Goal: Answer question/provide support: Share knowledge or assist other users

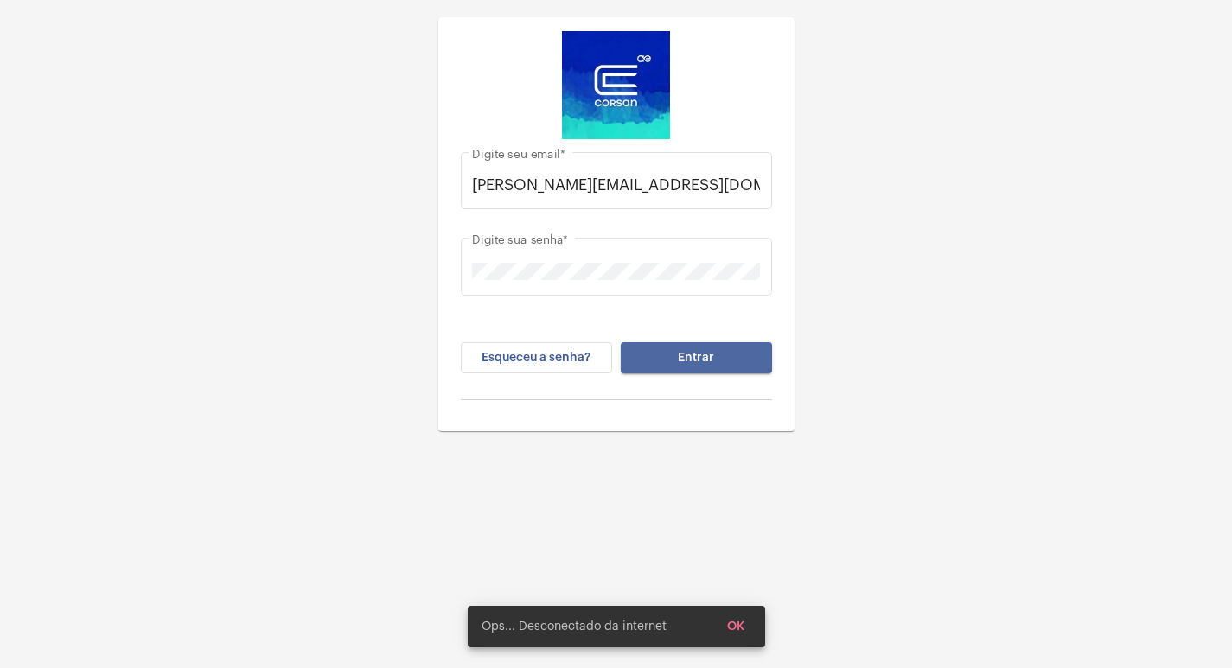
click at [694, 352] on span "Entrar" at bounding box center [696, 358] width 36 height 12
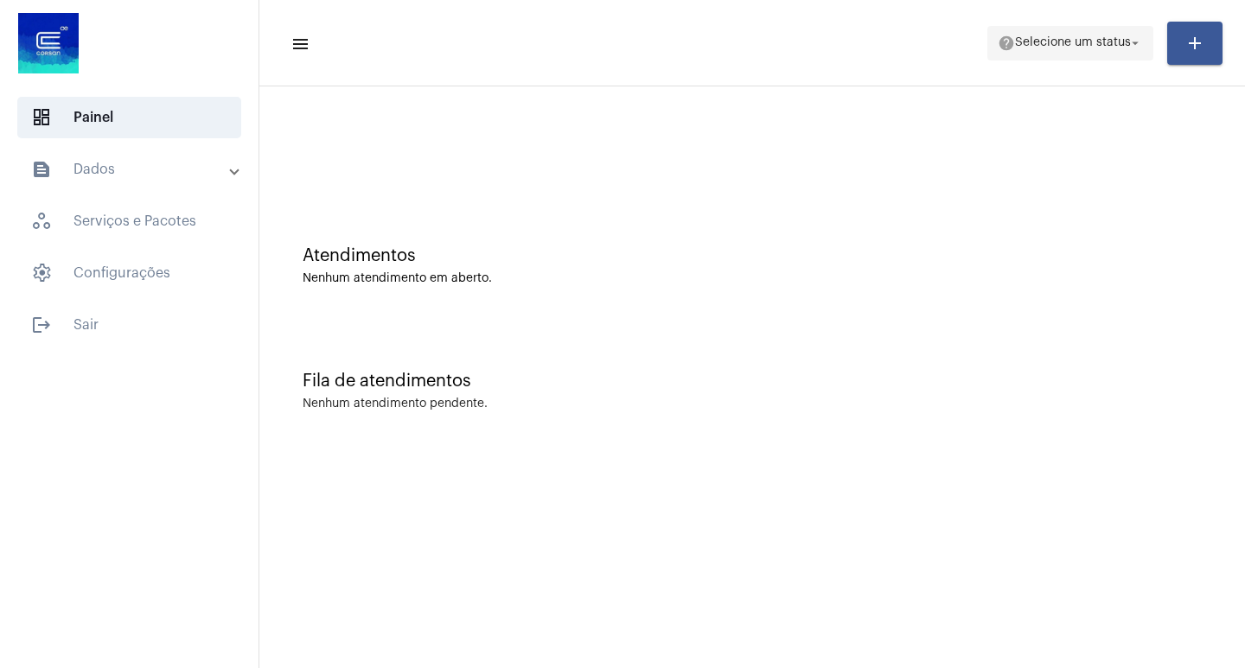
click at [1115, 35] on span "help Selecione um status arrow_drop_down" at bounding box center [1070, 42] width 145 height 31
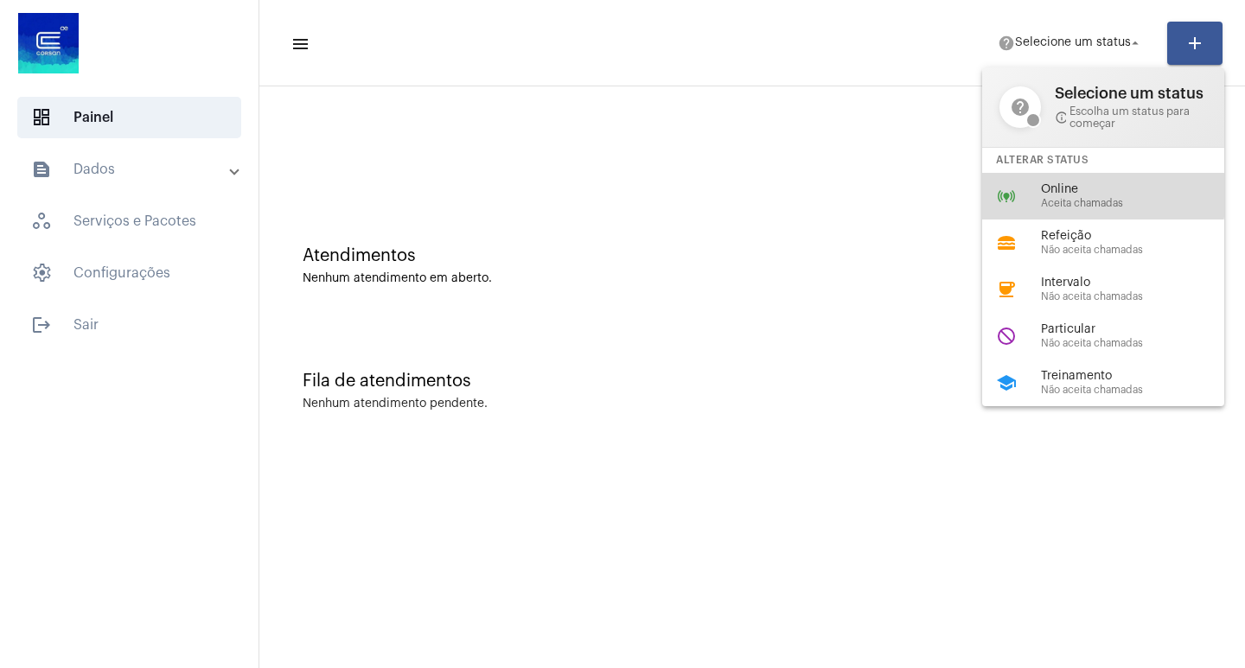
click at [1075, 195] on span "Online" at bounding box center [1139, 189] width 197 height 13
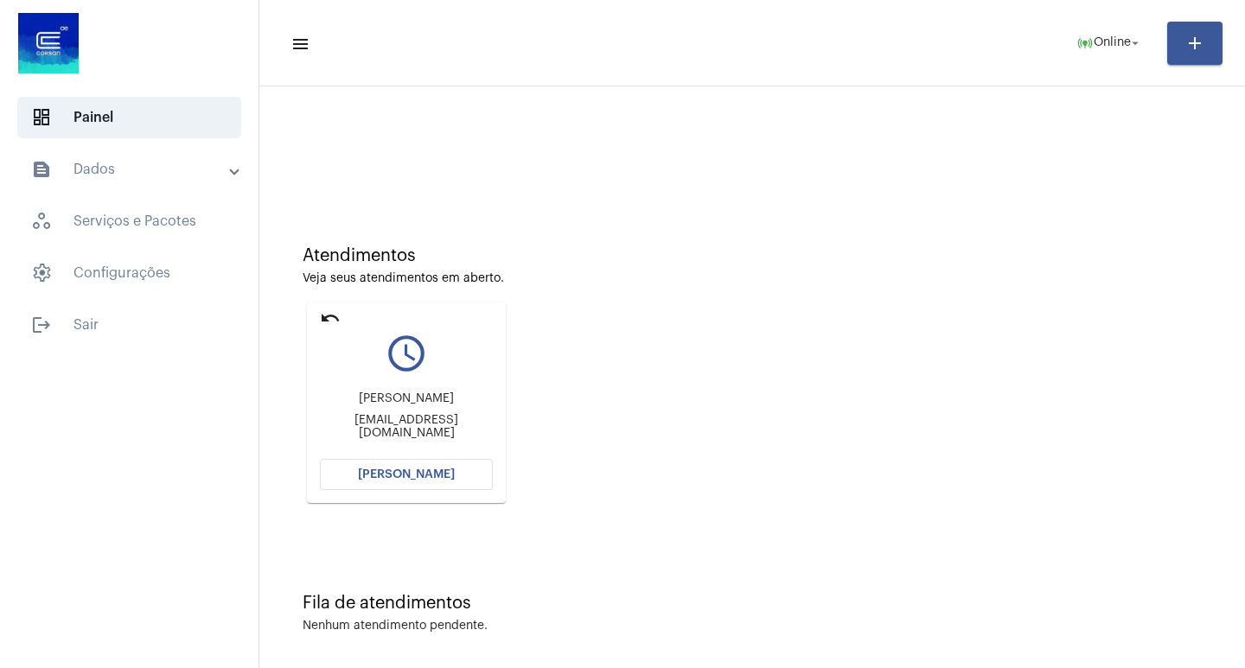
click at [353, 479] on button "[PERSON_NAME]" at bounding box center [406, 474] width 173 height 31
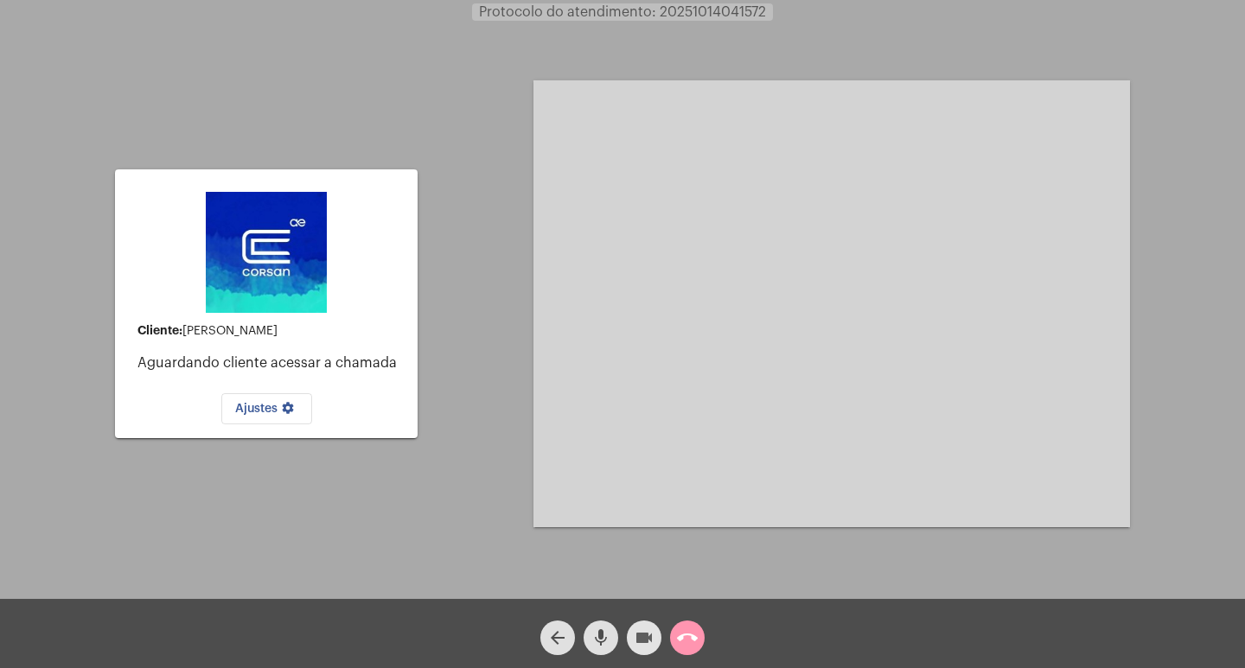
click at [641, 631] on mat-icon "videocam" at bounding box center [644, 638] width 21 height 21
click at [605, 639] on mat-icon "mic" at bounding box center [600, 638] width 21 height 21
click at [679, 640] on mat-icon "call_end" at bounding box center [687, 638] width 21 height 21
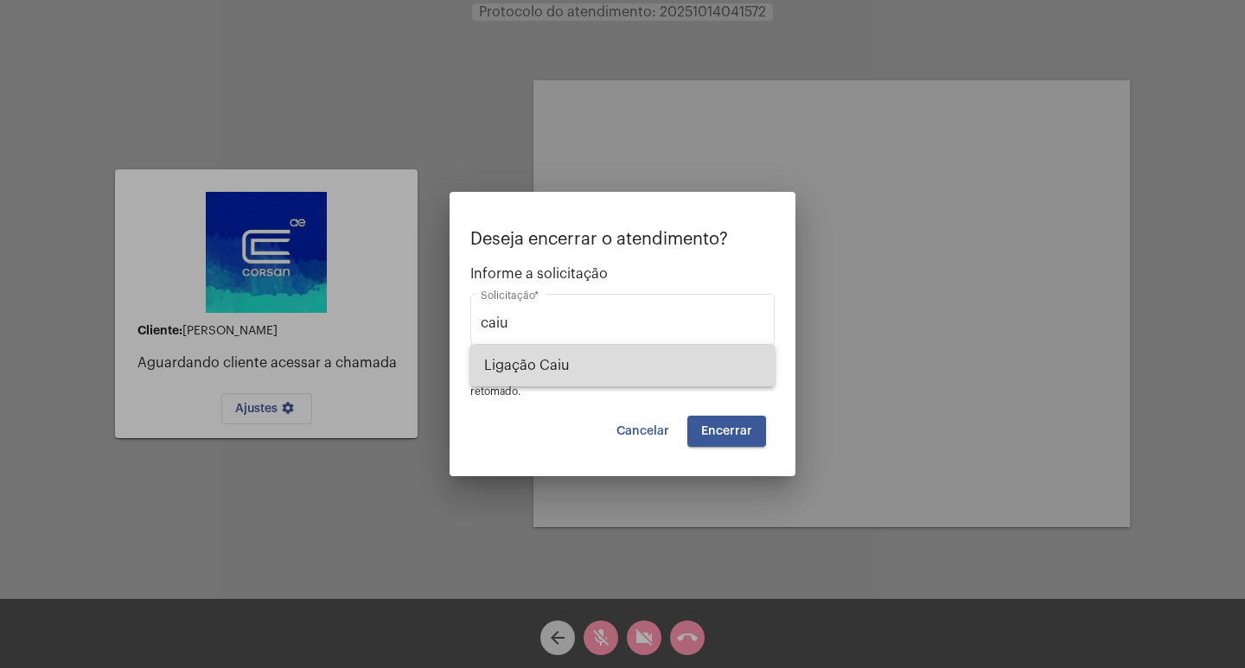
click at [593, 354] on span "Ligação Caiu" at bounding box center [622, 365] width 277 height 41
type input "Ligação Caiu"
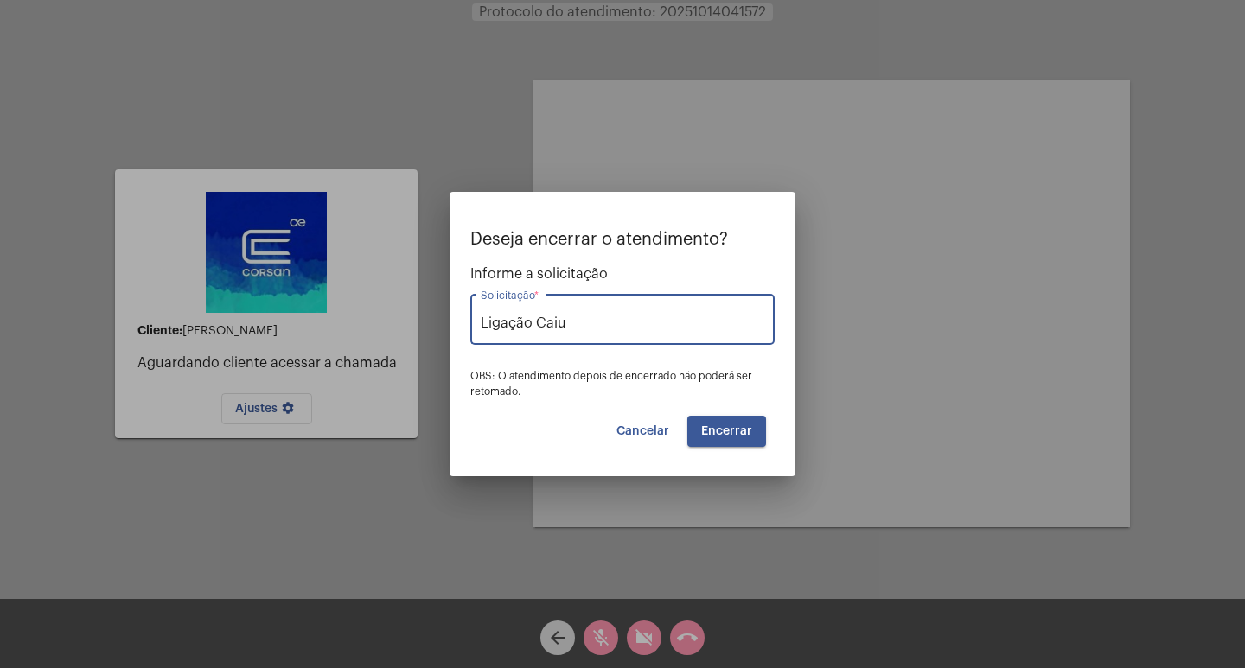
click at [706, 429] on span "Encerrar" at bounding box center [726, 431] width 51 height 12
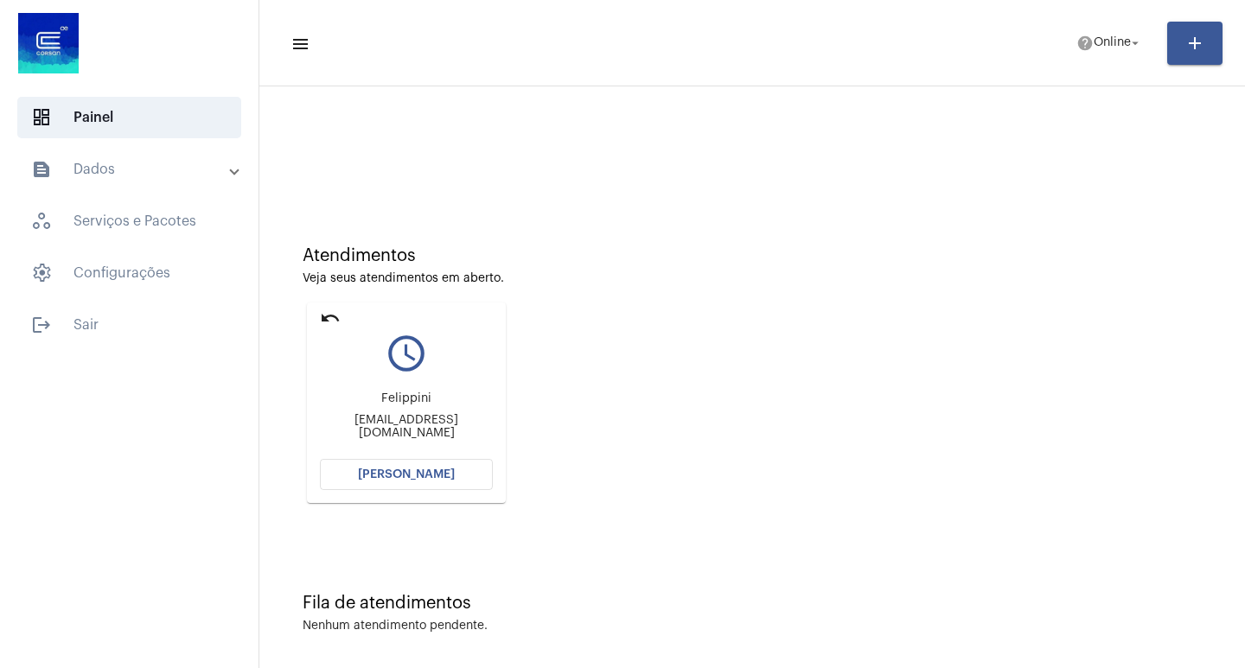
click at [414, 470] on span "[PERSON_NAME]" at bounding box center [406, 475] width 97 height 12
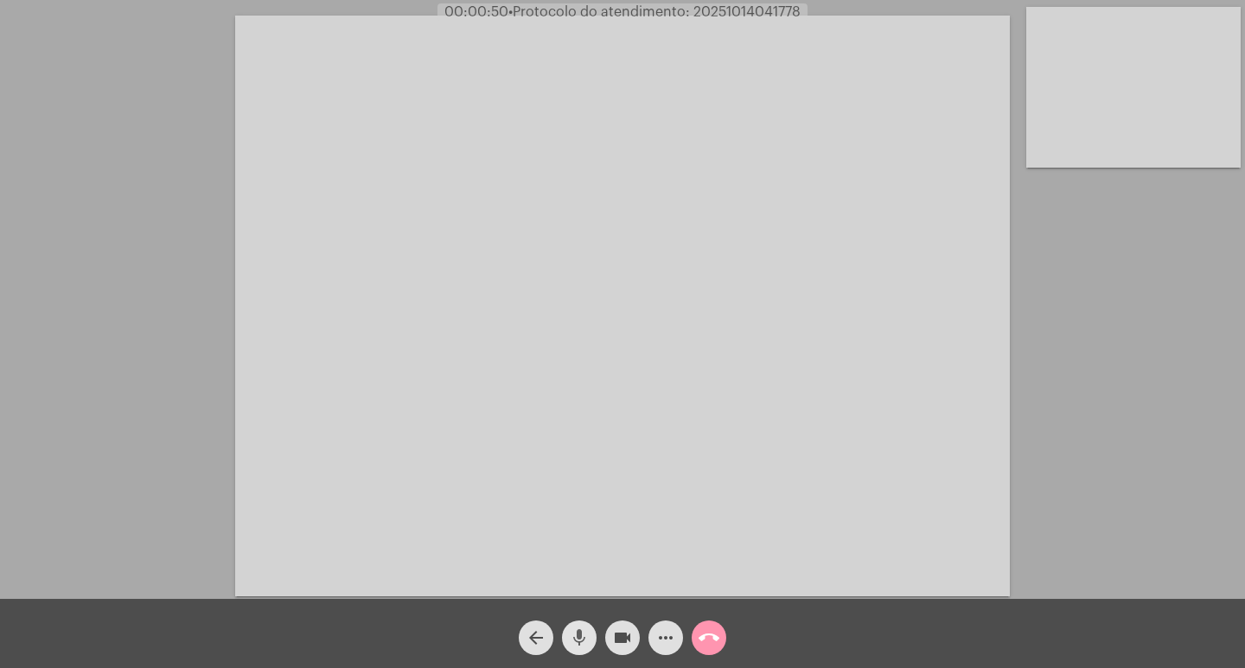
click at [572, 628] on mat-icon "mic" at bounding box center [579, 638] width 21 height 21
click at [574, 634] on mat-icon "mic_off" at bounding box center [579, 638] width 21 height 21
click at [574, 634] on mat-icon "mic" at bounding box center [579, 638] width 21 height 21
click at [574, 634] on mat-icon "mic_off" at bounding box center [579, 638] width 21 height 21
click at [632, 636] on mat-icon "videocam" at bounding box center [622, 638] width 21 height 21
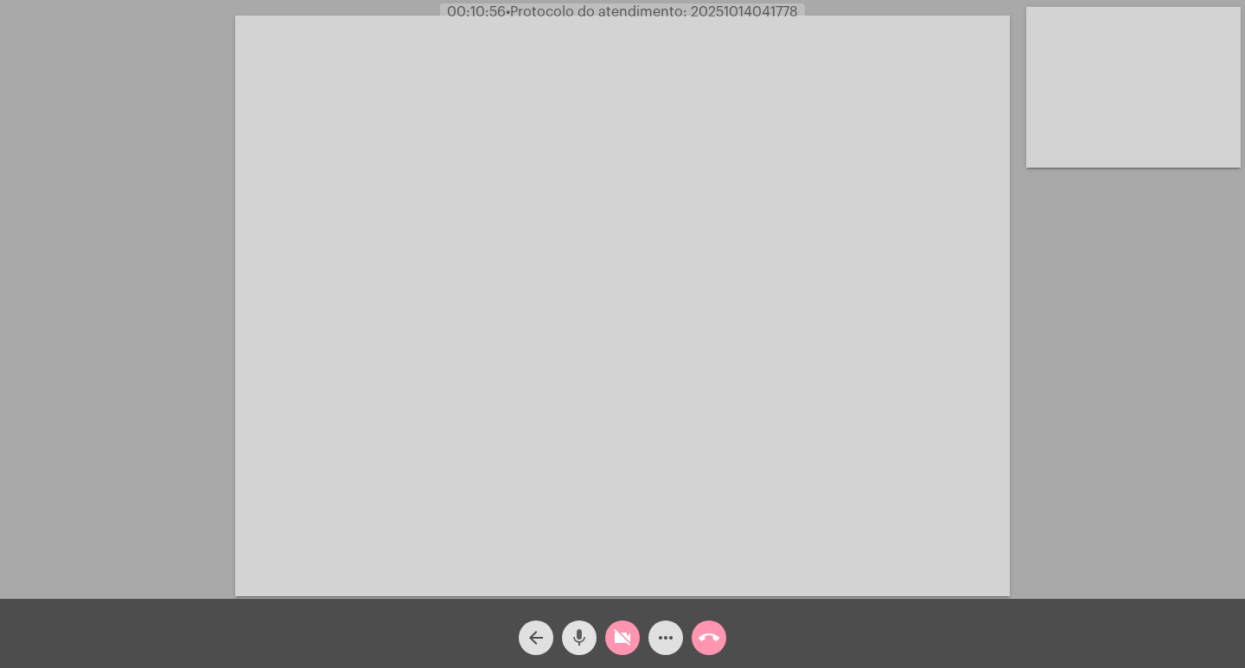
click at [588, 638] on mat-icon "mic" at bounding box center [579, 638] width 21 height 21
click at [623, 641] on mat-icon "videocam_off" at bounding box center [622, 638] width 21 height 21
click at [569, 632] on mat-icon "mic_off" at bounding box center [579, 638] width 21 height 21
click at [625, 631] on mat-icon "videocam" at bounding box center [622, 638] width 21 height 21
click at [569, 636] on mat-icon "mic" at bounding box center [579, 638] width 21 height 21
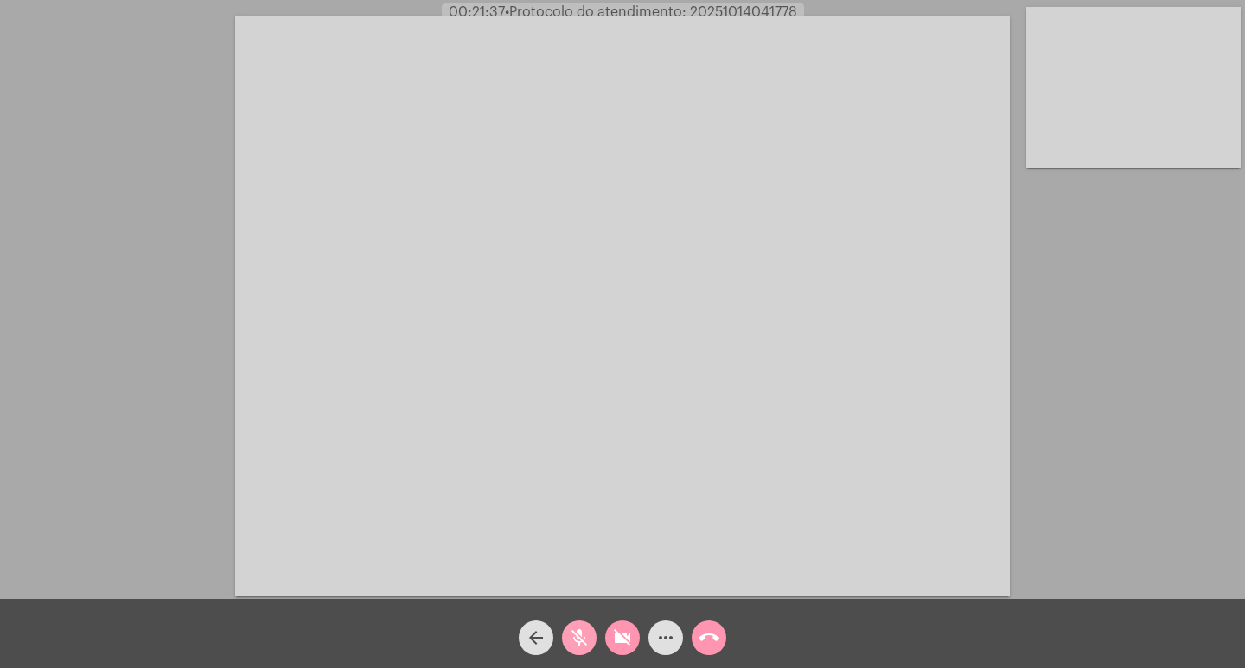
click at [580, 631] on mat-icon "mic_off" at bounding box center [579, 638] width 21 height 21
click at [581, 631] on mat-icon "mic" at bounding box center [579, 638] width 21 height 21
click at [571, 647] on mat-icon "mic_off" at bounding box center [579, 638] width 21 height 21
click at [572, 629] on mat-icon "mic" at bounding box center [579, 638] width 21 height 21
click at [743, 14] on span "• Protocolo do atendimento: 20251014041778" at bounding box center [653, 12] width 292 height 14
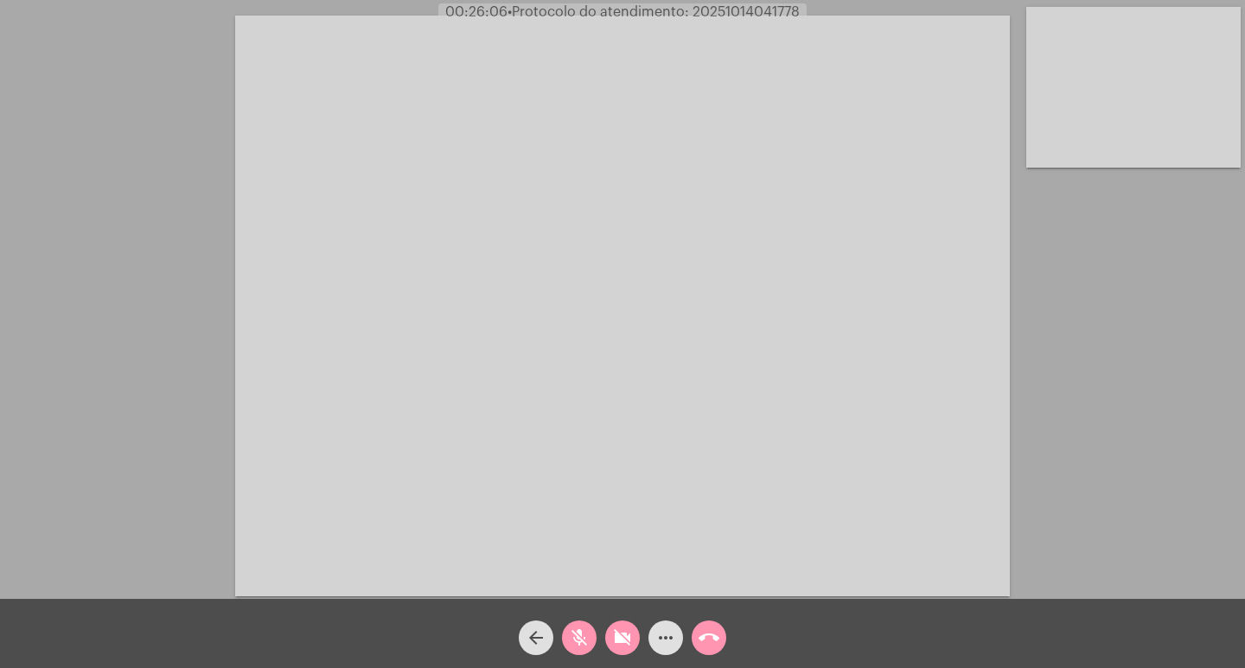
click at [743, 14] on span "• Protocolo do atendimento: 20251014041778" at bounding box center [653, 12] width 292 height 14
copy span "20251014041778"
click at [579, 642] on mat-icon "mic_off" at bounding box center [579, 638] width 21 height 21
click at [621, 636] on mat-icon "videocam_off" at bounding box center [622, 638] width 21 height 21
copy span "20251014041778"
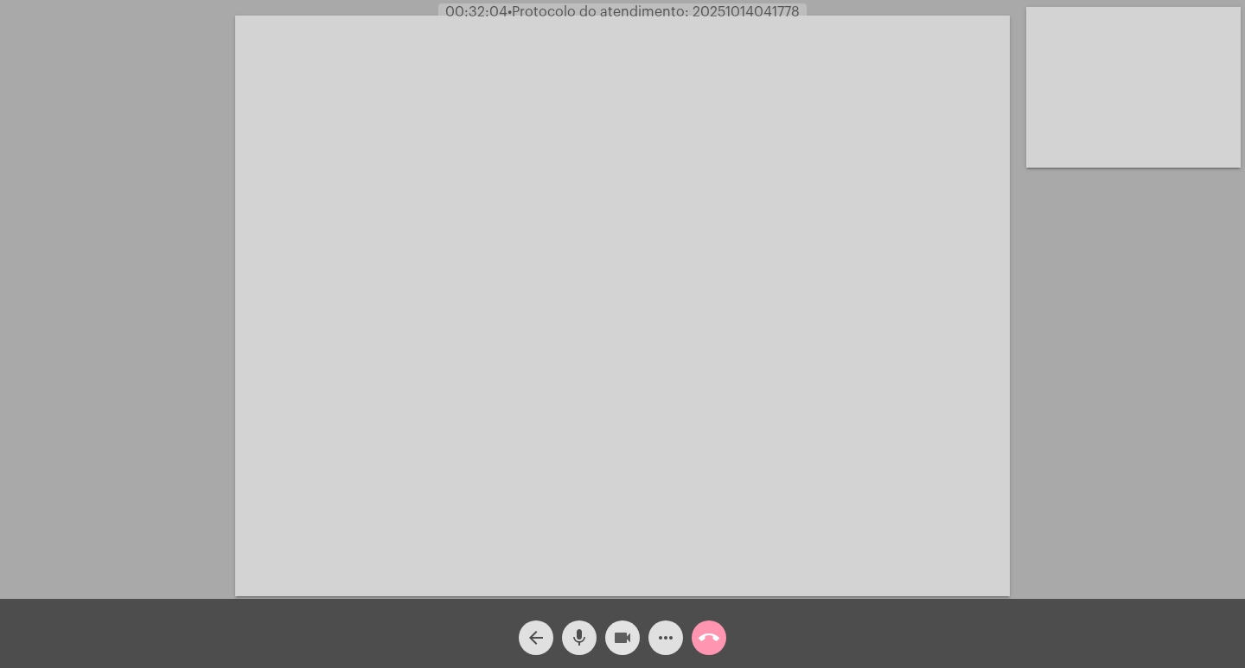
click at [620, 632] on mat-icon "videocam" at bounding box center [622, 638] width 21 height 21
click at [580, 634] on mat-icon "mic" at bounding box center [579, 638] width 21 height 21
click at [698, 638] on mat-icon "call_end" at bounding box center [708, 638] width 21 height 21
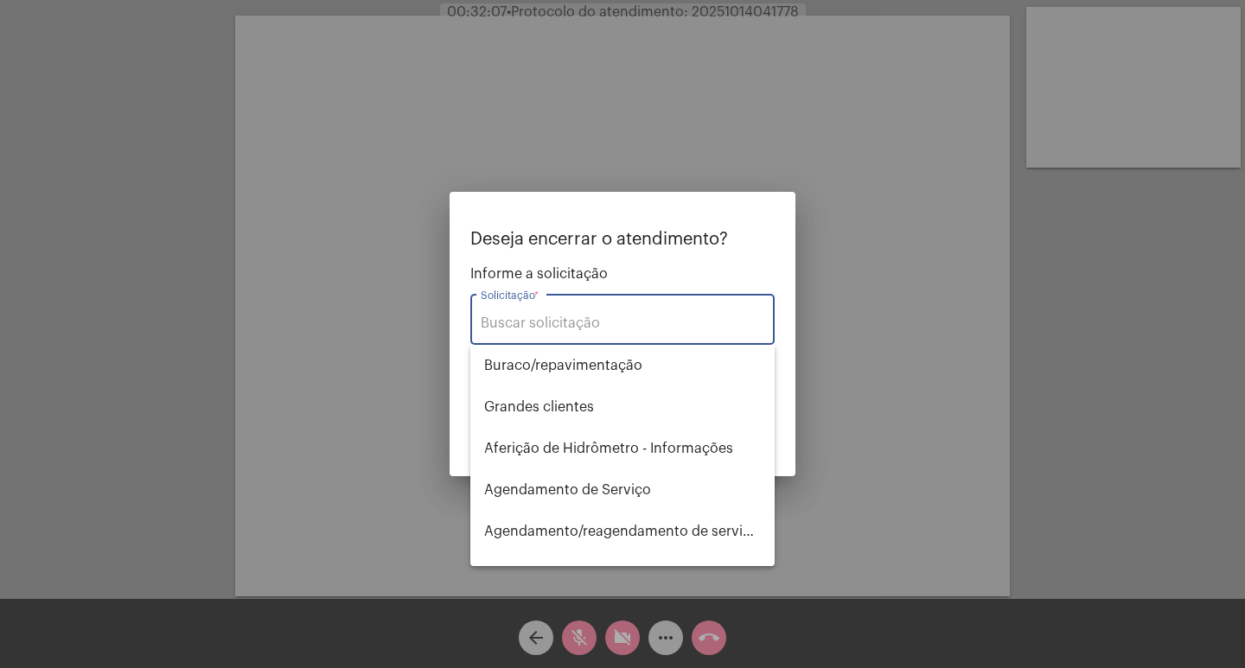
click at [632, 320] on input "Solicitação *" at bounding box center [623, 324] width 284 height 16
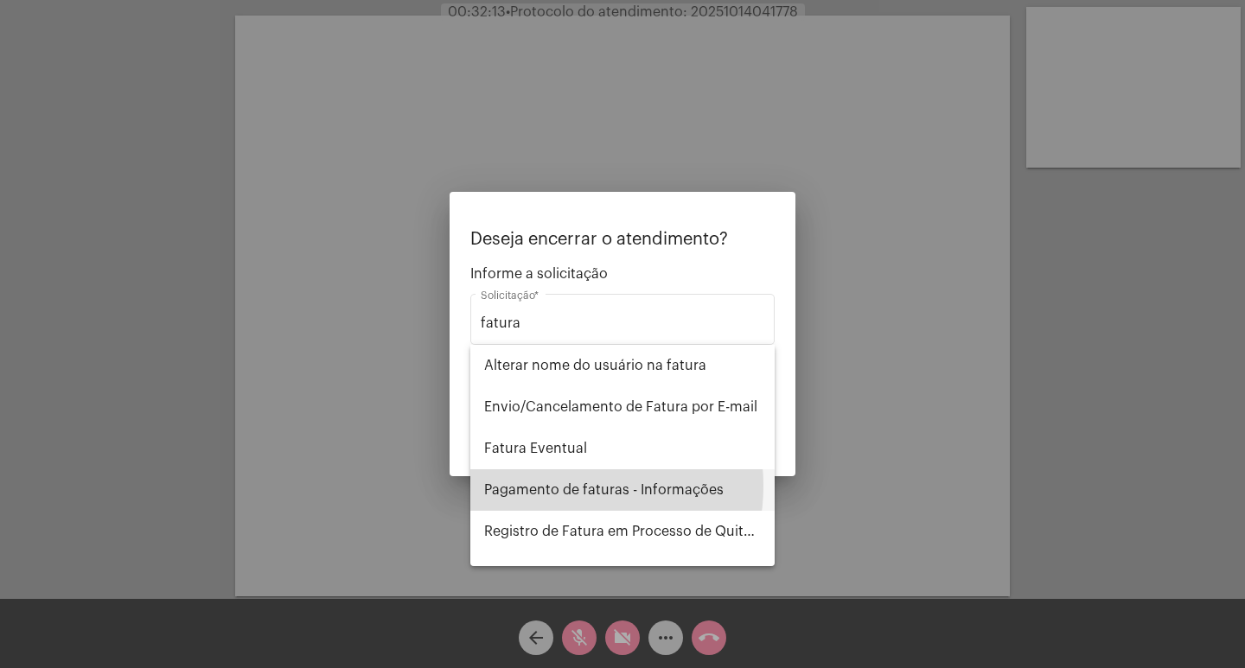
click at [553, 486] on span "Pagamento de faturas - Informações" at bounding box center [622, 489] width 277 height 41
type input "Pagamento de faturas - Informações"
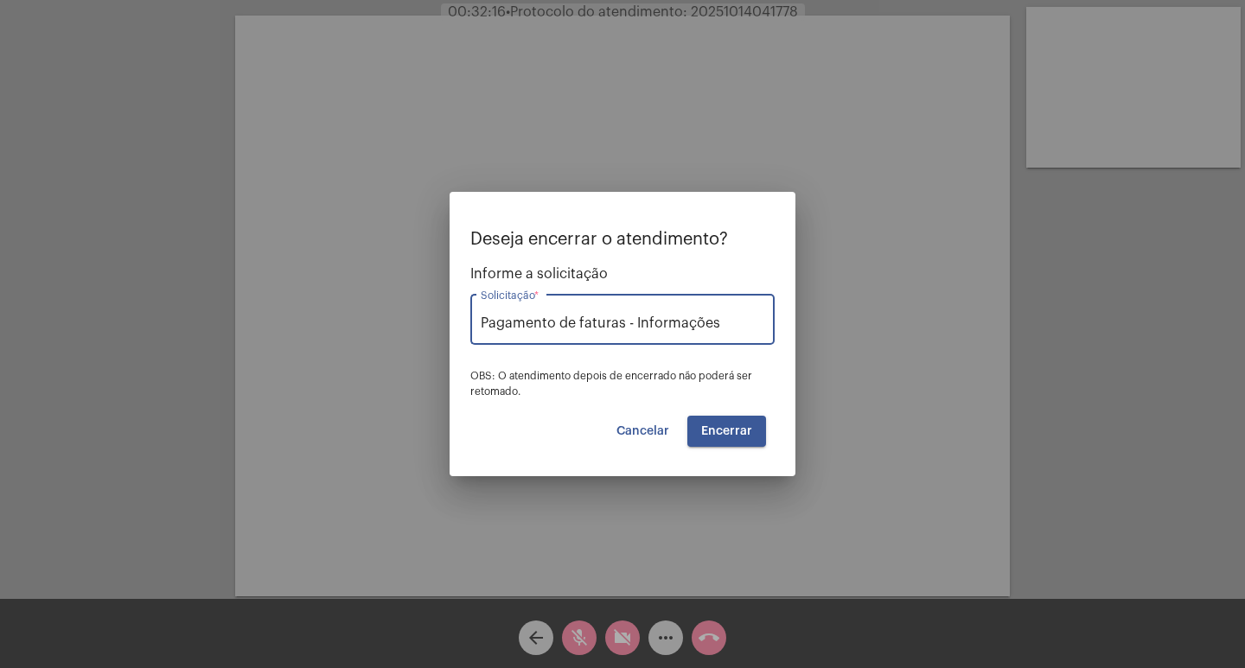
click at [735, 432] on span "Encerrar" at bounding box center [726, 431] width 51 height 12
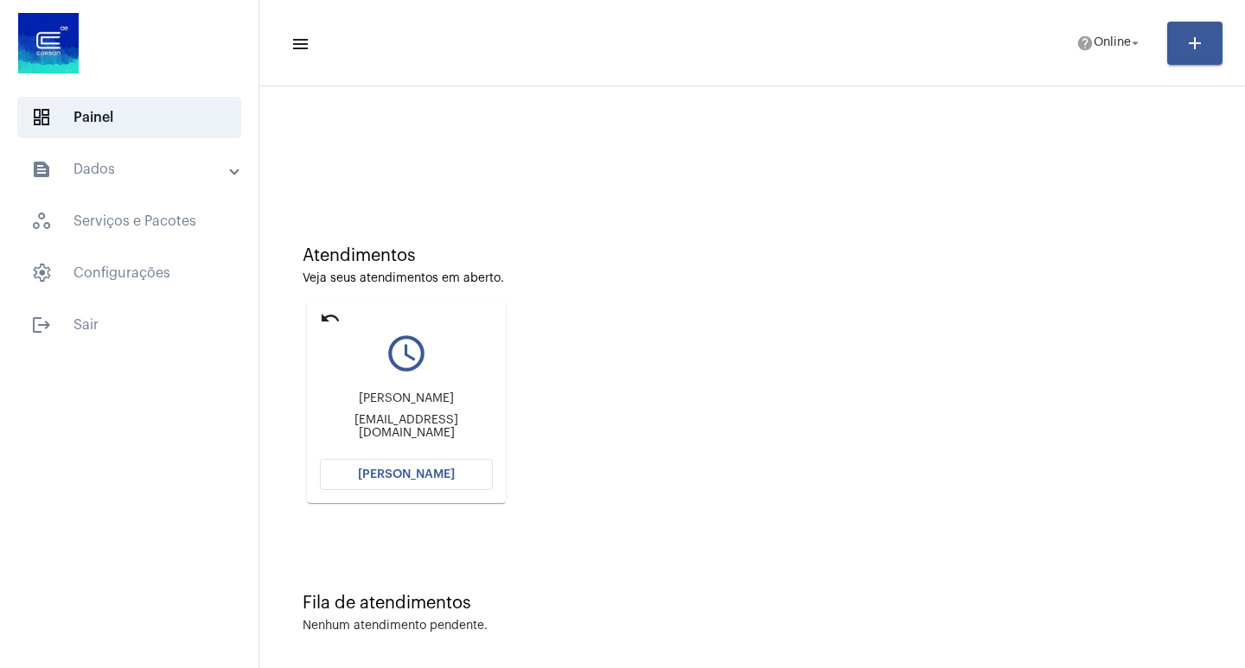
click at [427, 471] on span "[PERSON_NAME]" at bounding box center [406, 475] width 97 height 12
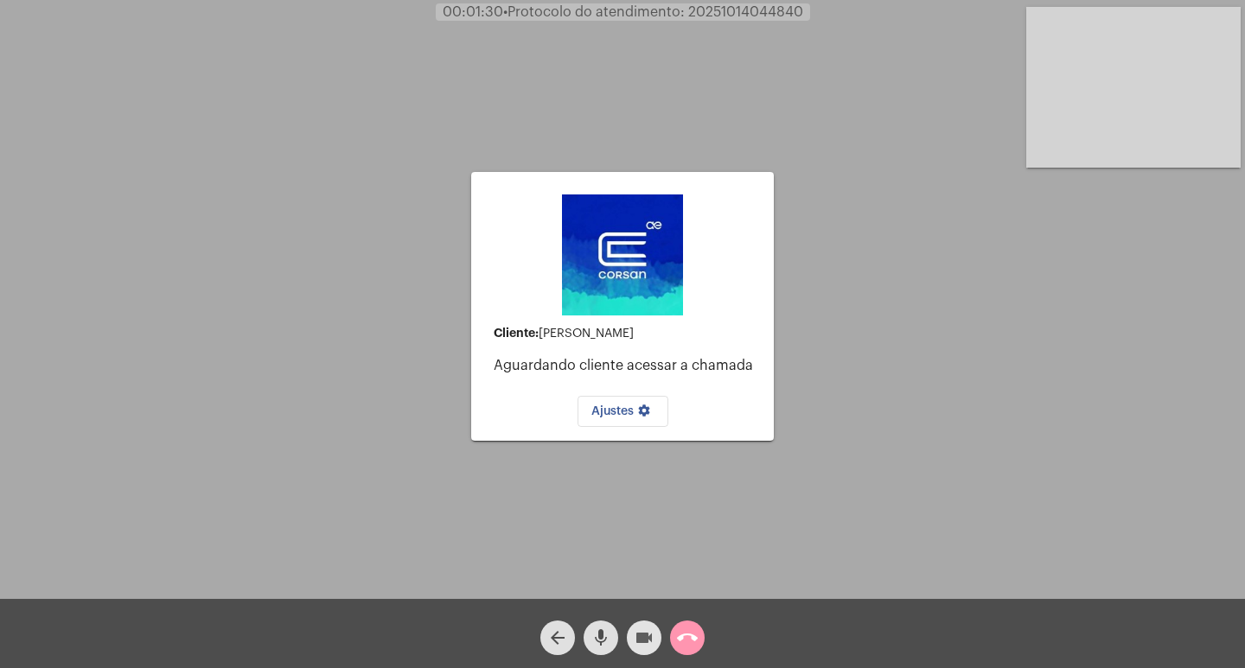
click at [646, 635] on mat-icon "videocam" at bounding box center [644, 638] width 21 height 21
click at [596, 634] on mat-icon "mic" at bounding box center [600, 638] width 21 height 21
click at [681, 629] on mat-icon "call_end" at bounding box center [687, 638] width 21 height 21
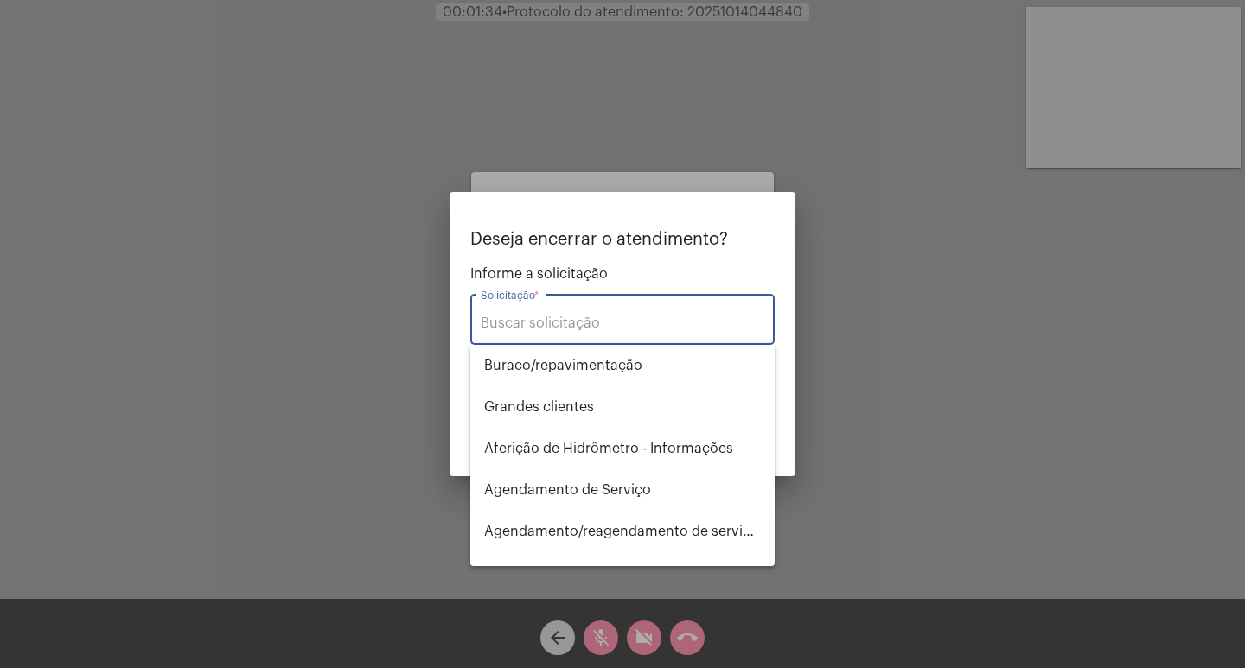
click at [585, 329] on input "Solicitação *" at bounding box center [623, 324] width 284 height 16
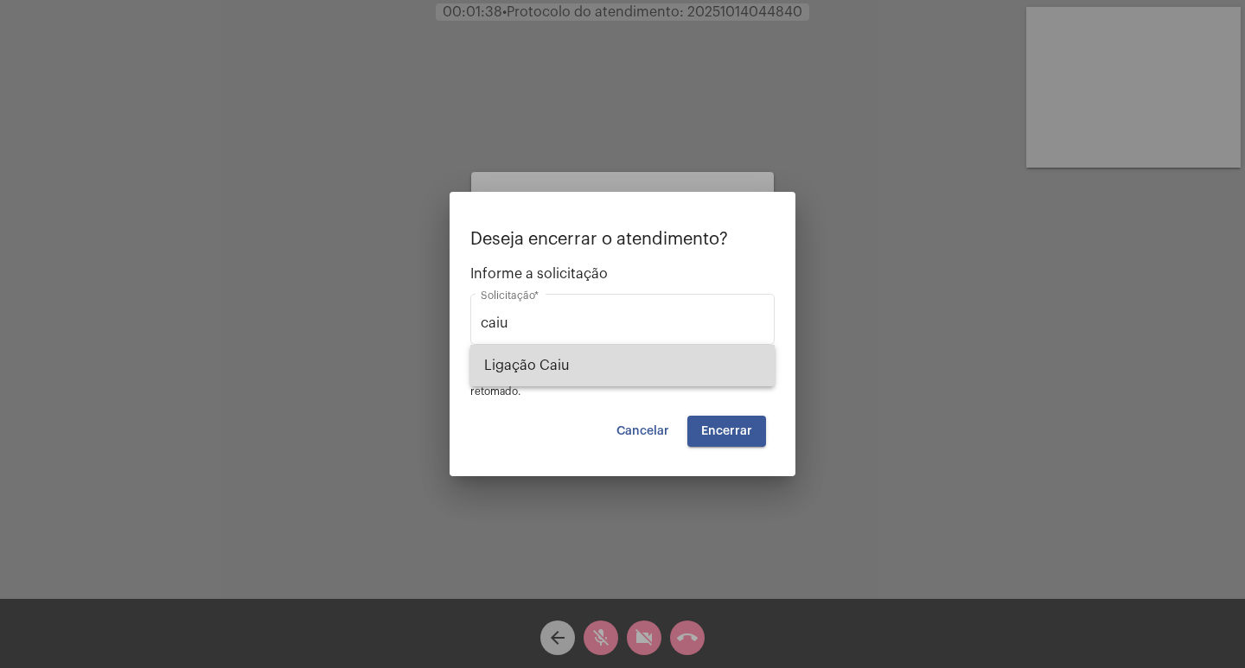
click at [558, 354] on span "Ligação Caiu" at bounding box center [622, 365] width 277 height 41
type input "Ligação Caiu"
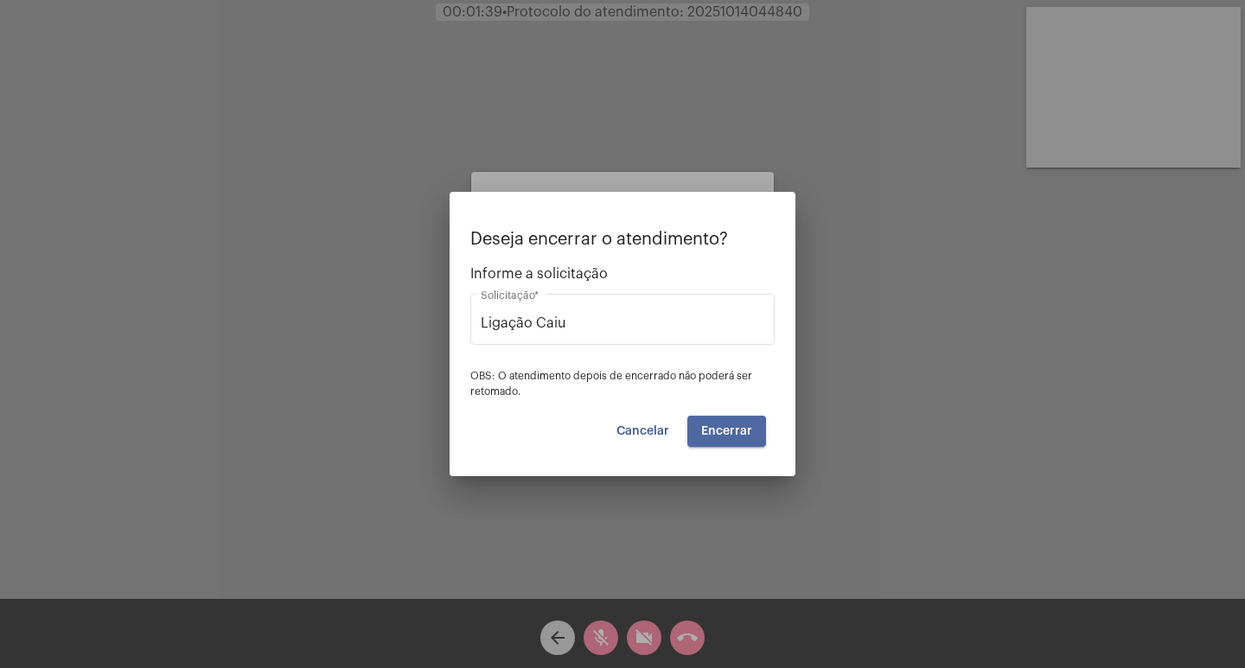
click at [738, 430] on span "Encerrar" at bounding box center [726, 431] width 51 height 12
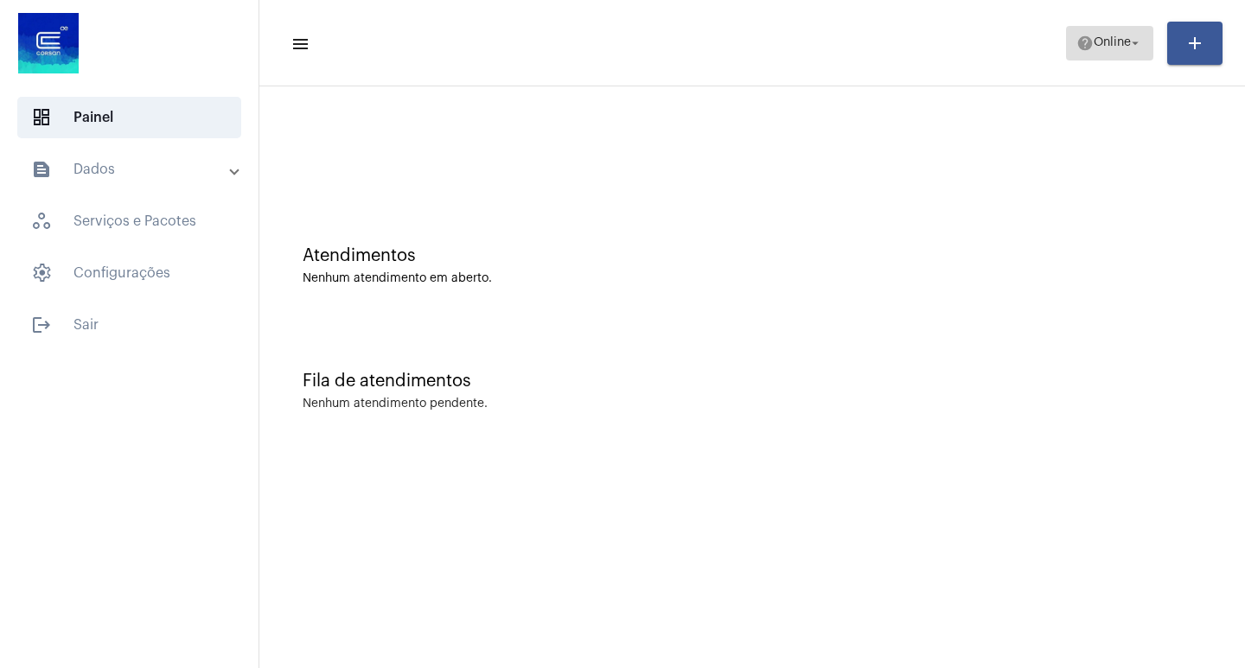
click at [1101, 48] on span "Online" at bounding box center [1112, 43] width 37 height 12
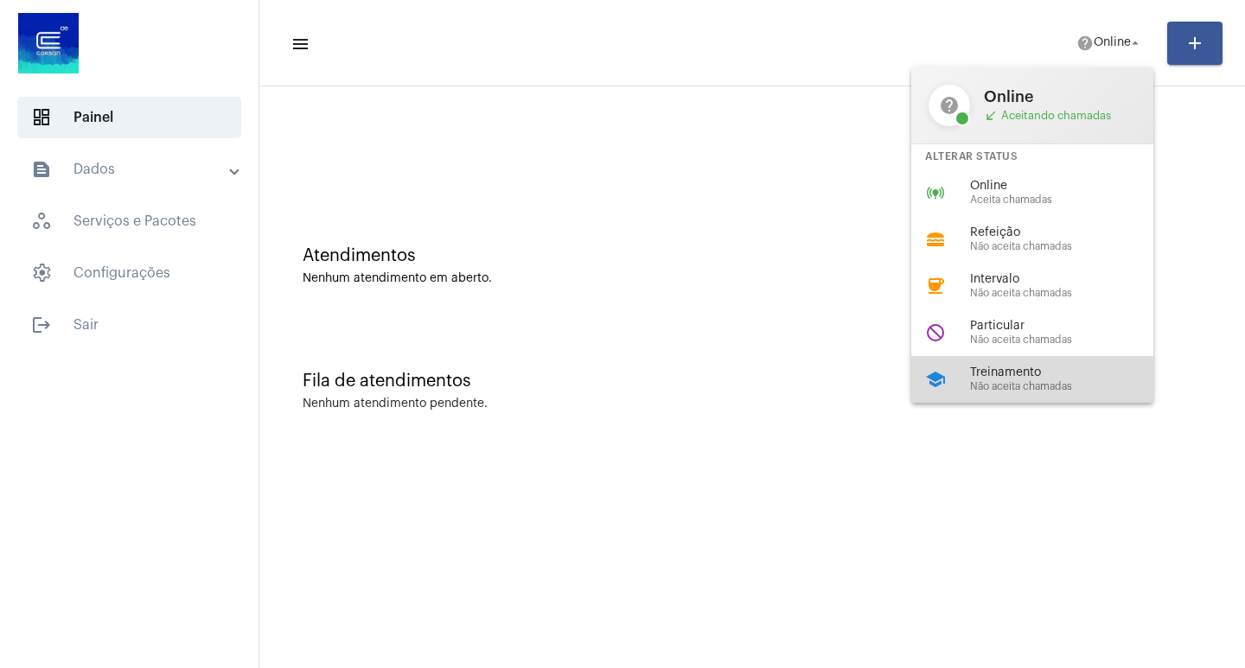
click at [1016, 391] on span "Não aceita chamadas" at bounding box center [1068, 386] width 197 height 11
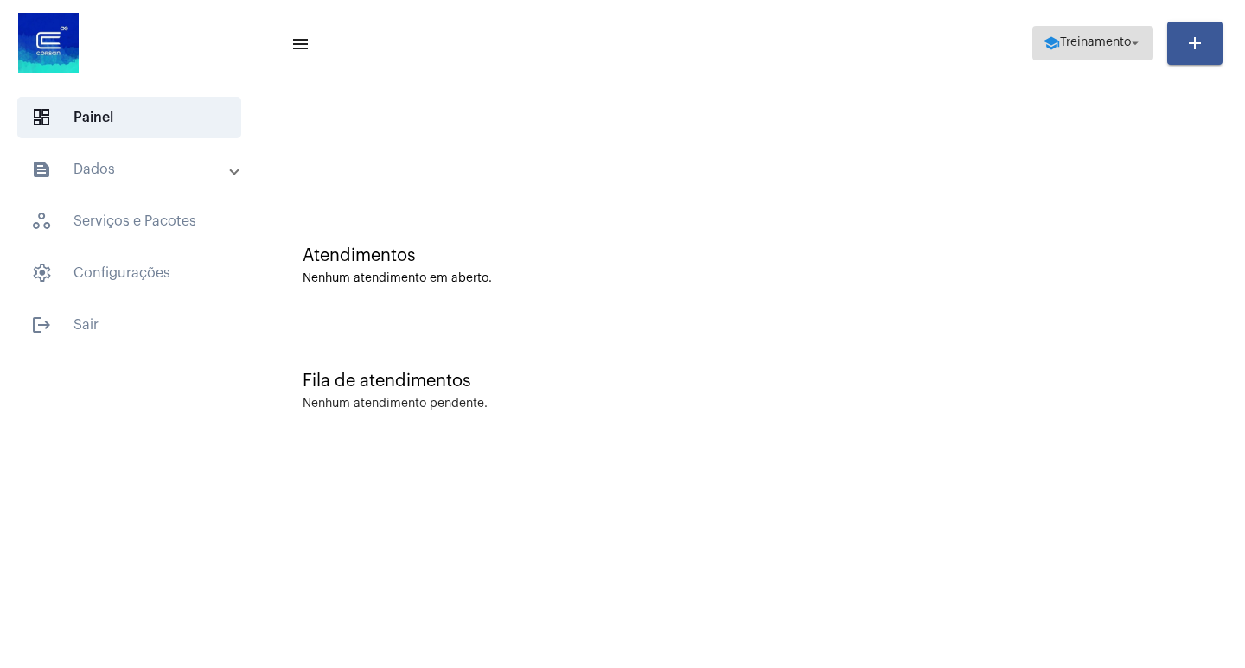
click at [1099, 42] on span "Treinamento" at bounding box center [1095, 43] width 71 height 12
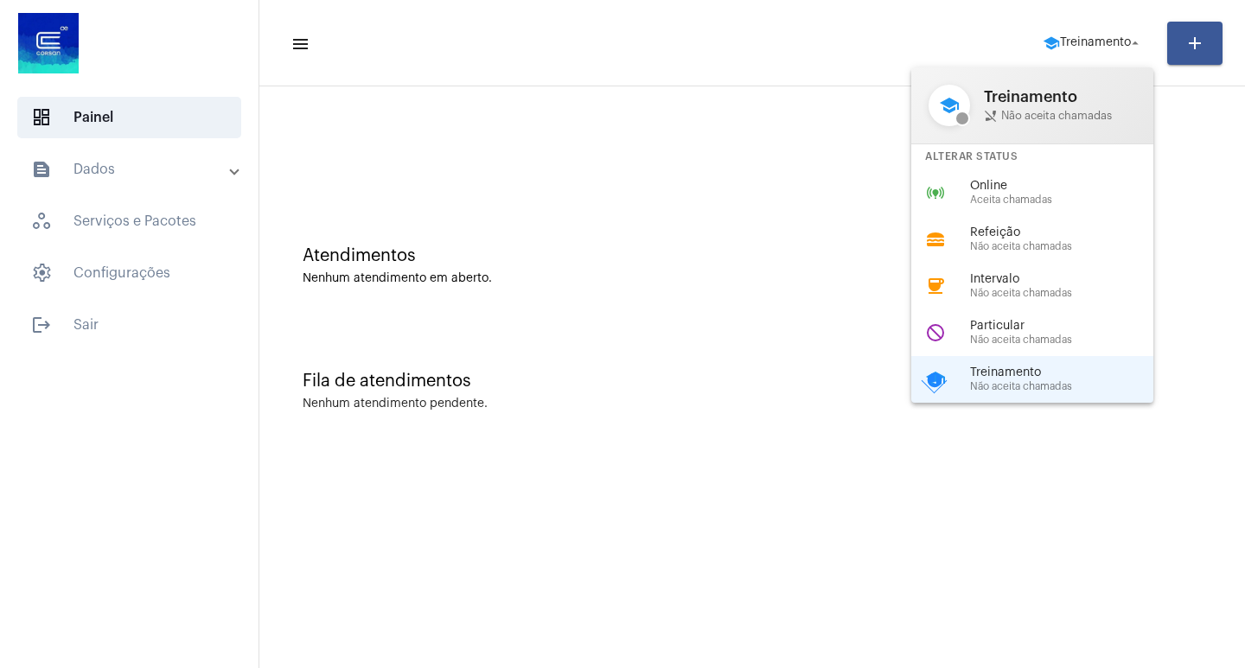
click at [705, 277] on div at bounding box center [622, 334] width 1245 height 668
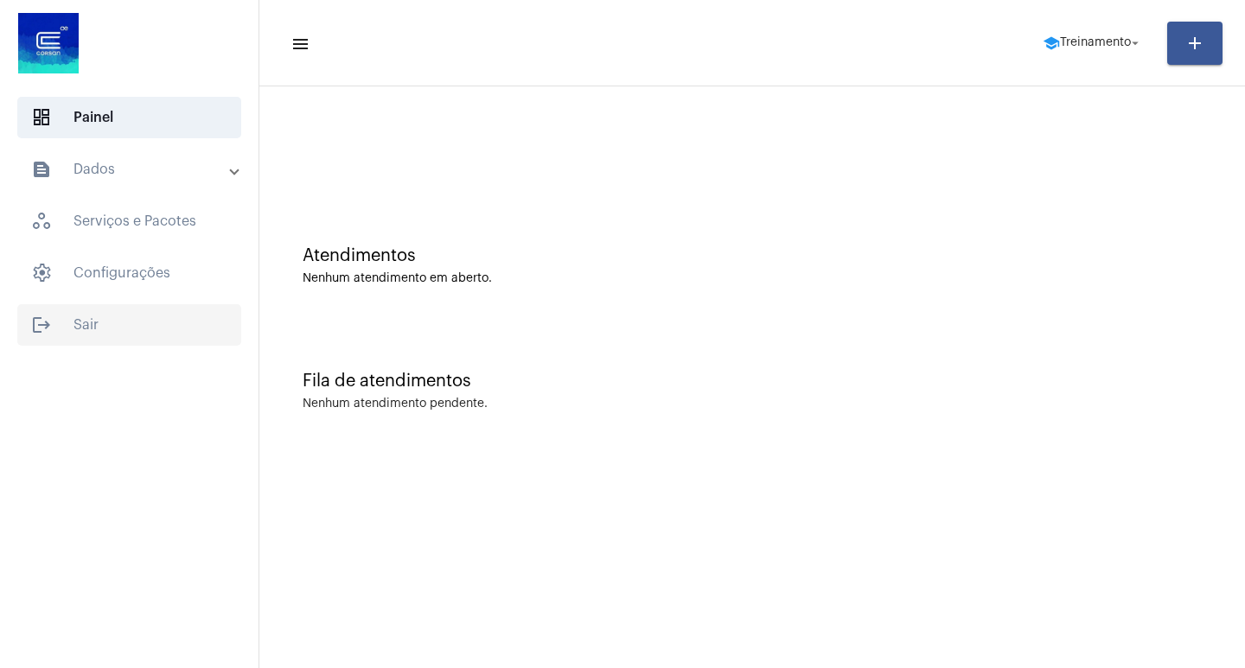
click at [83, 322] on span "logout Sair" at bounding box center [129, 324] width 224 height 41
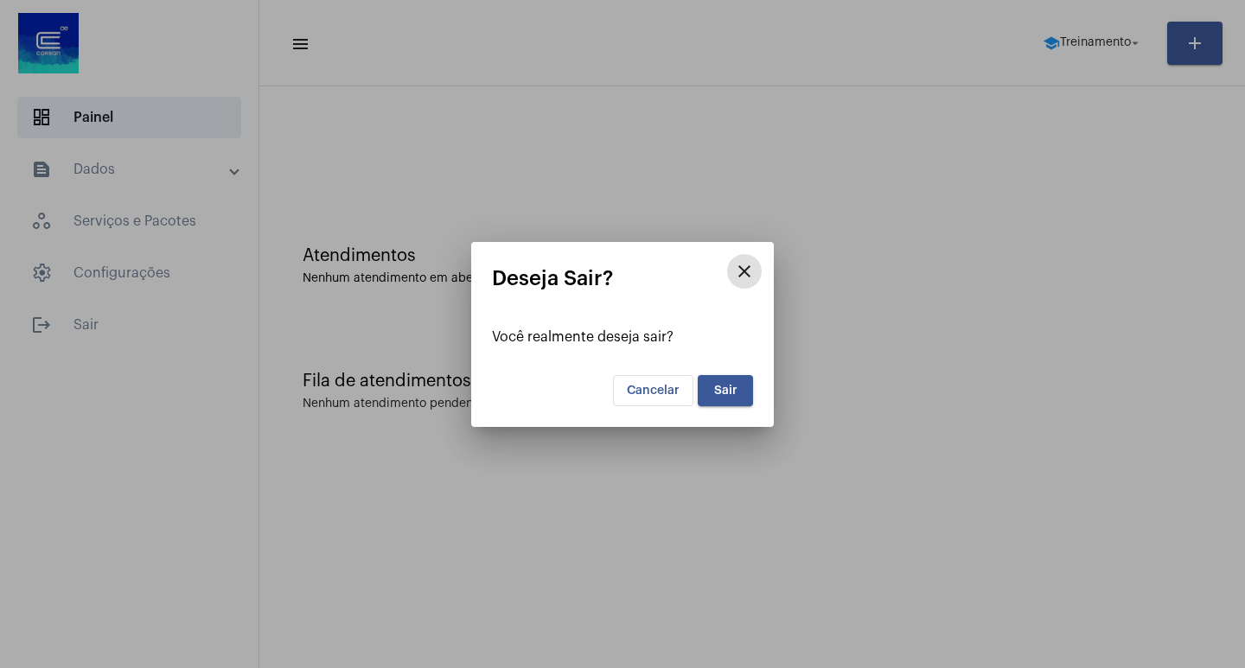
click at [709, 391] on button "Sair" at bounding box center [725, 390] width 55 height 31
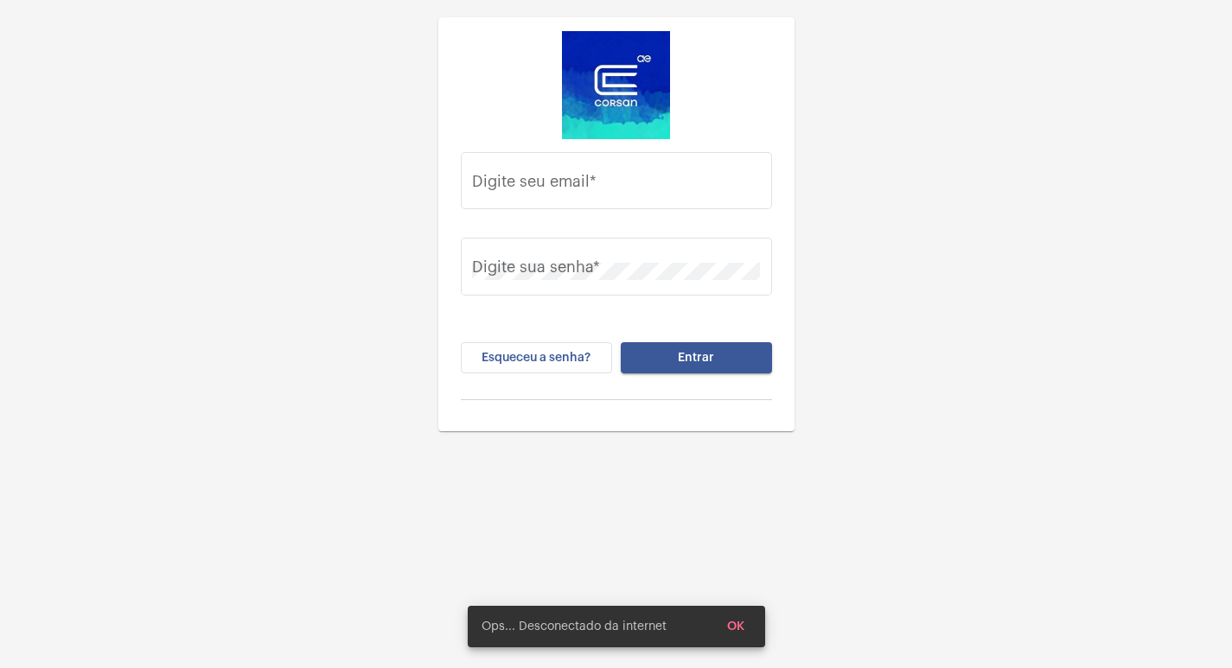
type input "[PERSON_NAME][EMAIL_ADDRESS][DOMAIN_NAME]"
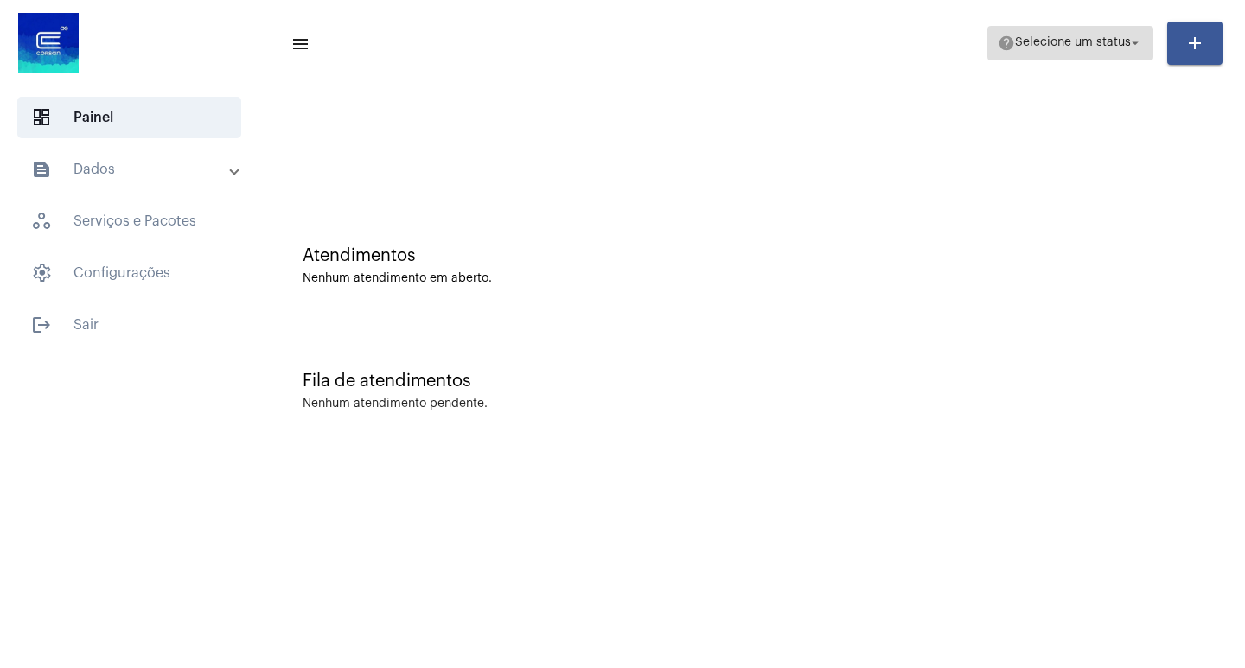
click at [1132, 39] on mat-icon "arrow_drop_down" at bounding box center [1135, 43] width 16 height 16
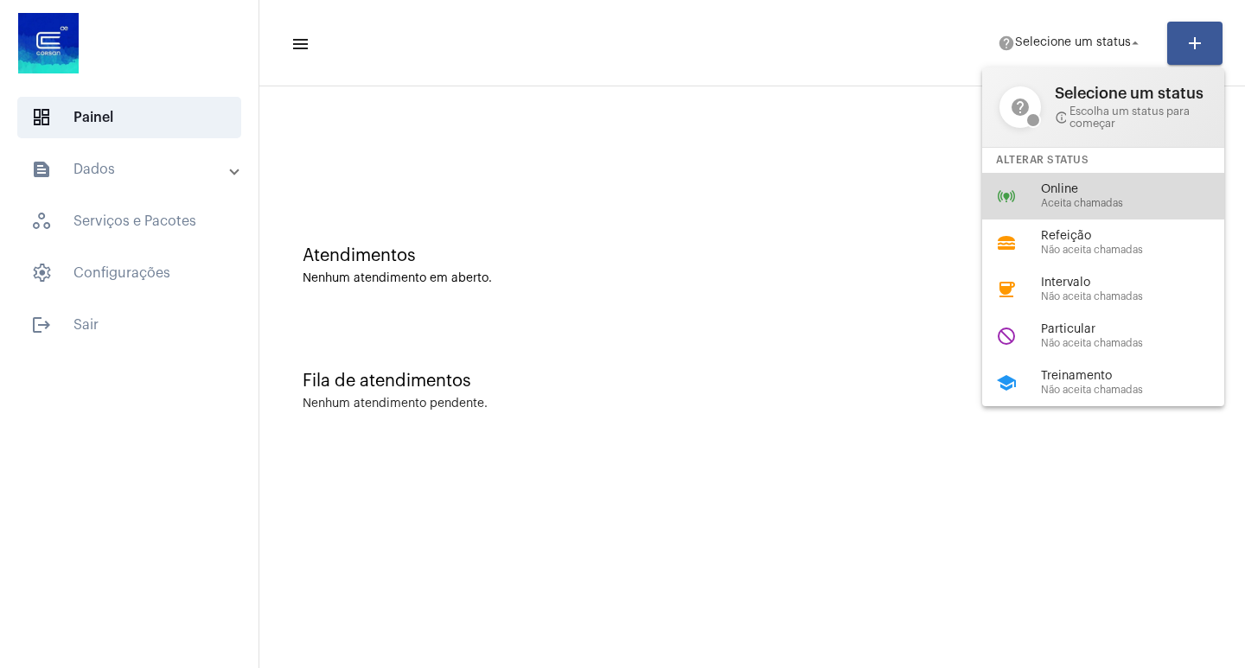
click at [1038, 195] on div "online_prediction Online Aceita chamadas" at bounding box center [1117, 196] width 270 height 47
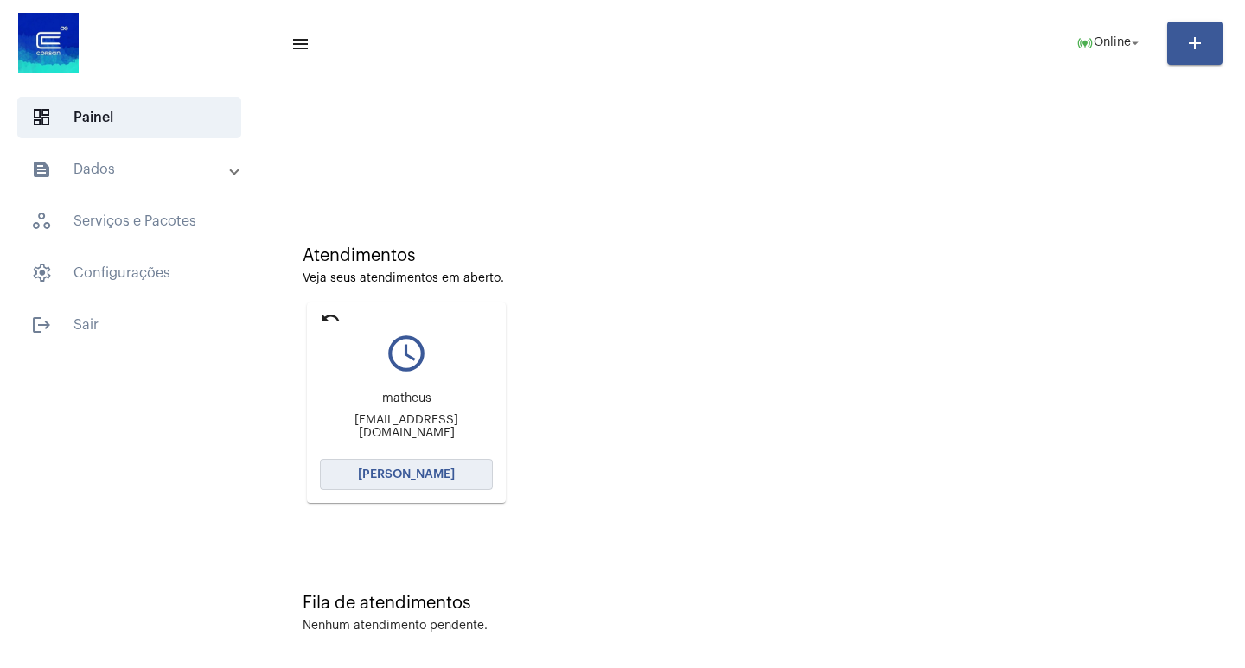
click at [425, 475] on span "[PERSON_NAME]" at bounding box center [406, 475] width 97 height 12
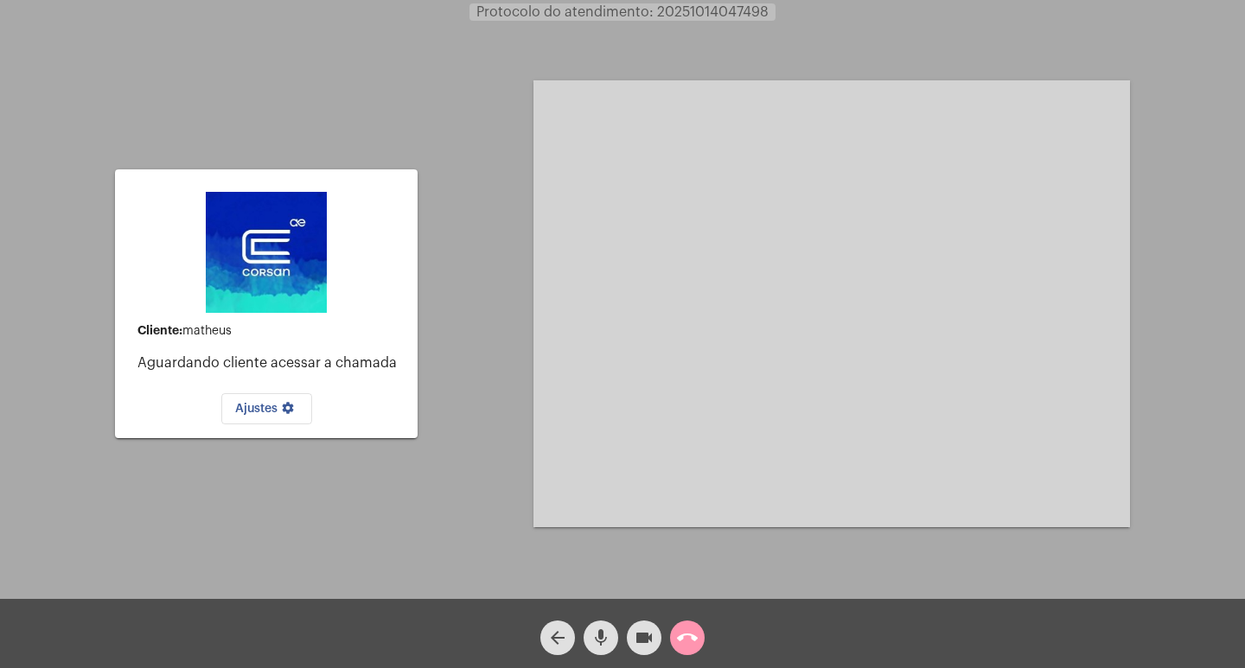
click at [437, 126] on div "Cliente: [PERSON_NAME] cliente acessar a chamada Ajustes settings Acessando Câm…" at bounding box center [622, 302] width 1241 height 599
click at [647, 636] on mat-icon "videocam" at bounding box center [644, 638] width 21 height 21
click at [606, 637] on mat-icon "mic" at bounding box center [600, 638] width 21 height 21
click at [685, 637] on mat-icon "call_end" at bounding box center [687, 638] width 21 height 21
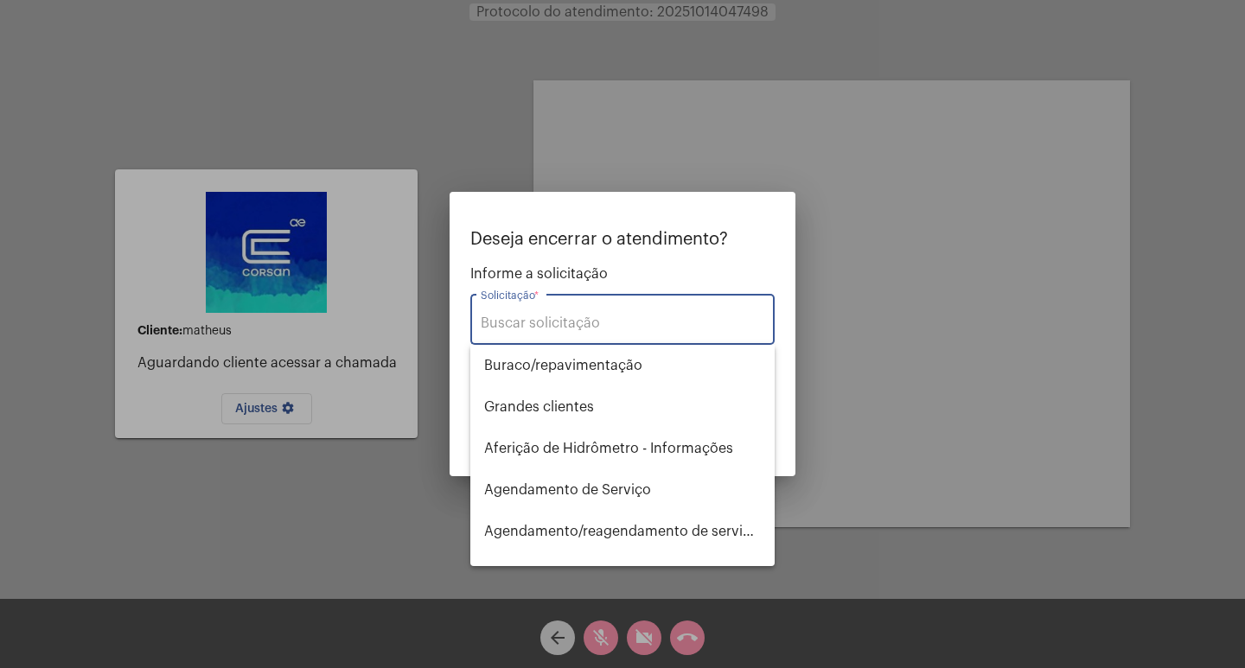
click at [615, 324] on input "Solicitação *" at bounding box center [623, 324] width 284 height 16
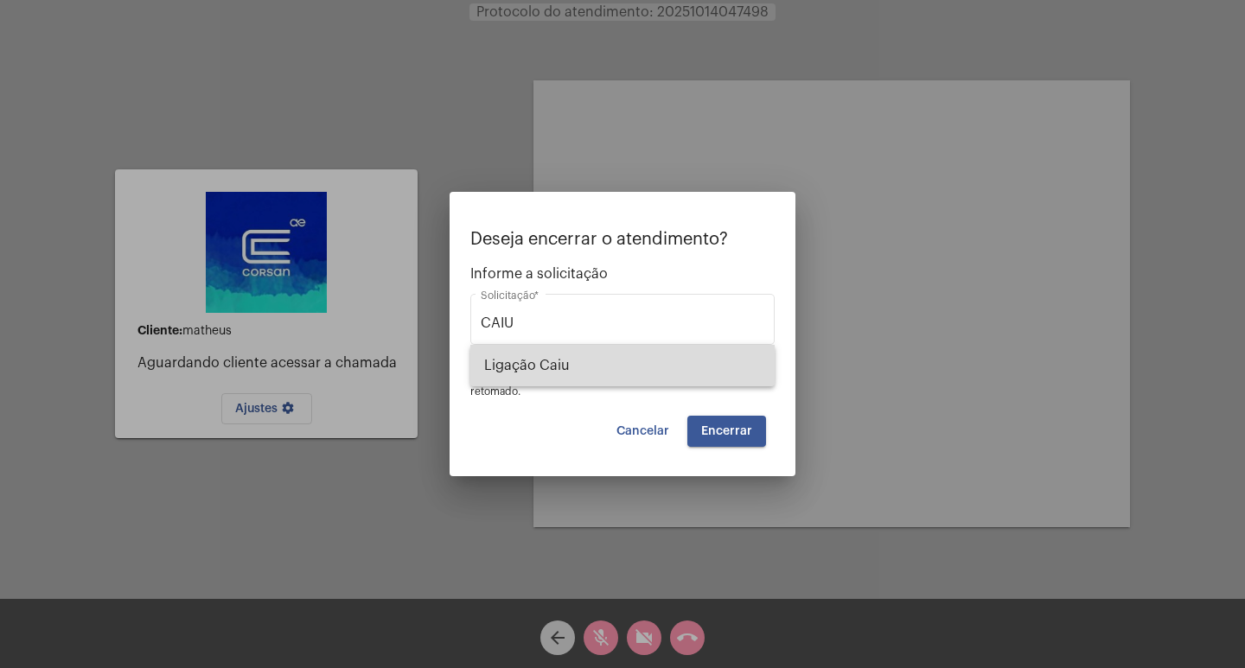
click at [577, 361] on span "Ligação Caiu" at bounding box center [622, 365] width 277 height 41
type input "Ligação Caiu"
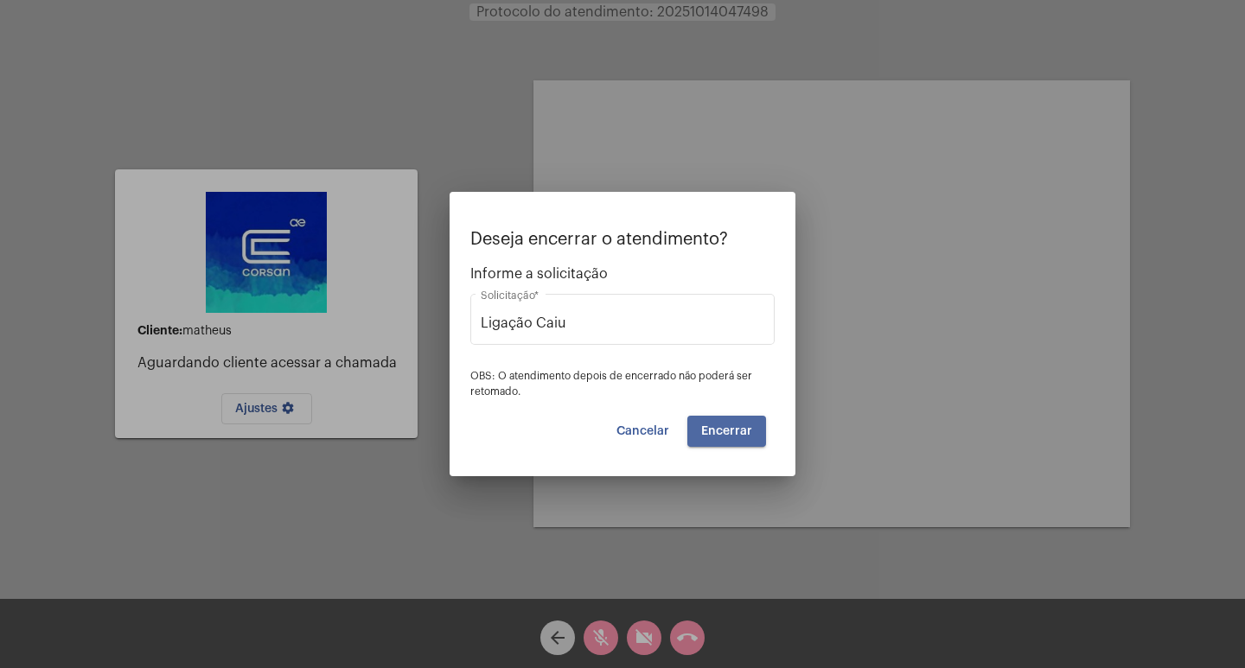
click at [729, 429] on span "Encerrar" at bounding box center [726, 431] width 51 height 12
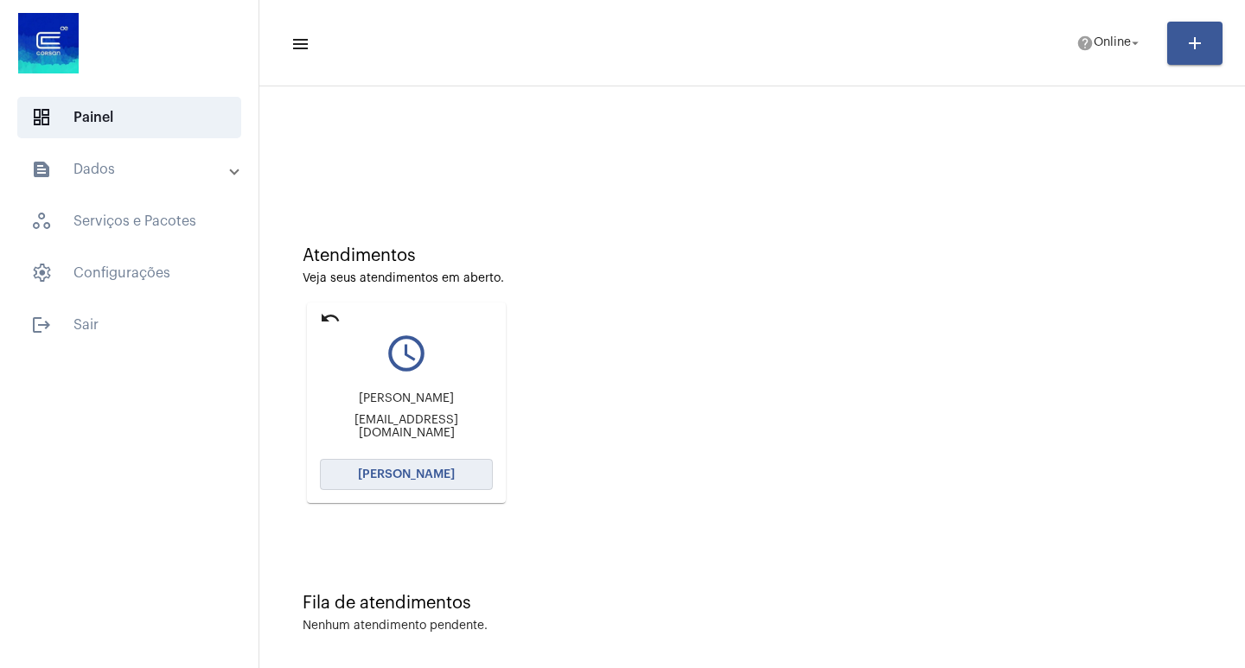
click at [443, 474] on span "[PERSON_NAME]" at bounding box center [406, 475] width 97 height 12
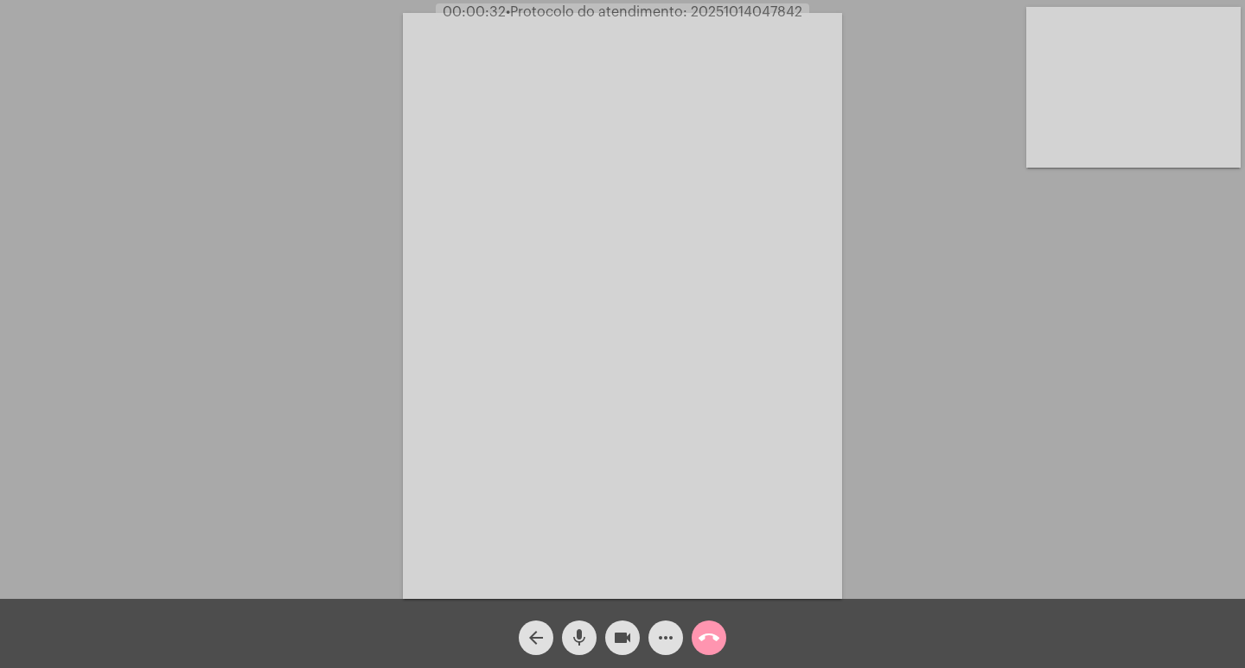
click at [670, 634] on mat-icon "more_horiz" at bounding box center [665, 638] width 21 height 21
click at [573, 633] on mat-icon "mic" at bounding box center [579, 638] width 21 height 21
click at [587, 641] on mat-icon "mic_off" at bounding box center [579, 638] width 21 height 21
click at [583, 636] on mat-icon "mic" at bounding box center [579, 638] width 21 height 21
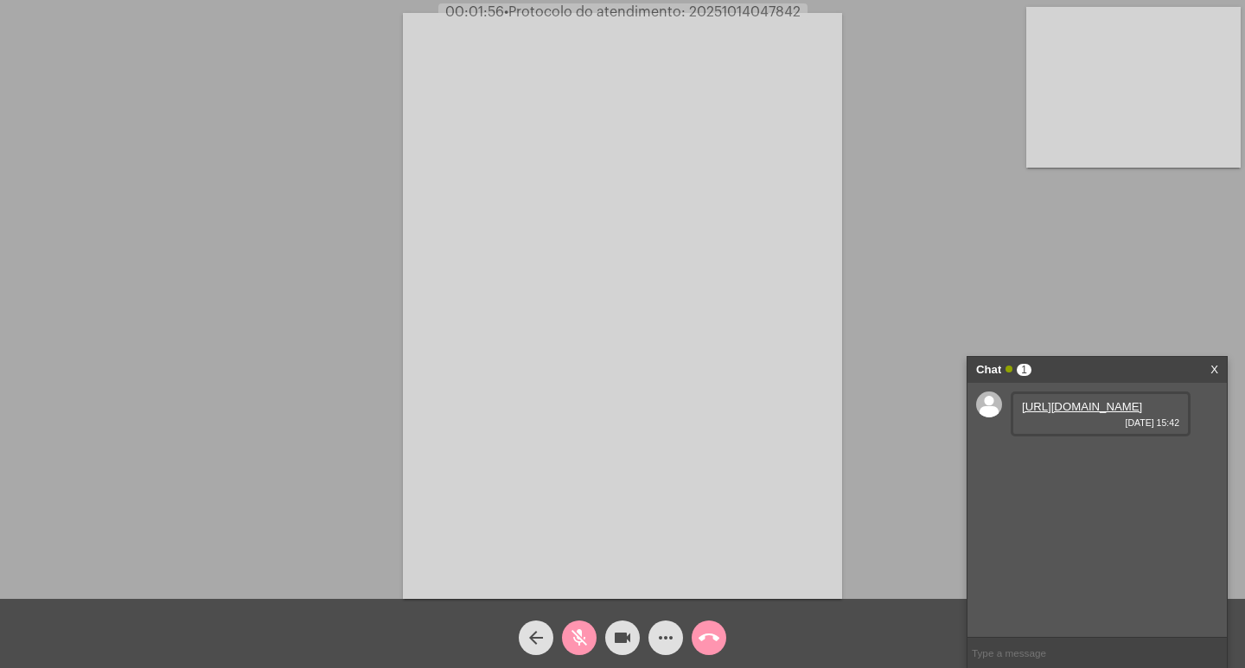
click at [1083, 413] on link "[URL][DOMAIN_NAME]" at bounding box center [1082, 406] width 120 height 13
click at [1070, 462] on link "[URL][DOMAIN_NAME]" at bounding box center [1082, 456] width 120 height 13
click at [573, 638] on mat-icon "mic_off" at bounding box center [579, 638] width 21 height 21
click at [573, 638] on mat-icon "mic" at bounding box center [579, 638] width 21 height 21
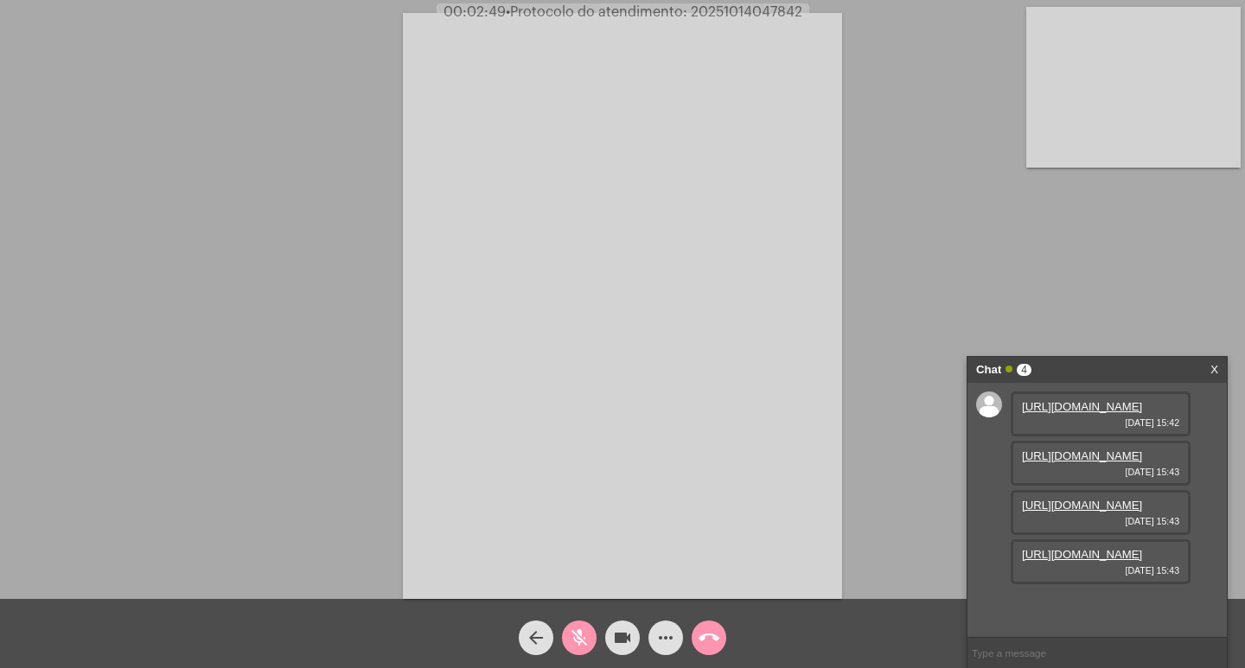
click at [1060, 561] on link "[URL][DOMAIN_NAME]" at bounding box center [1082, 554] width 120 height 13
drag, startPoint x: 1184, startPoint y: 258, endPoint x: 1166, endPoint y: 485, distance: 228.1
click at [1183, 258] on div "Acessando Câmera e Microfone..." at bounding box center [622, 303] width 1241 height 599
click at [1105, 561] on link "[URL][DOMAIN_NAME]" at bounding box center [1082, 554] width 120 height 13
drag, startPoint x: 1091, startPoint y: 505, endPoint x: 1109, endPoint y: 489, distance: 23.9
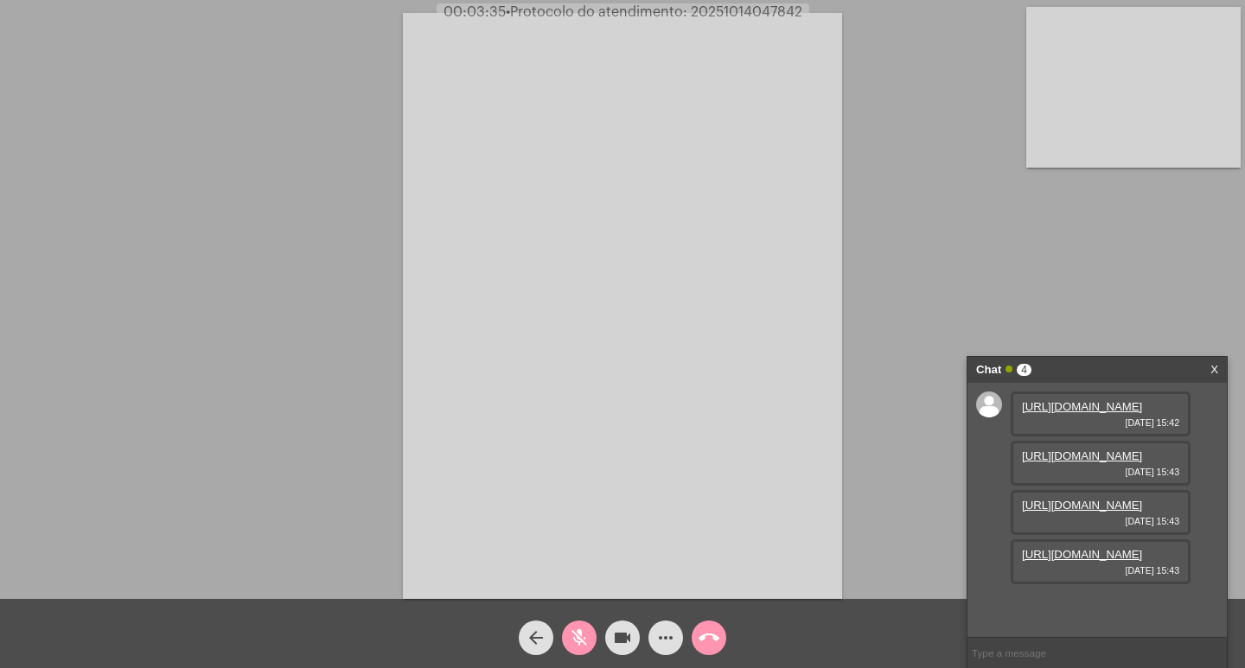
click at [1091, 505] on link "[URL][DOMAIN_NAME]" at bounding box center [1082, 505] width 120 height 13
click at [166, 258] on div "Acessando Câmera e Microfone..." at bounding box center [622, 303] width 1241 height 599
click at [575, 628] on mat-icon "mic_off" at bounding box center [579, 638] width 21 height 21
click at [623, 638] on mat-icon "videocam" at bounding box center [622, 638] width 21 height 21
click at [577, 629] on mat-icon "mic" at bounding box center [579, 638] width 21 height 21
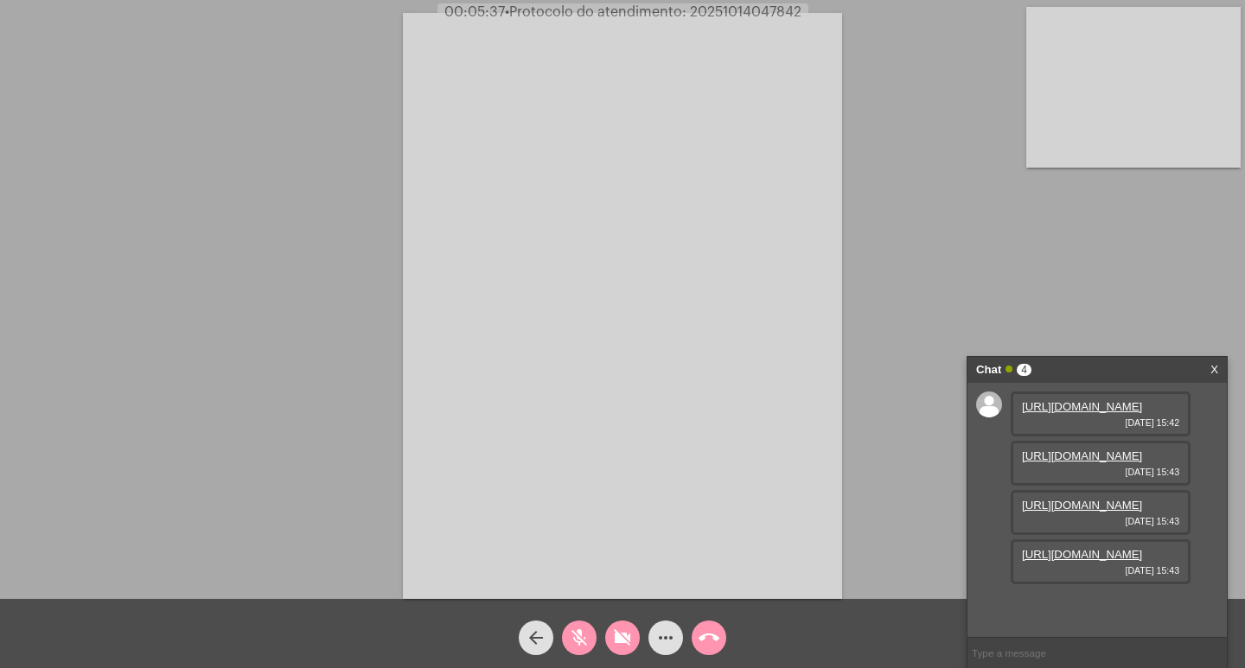
click at [582, 634] on mat-icon "mic_off" at bounding box center [579, 638] width 21 height 21
click at [616, 641] on mat-icon "videocam_off" at bounding box center [622, 638] width 21 height 21
click at [612, 629] on mat-icon "videocam" at bounding box center [622, 638] width 21 height 21
click at [575, 628] on mat-icon "mic" at bounding box center [579, 638] width 21 height 21
click at [588, 638] on mat-icon "mic_off" at bounding box center [579, 638] width 21 height 21
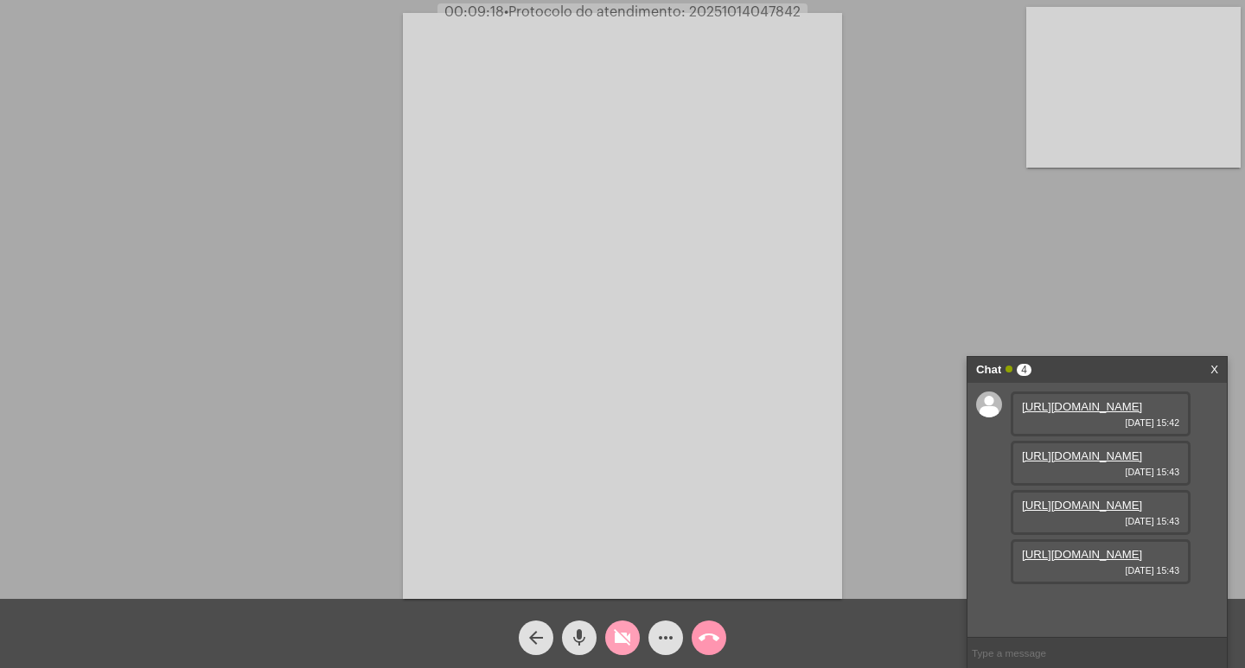
click at [630, 643] on mat-icon "videocam_off" at bounding box center [622, 638] width 21 height 21
click at [622, 635] on mat-icon "videocam" at bounding box center [622, 638] width 21 height 21
click at [583, 634] on mat-icon "mic" at bounding box center [579, 638] width 21 height 21
click at [572, 640] on mat-icon "mic_off" at bounding box center [579, 638] width 21 height 21
click at [624, 637] on mat-icon "videocam_off" at bounding box center [622, 638] width 21 height 21
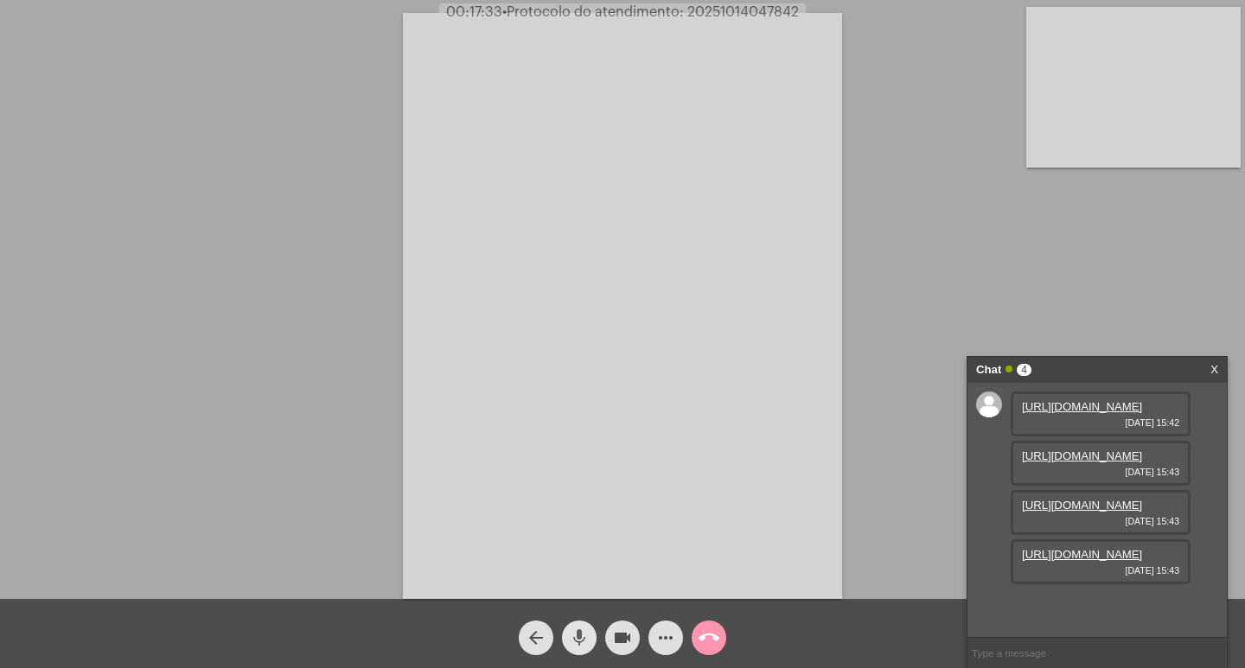
click at [581, 643] on mat-icon "mic" at bounding box center [579, 638] width 21 height 21
click at [621, 646] on mat-icon "videocam" at bounding box center [622, 638] width 21 height 21
click at [615, 637] on mat-icon "videocam_off" at bounding box center [622, 638] width 21 height 21
click at [578, 634] on mat-icon "mic_off" at bounding box center [579, 638] width 21 height 21
click at [623, 644] on mat-icon "videocam" at bounding box center [622, 638] width 21 height 21
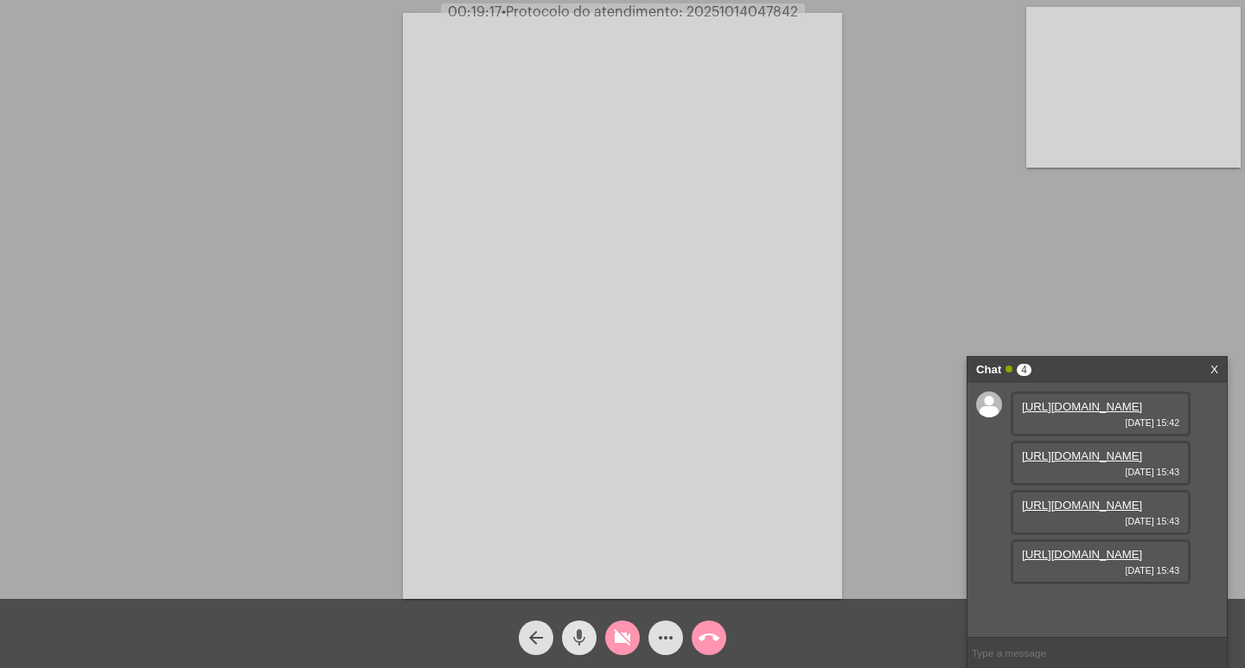
click at [587, 640] on mat-icon "mic" at bounding box center [579, 638] width 21 height 21
click at [717, 634] on mat-icon "call_end" at bounding box center [708, 638] width 21 height 21
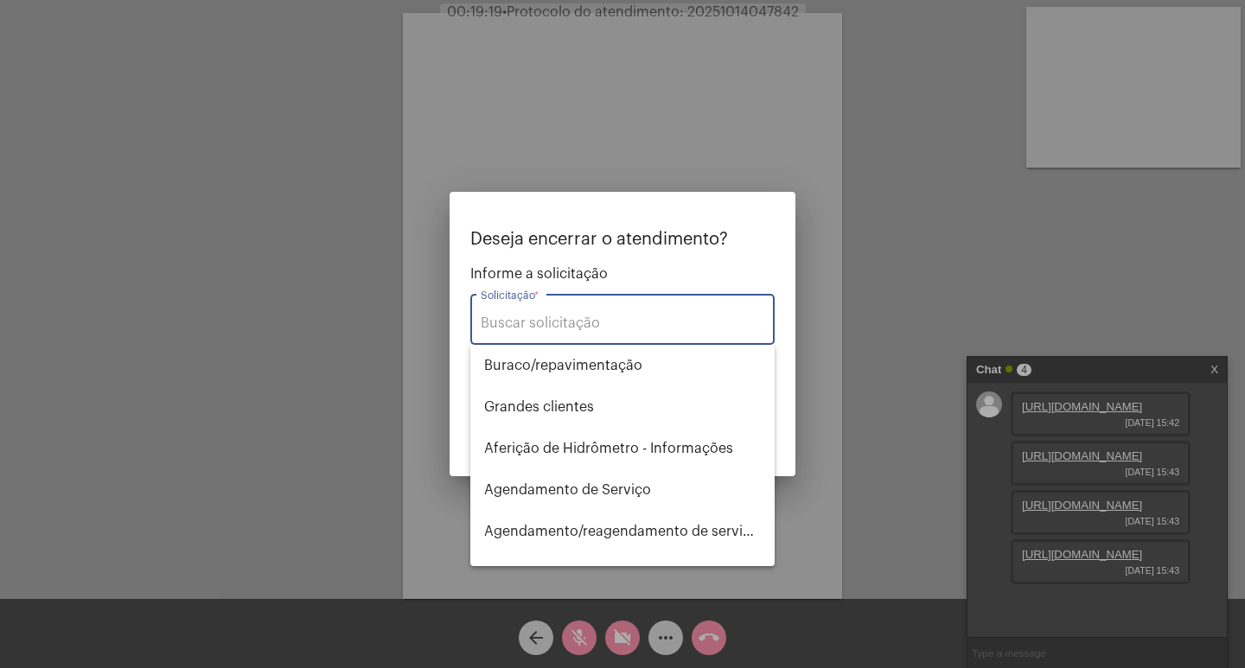
click at [609, 320] on input "Solicitação *" at bounding box center [623, 324] width 284 height 16
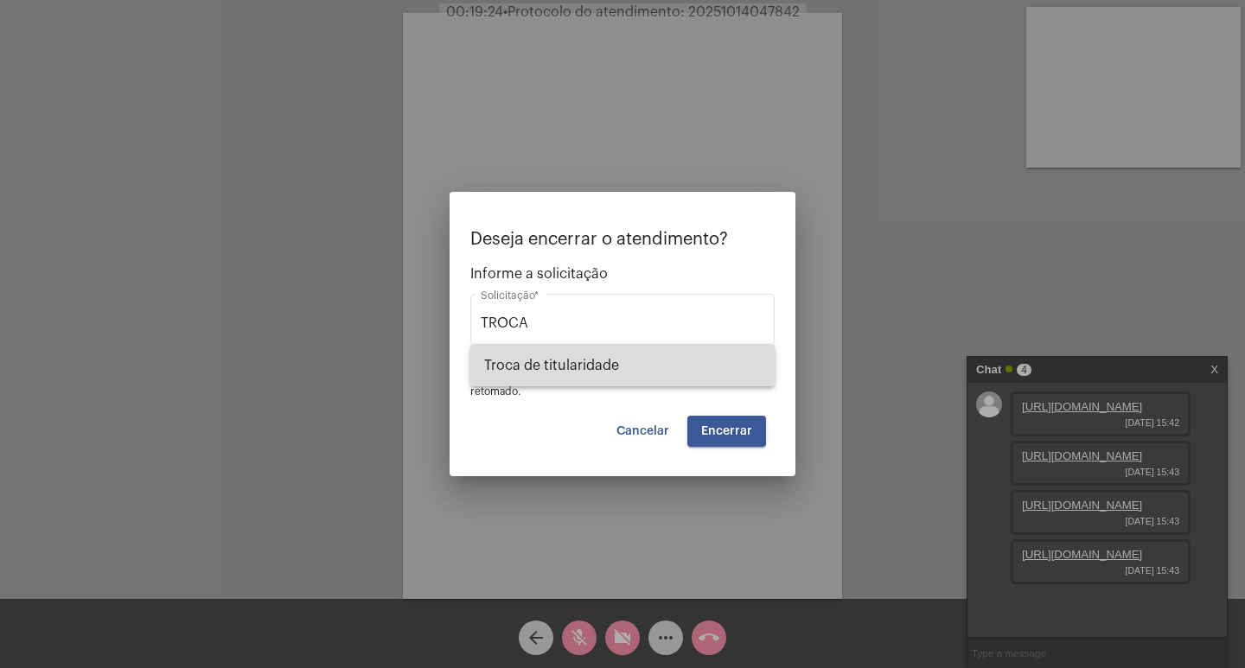
click at [610, 358] on span "Troca de titularidade" at bounding box center [622, 365] width 277 height 41
type input "Troca de titularidade"
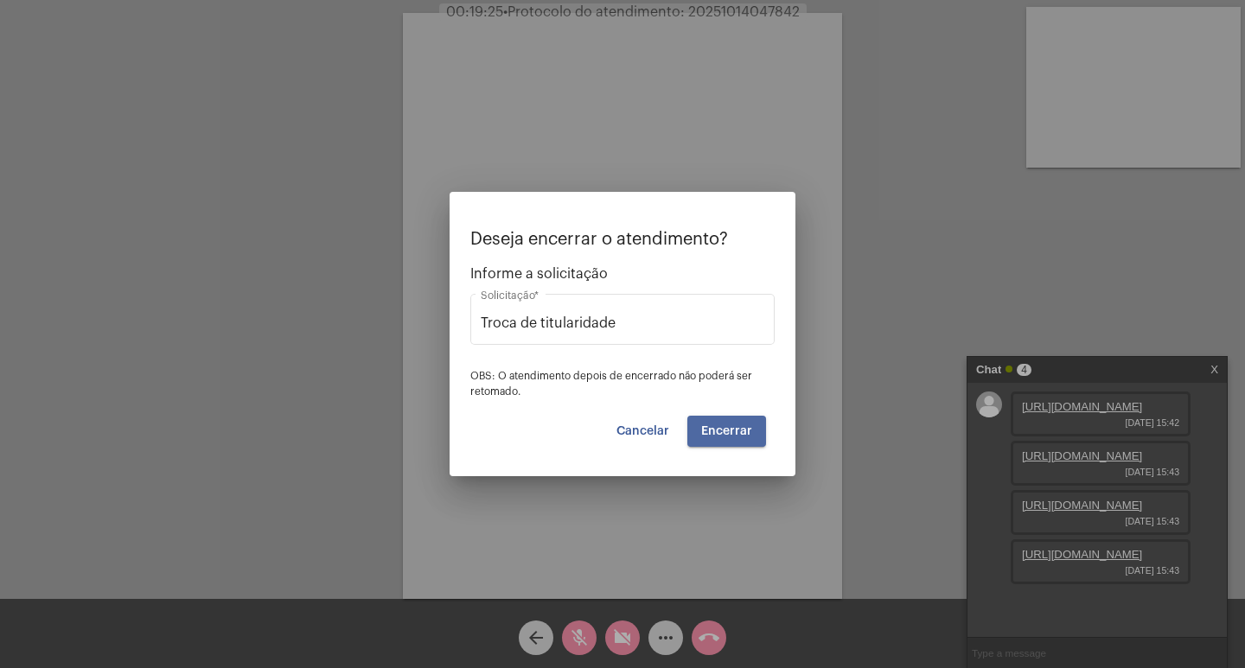
click at [737, 430] on span "Encerrar" at bounding box center [726, 431] width 51 height 12
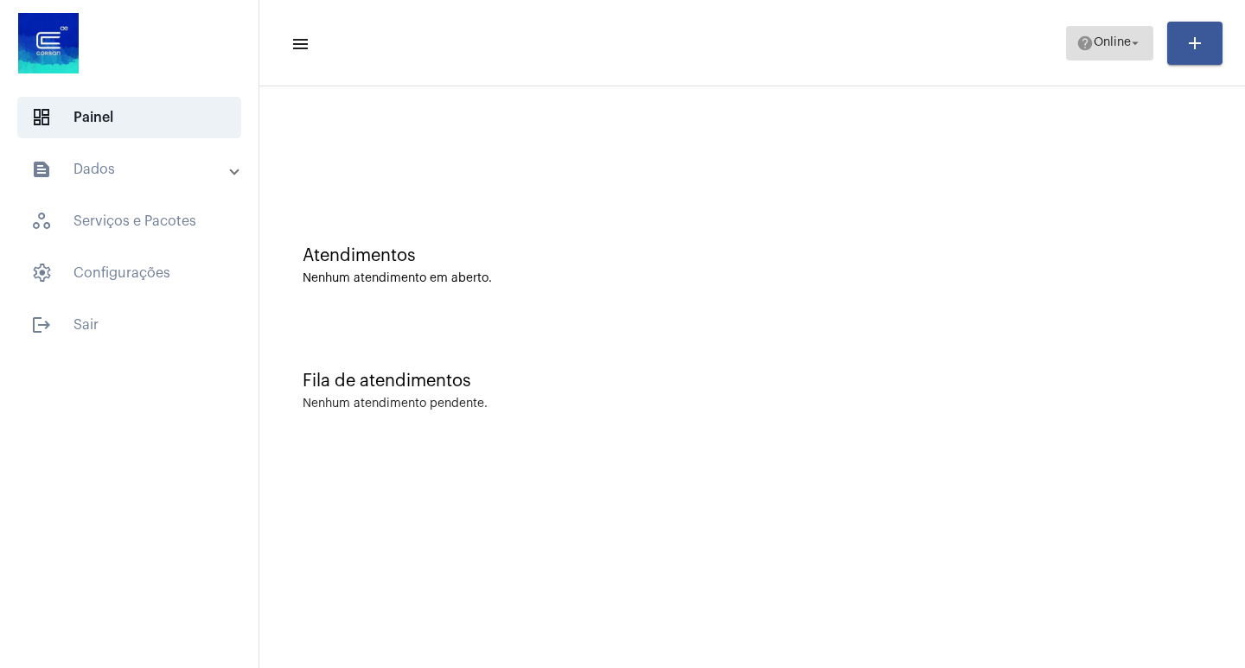
click at [1120, 49] on span "help Online arrow_drop_down" at bounding box center [1109, 42] width 67 height 31
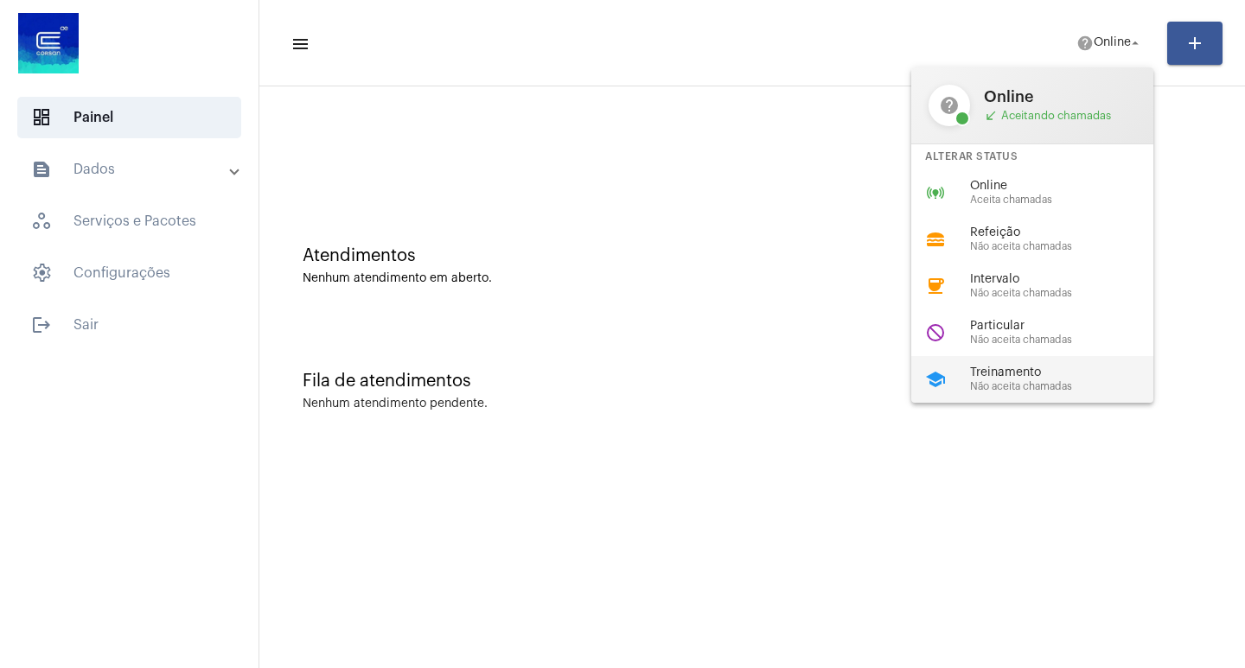
click at [1004, 379] on div "Treinamento Não aceita chamadas" at bounding box center [1068, 380] width 197 height 26
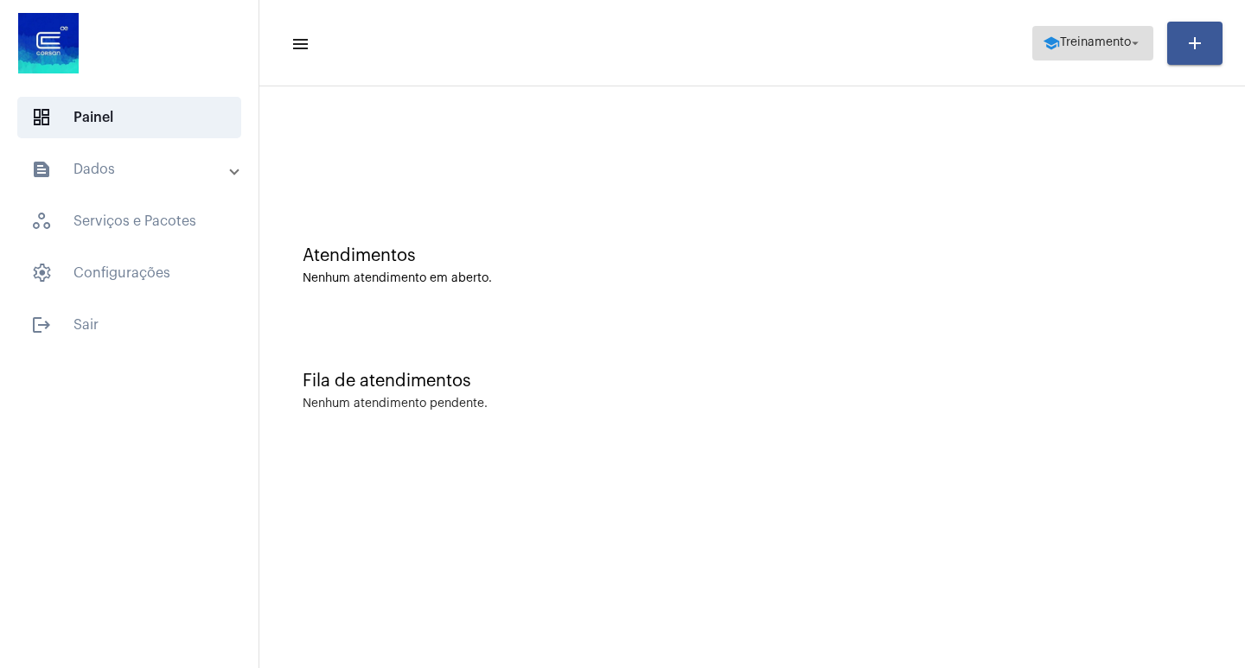
click at [1126, 35] on span "school Treinamento arrow_drop_down" at bounding box center [1093, 42] width 100 height 31
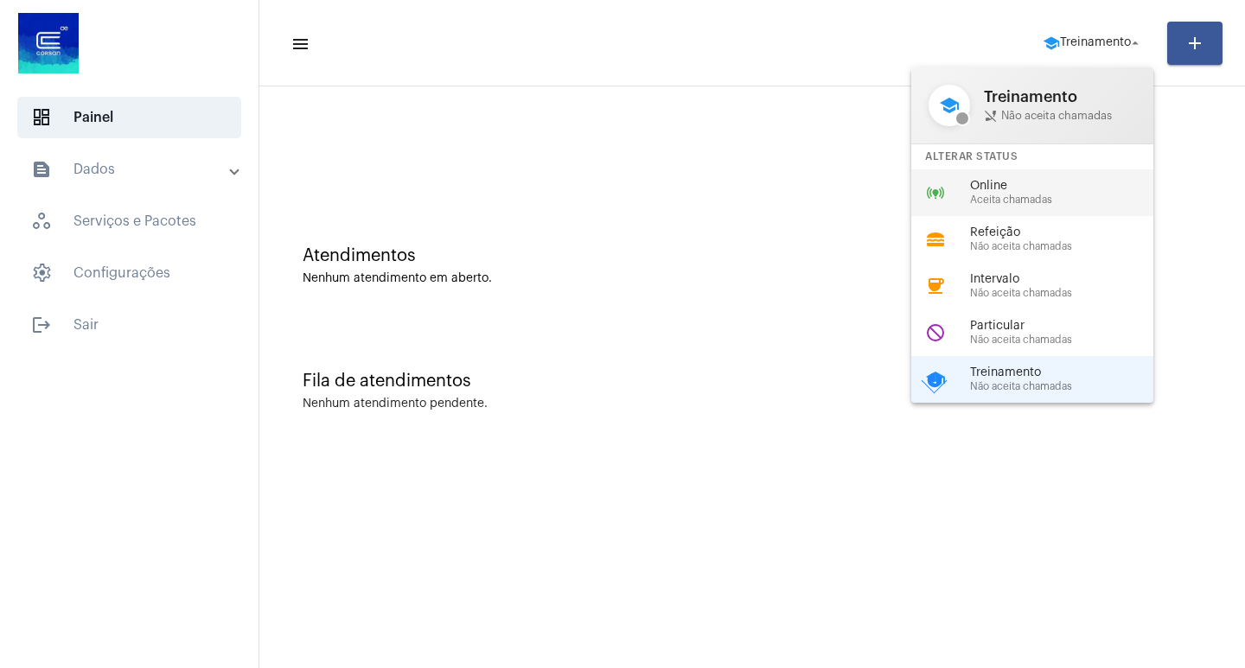
click at [1009, 187] on span "Online" at bounding box center [1068, 186] width 197 height 13
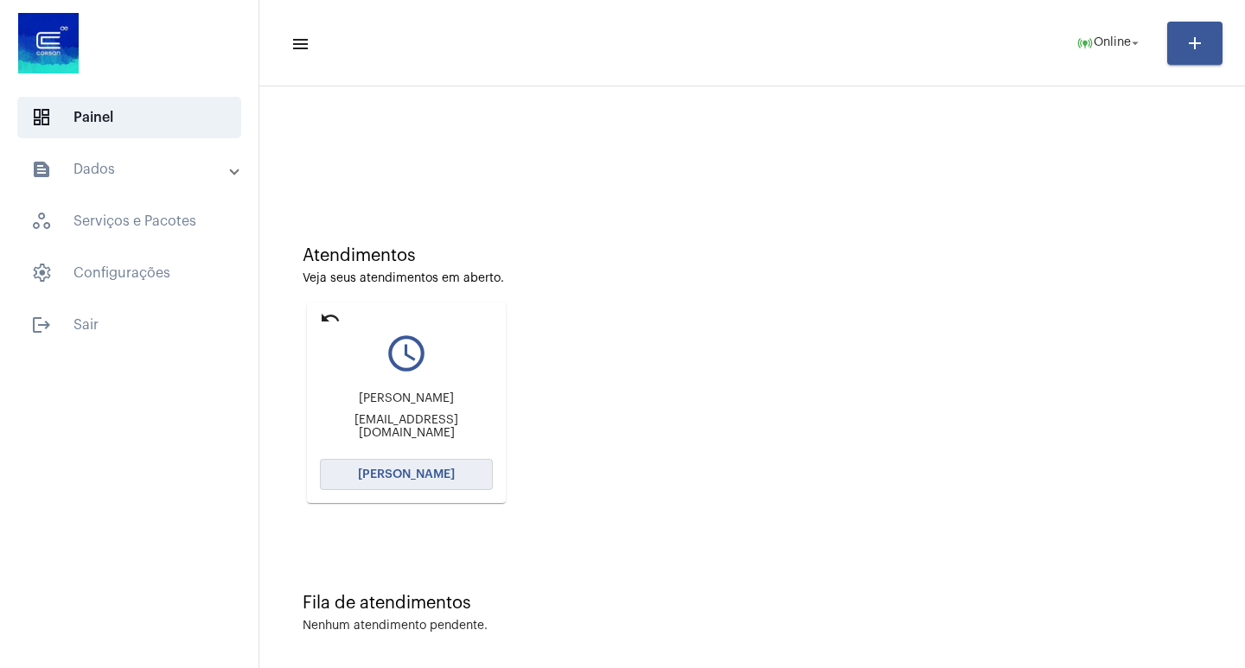
click at [423, 471] on span "[PERSON_NAME]" at bounding box center [406, 475] width 97 height 12
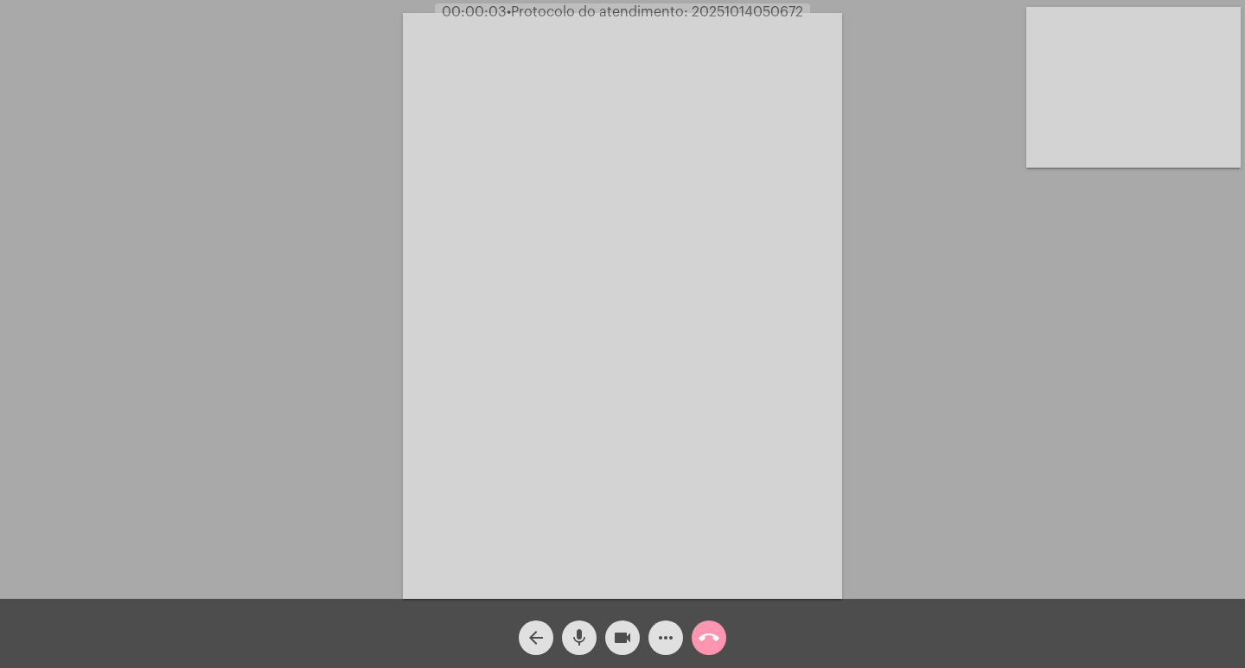
click at [574, 638] on mat-icon "mic" at bounding box center [579, 638] width 21 height 21
click at [575, 638] on mat-icon "mic_off" at bounding box center [579, 638] width 21 height 21
click at [575, 638] on mat-icon "mic" at bounding box center [579, 638] width 21 height 21
click at [616, 634] on mat-icon "videocam" at bounding box center [622, 638] width 21 height 21
click at [577, 654] on span "mic_off" at bounding box center [579, 638] width 21 height 35
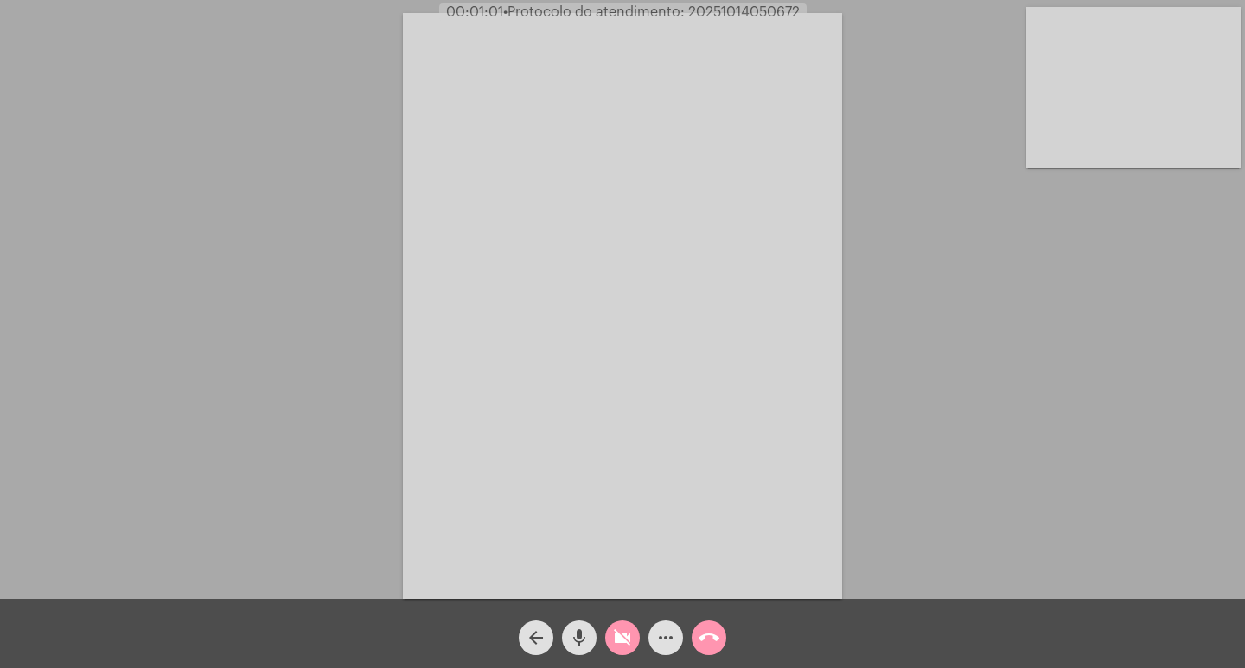
click at [620, 626] on span "videocam_off" at bounding box center [622, 638] width 21 height 35
click at [577, 634] on mat-icon "mic" at bounding box center [579, 638] width 21 height 21
click at [579, 634] on mat-icon "mic_off" at bounding box center [579, 638] width 21 height 21
click at [572, 638] on mat-icon "mic" at bounding box center [579, 638] width 21 height 21
click at [580, 632] on mat-icon "mic_off" at bounding box center [579, 638] width 21 height 21
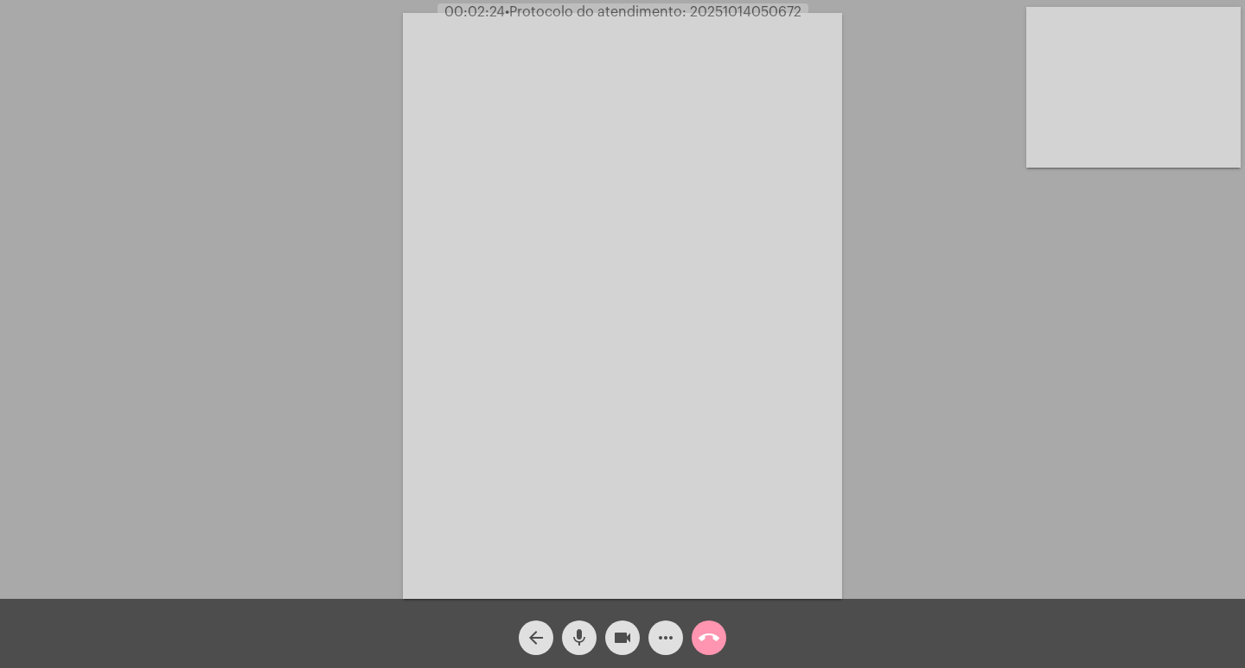
click at [573, 641] on mat-icon "mic" at bounding box center [579, 638] width 21 height 21
click at [573, 641] on mat-icon "mic_off" at bounding box center [579, 638] width 21 height 21
click at [580, 631] on mat-icon "mic" at bounding box center [579, 638] width 21 height 21
click at [577, 634] on mat-icon "mic_off" at bounding box center [579, 638] width 21 height 21
click at [583, 641] on mat-icon "mic" at bounding box center [579, 638] width 21 height 21
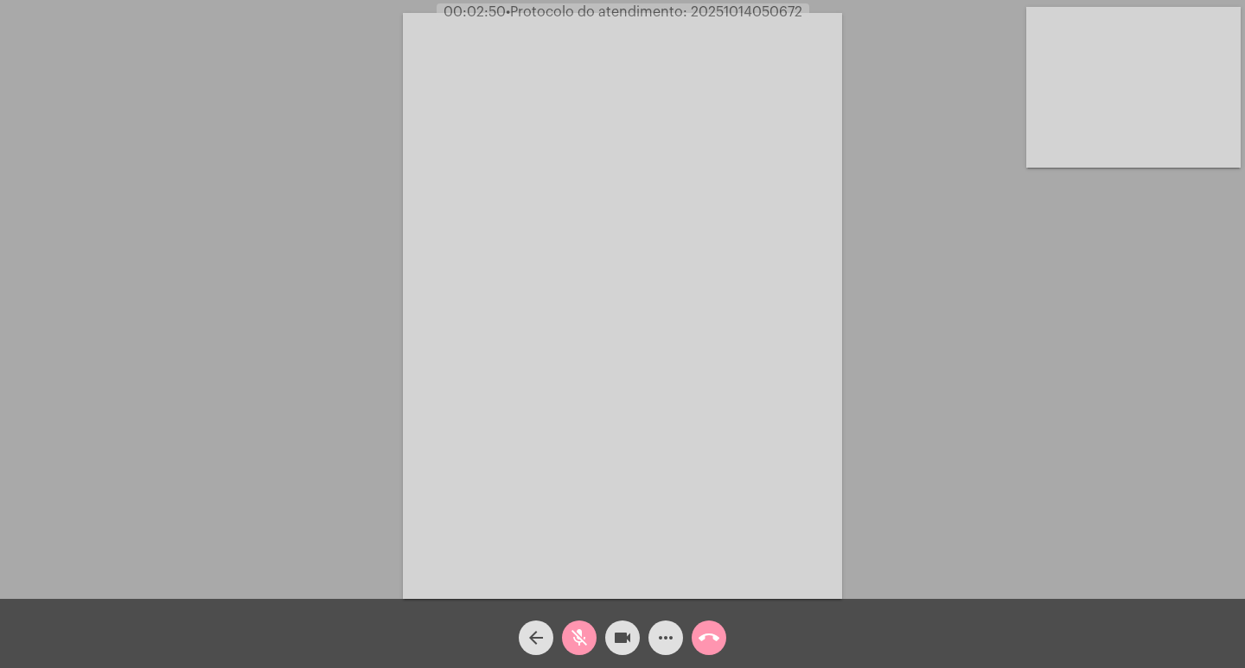
click at [570, 641] on mat-icon "mic_off" at bounding box center [579, 638] width 21 height 21
click at [575, 639] on mat-icon "mic" at bounding box center [579, 638] width 21 height 21
click at [584, 639] on mat-icon "mic_off" at bounding box center [579, 638] width 21 height 21
click at [590, 638] on button "mic" at bounding box center [579, 638] width 35 height 35
click at [580, 630] on mat-icon "mic_off" at bounding box center [579, 638] width 21 height 21
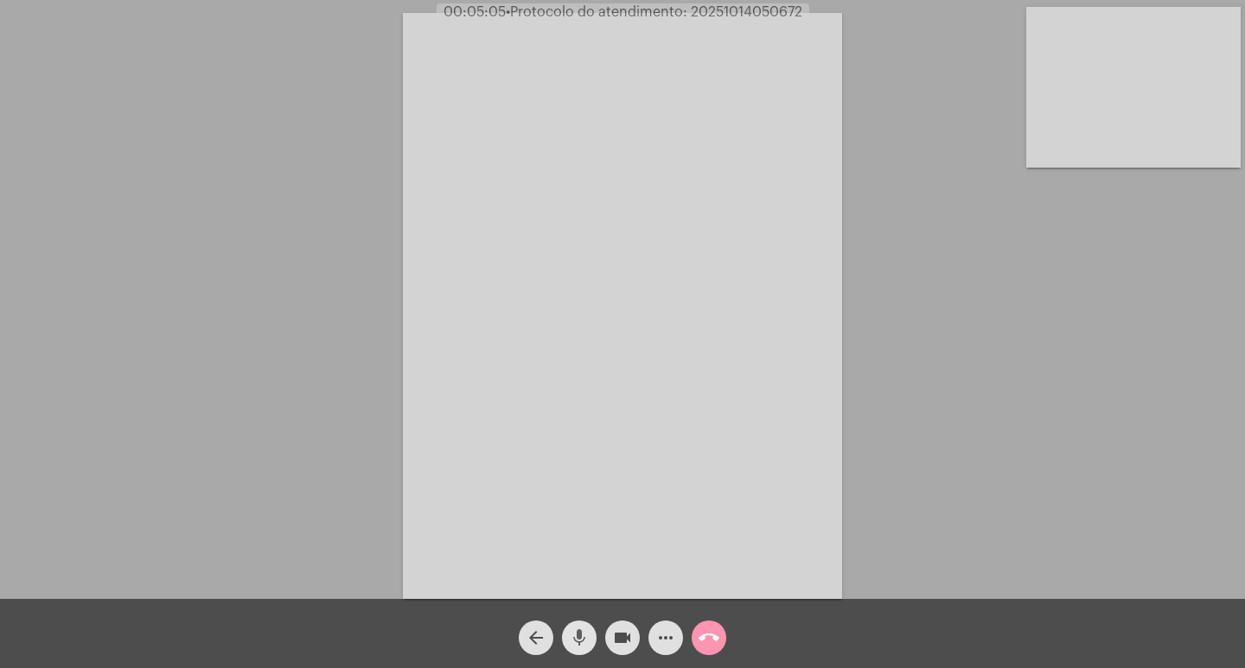
click at [581, 629] on mat-icon "mic" at bounding box center [579, 638] width 21 height 21
click at [583, 638] on mat-icon "mic_off" at bounding box center [579, 638] width 21 height 21
click at [584, 634] on mat-icon "mic" at bounding box center [579, 638] width 21 height 21
click at [577, 628] on mat-icon "mic_off" at bounding box center [579, 638] width 21 height 21
click at [660, 637] on mat-icon "more_horiz" at bounding box center [665, 638] width 21 height 21
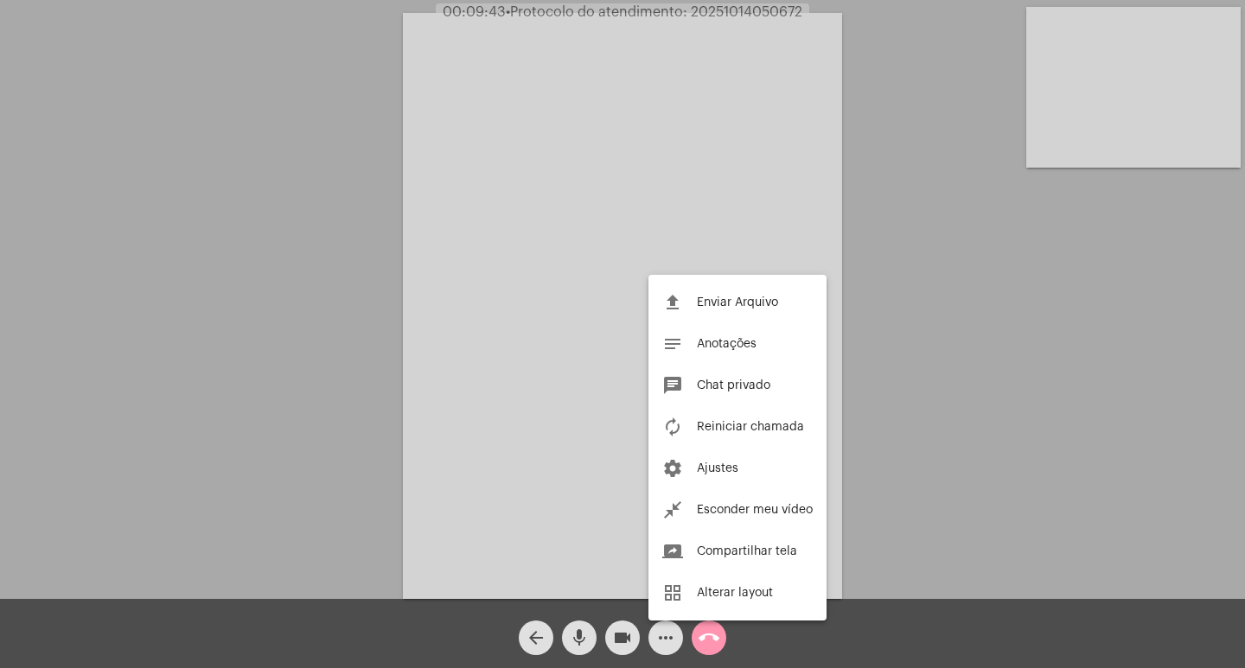
click at [345, 259] on div at bounding box center [622, 334] width 1245 height 668
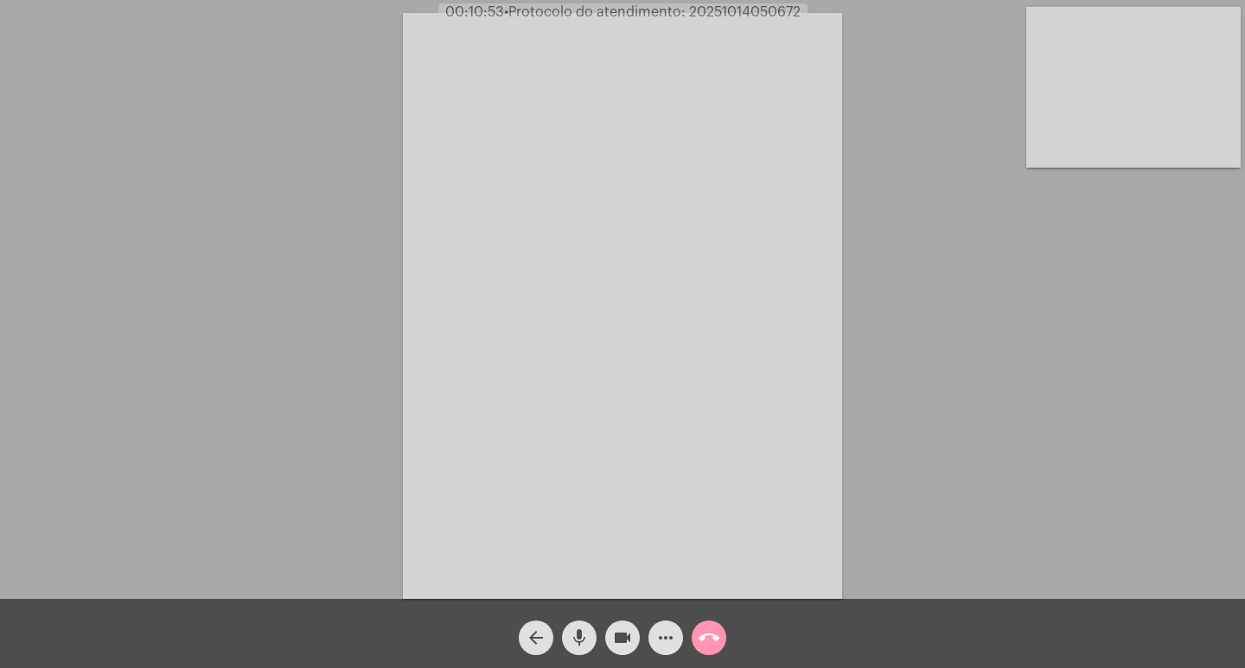
click at [622, 639] on mat-icon "videocam" at bounding box center [622, 638] width 21 height 21
click at [583, 639] on mat-icon "mic" at bounding box center [579, 638] width 21 height 21
click at [622, 641] on mat-icon "videocam_off" at bounding box center [622, 638] width 21 height 21
click at [582, 635] on mat-icon "mic_off" at bounding box center [579, 638] width 21 height 21
click at [586, 639] on mat-icon "mic" at bounding box center [579, 638] width 21 height 21
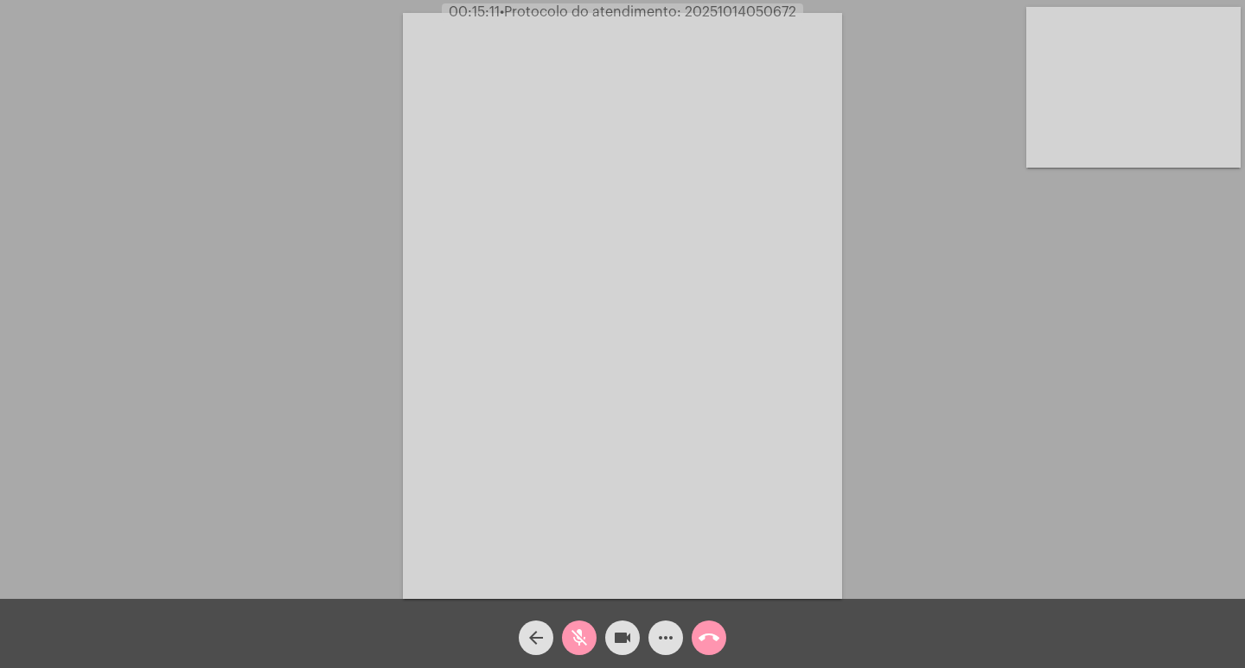
click at [579, 640] on mat-icon "mic_off" at bounding box center [579, 638] width 21 height 21
click at [711, 638] on mat-icon "call_end" at bounding box center [708, 638] width 21 height 21
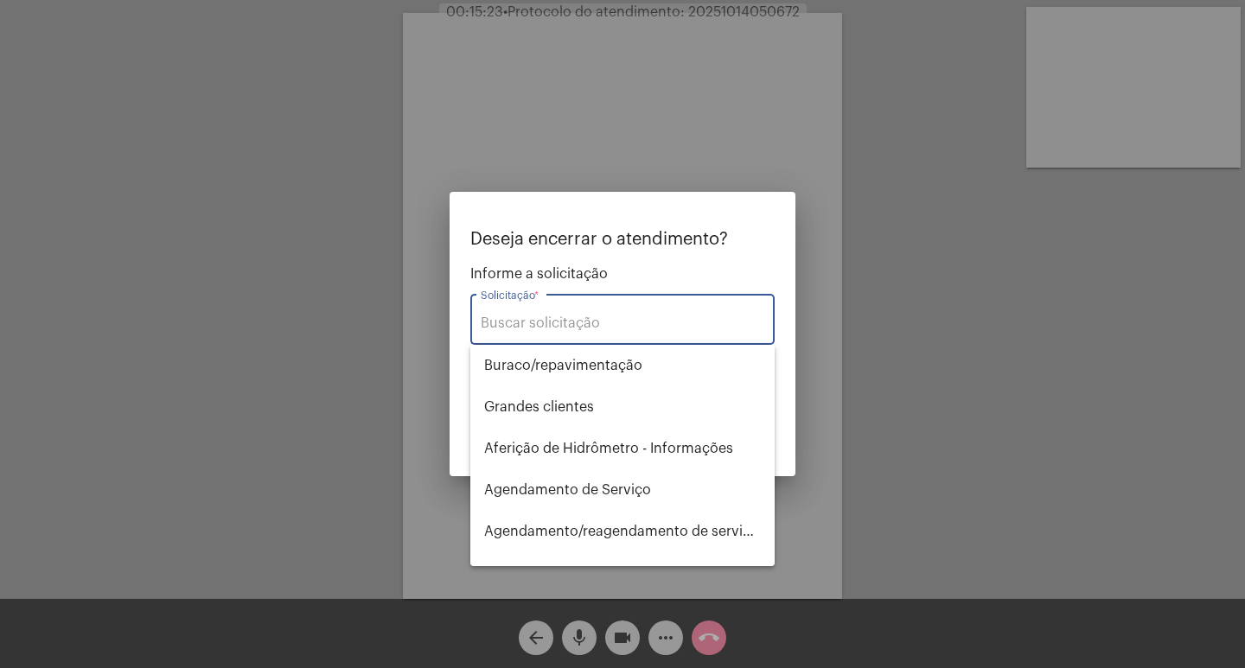
click at [628, 635] on div at bounding box center [622, 334] width 1245 height 668
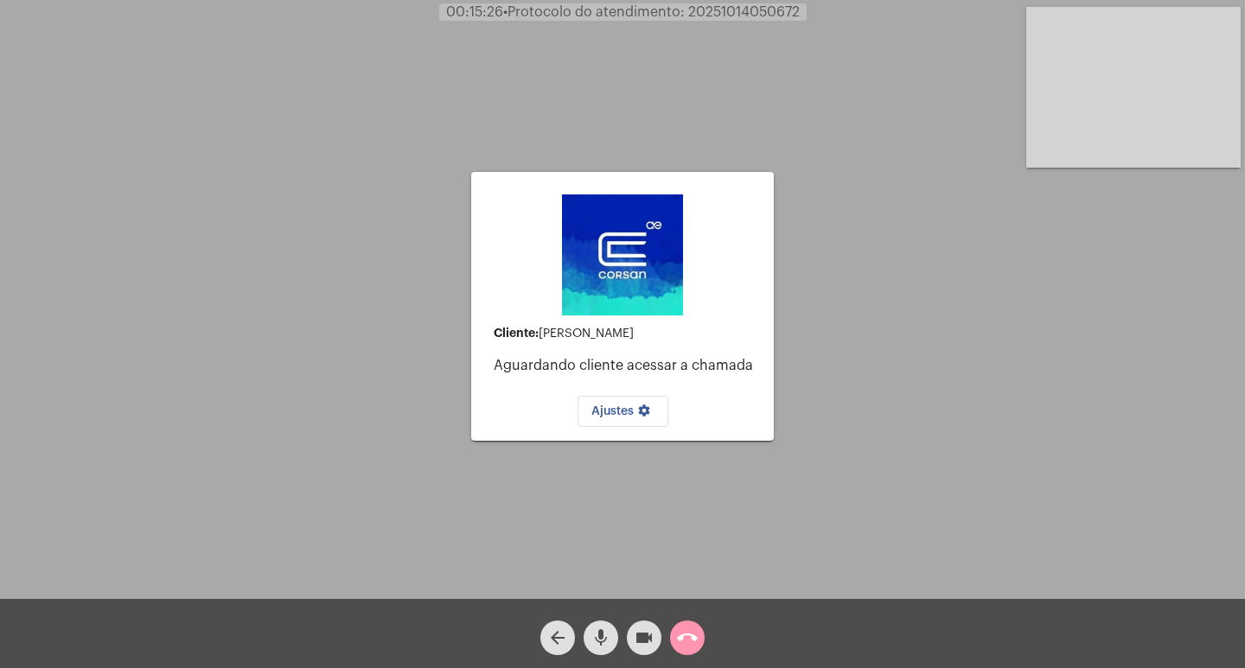
click at [606, 640] on mat-icon "mic" at bounding box center [600, 638] width 21 height 21
click at [635, 643] on mat-icon "videocam" at bounding box center [644, 638] width 21 height 21
click at [692, 641] on mat-icon "call_end" at bounding box center [687, 638] width 21 height 21
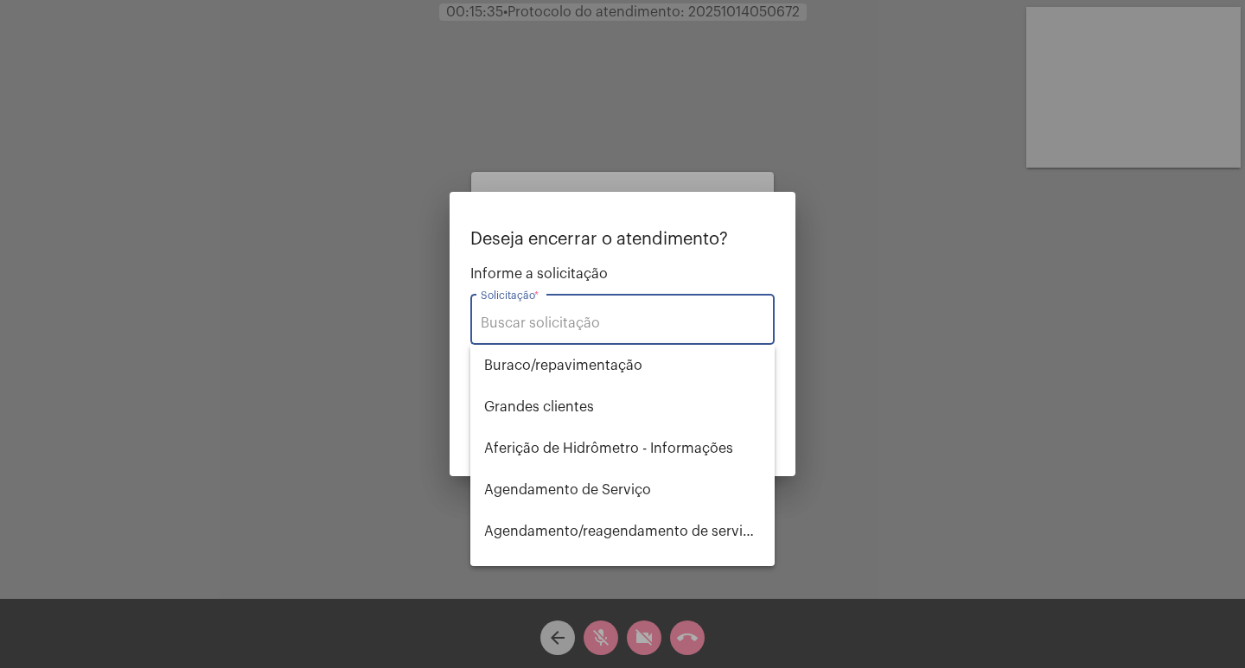
click at [559, 323] on input "Solicitação *" at bounding box center [623, 324] width 284 height 16
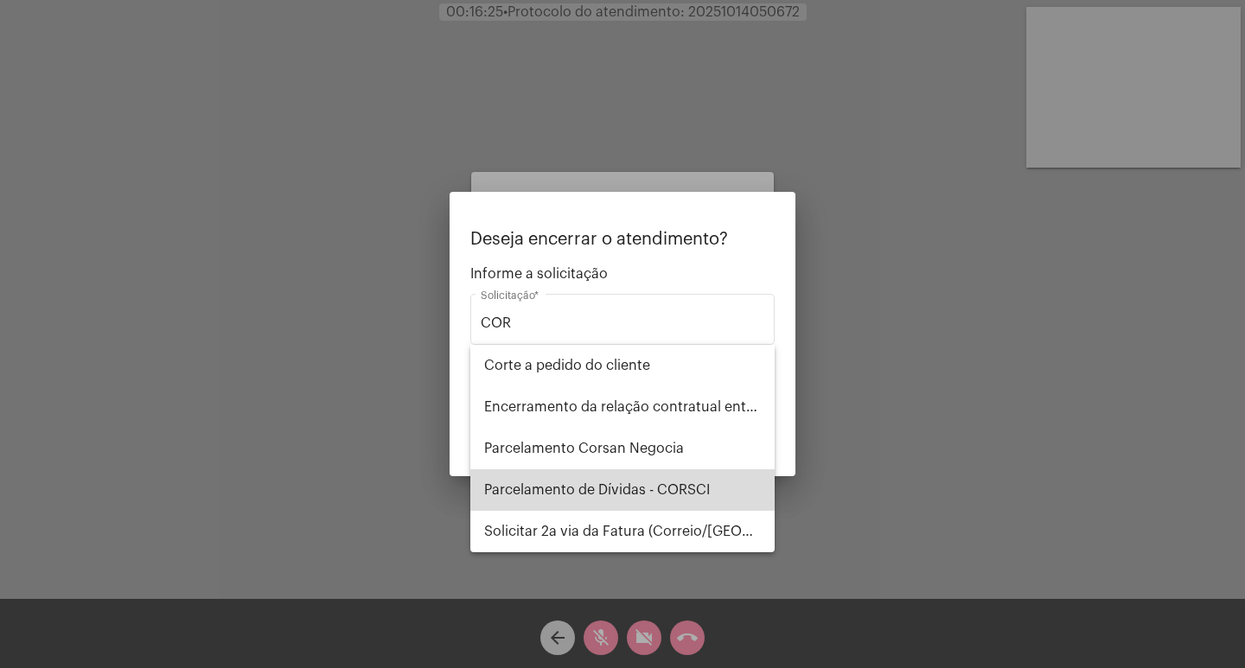
click at [516, 488] on span "Parcelamento de Dívidas - CORSCI" at bounding box center [622, 489] width 277 height 41
type input "Parcelamento de Dívidas - CORSCI"
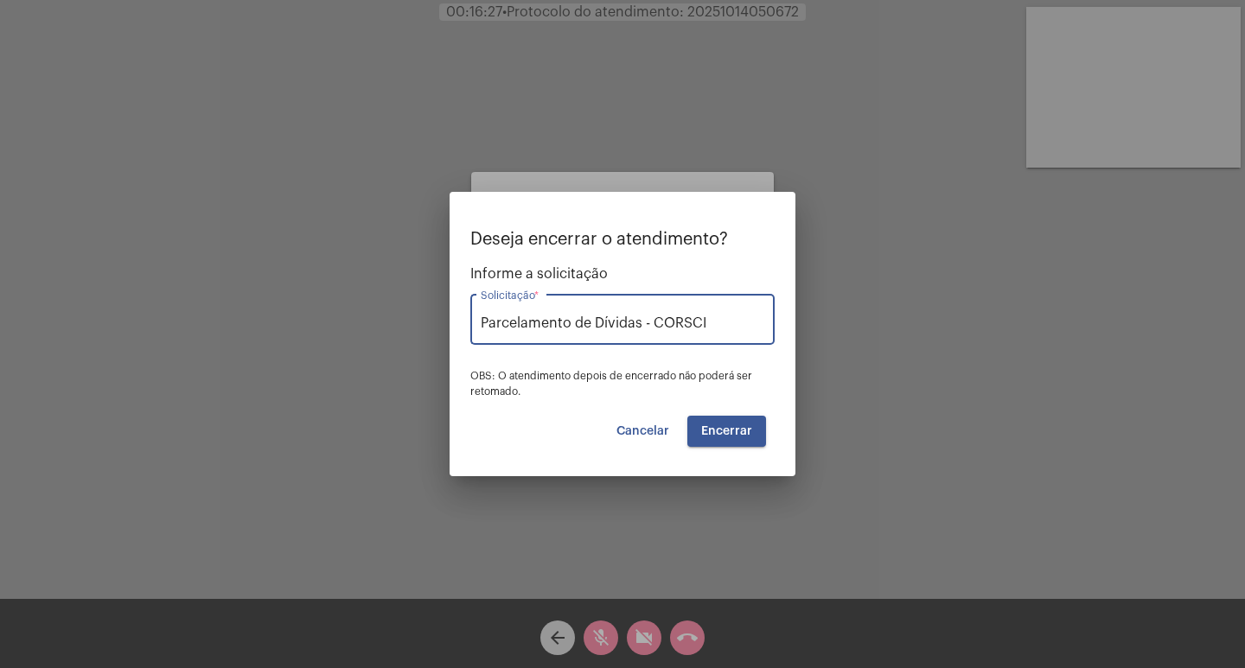
click at [711, 436] on span "Encerrar" at bounding box center [726, 431] width 51 height 12
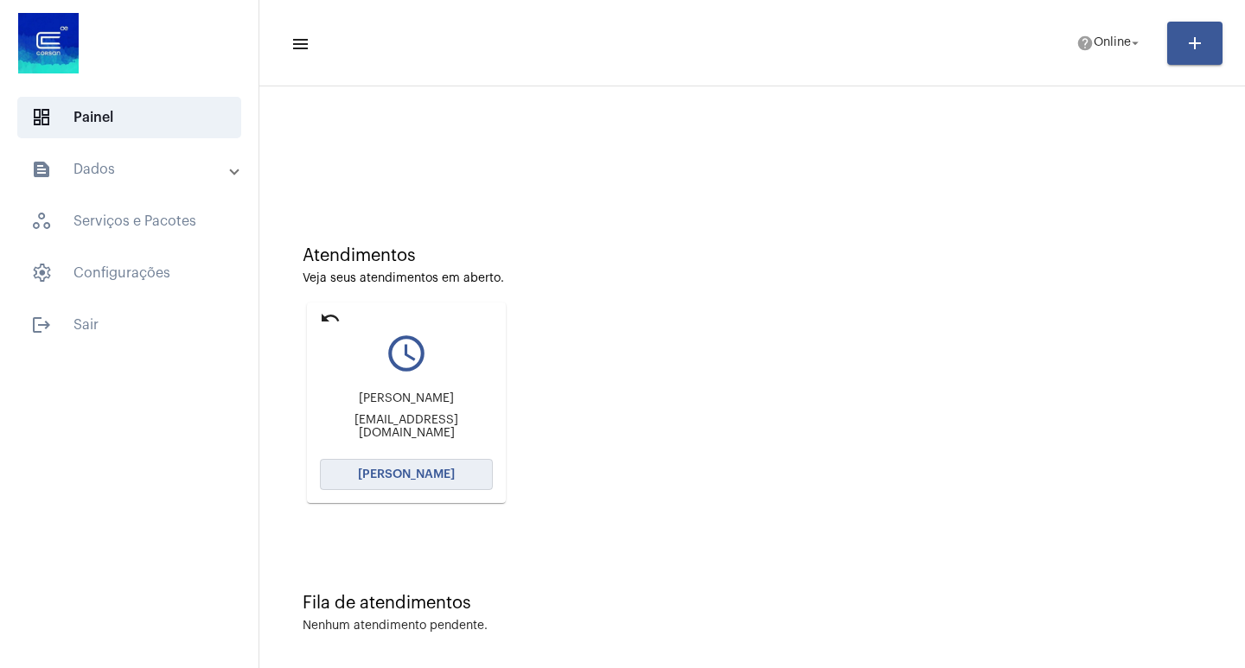
click at [394, 474] on span "[PERSON_NAME]" at bounding box center [406, 475] width 97 height 12
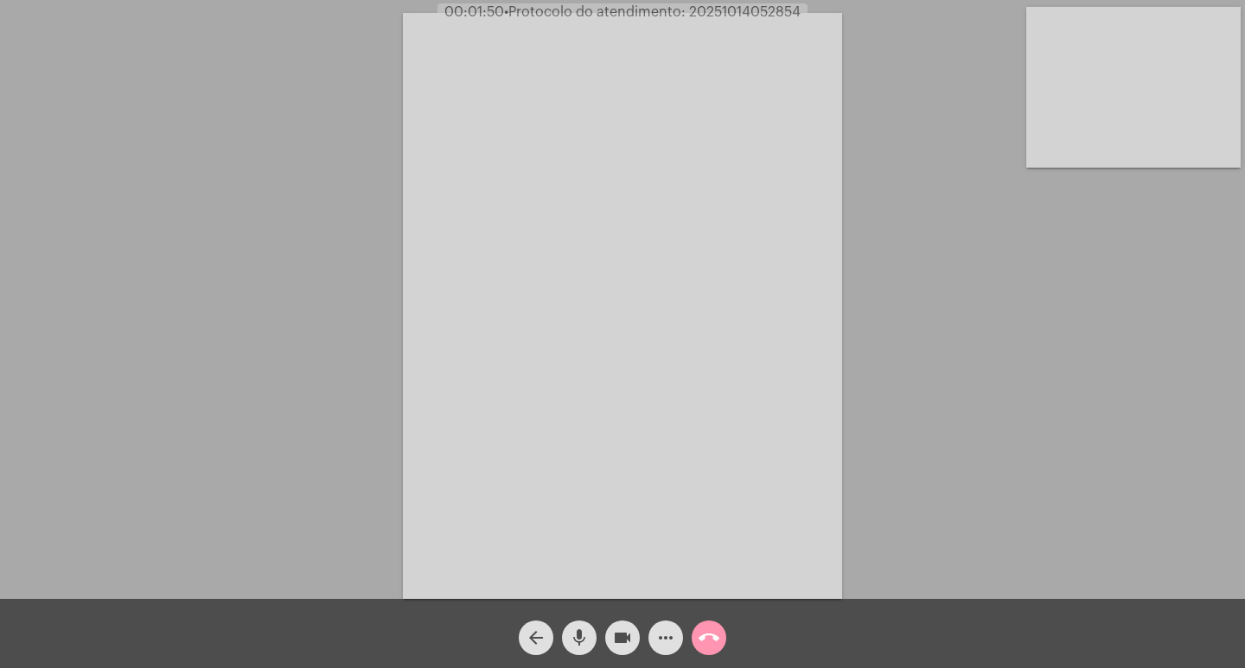
click at [706, 14] on span "• Protocolo do atendimento: 20251014052854" at bounding box center [652, 12] width 297 height 14
copy span "20251014052854"
click at [666, 644] on mat-icon "more_horiz" at bounding box center [665, 638] width 21 height 21
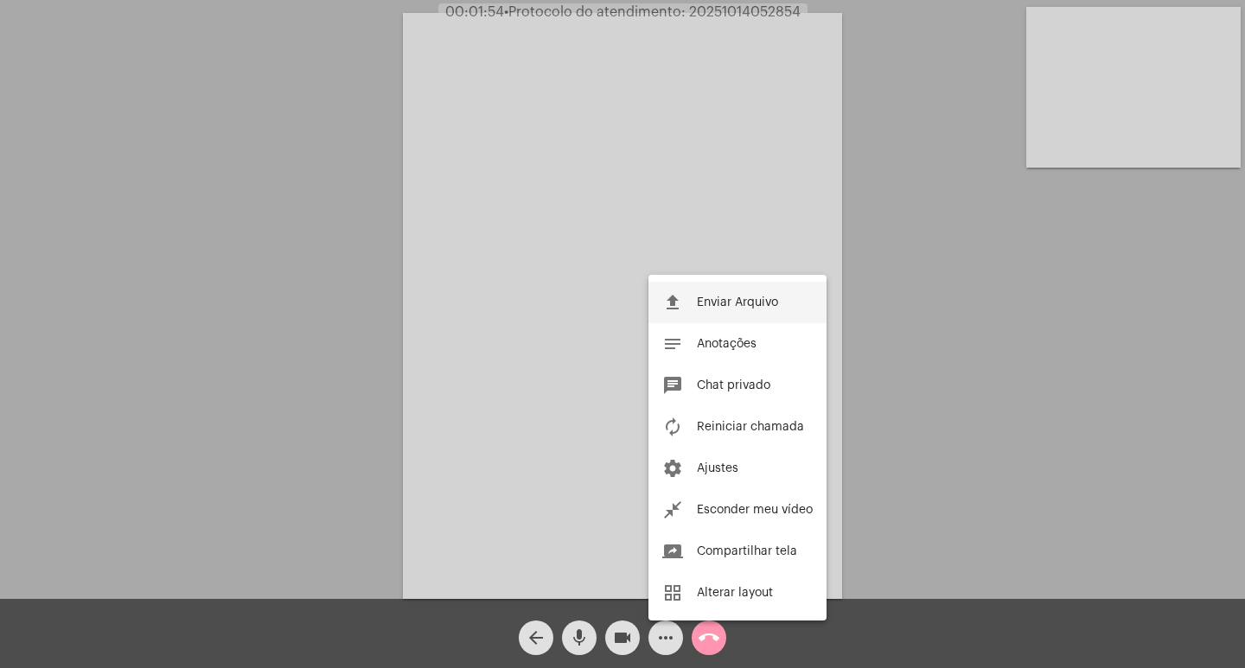
click at [724, 299] on span "Enviar Arquivo" at bounding box center [737, 303] width 81 height 12
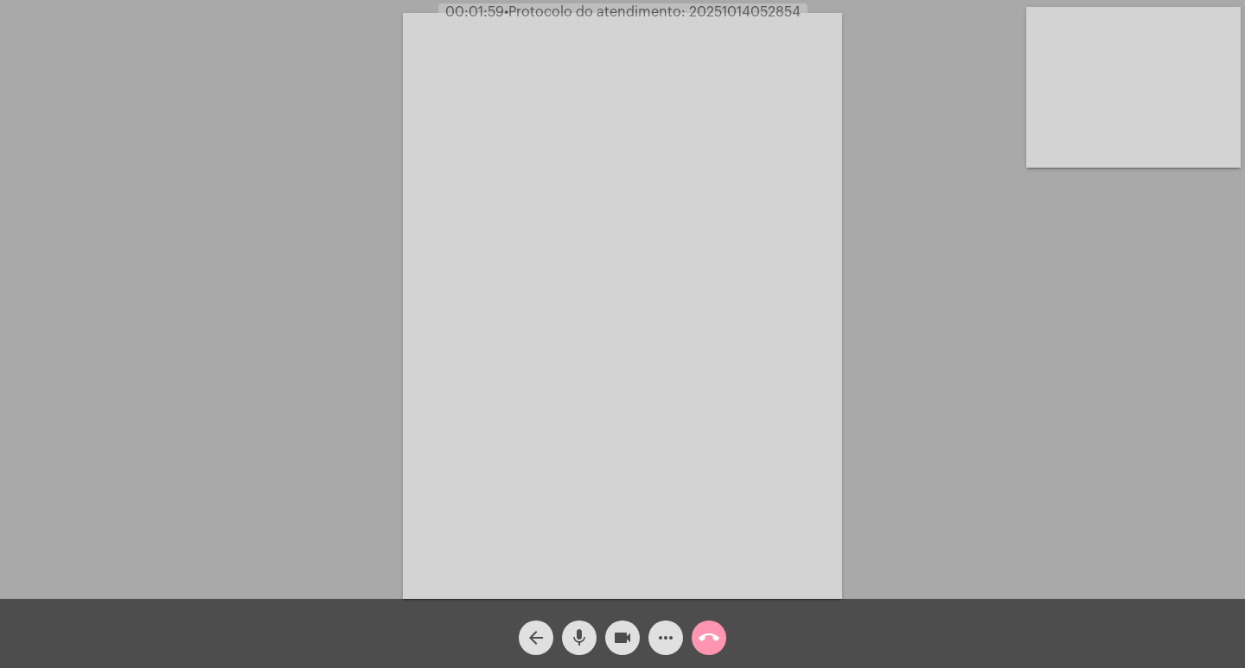
click at [671, 633] on mat-icon "more_horiz" at bounding box center [665, 638] width 21 height 21
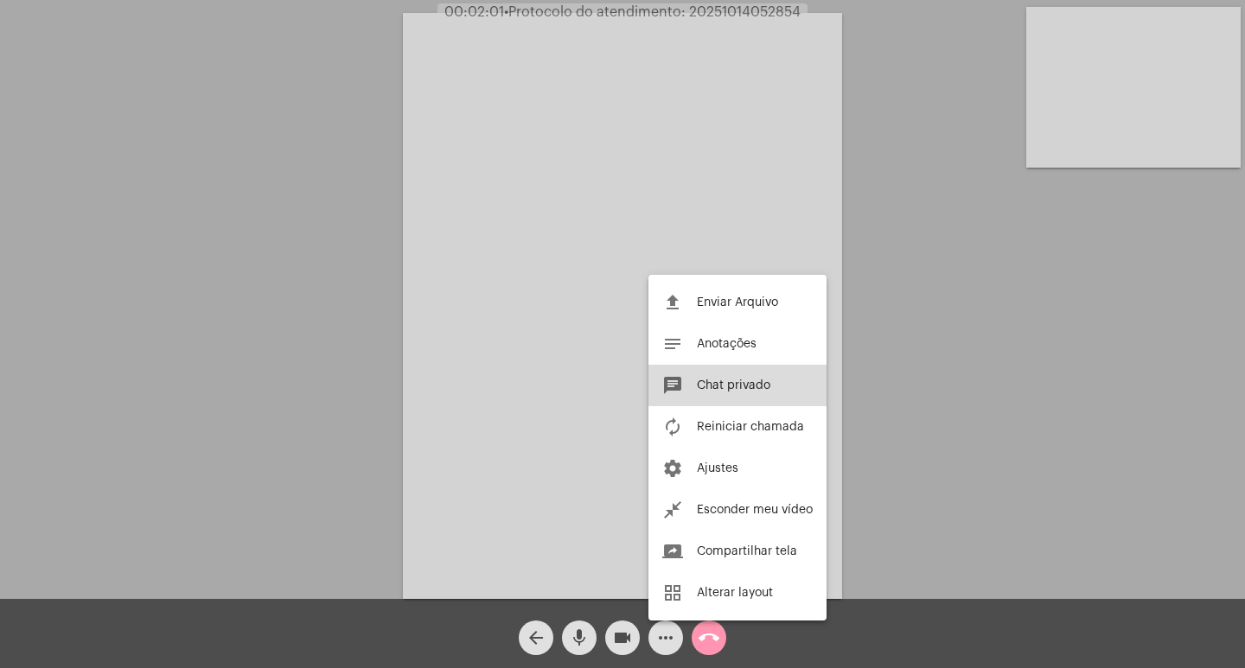
click at [738, 383] on span "Chat privado" at bounding box center [733, 385] width 73 height 12
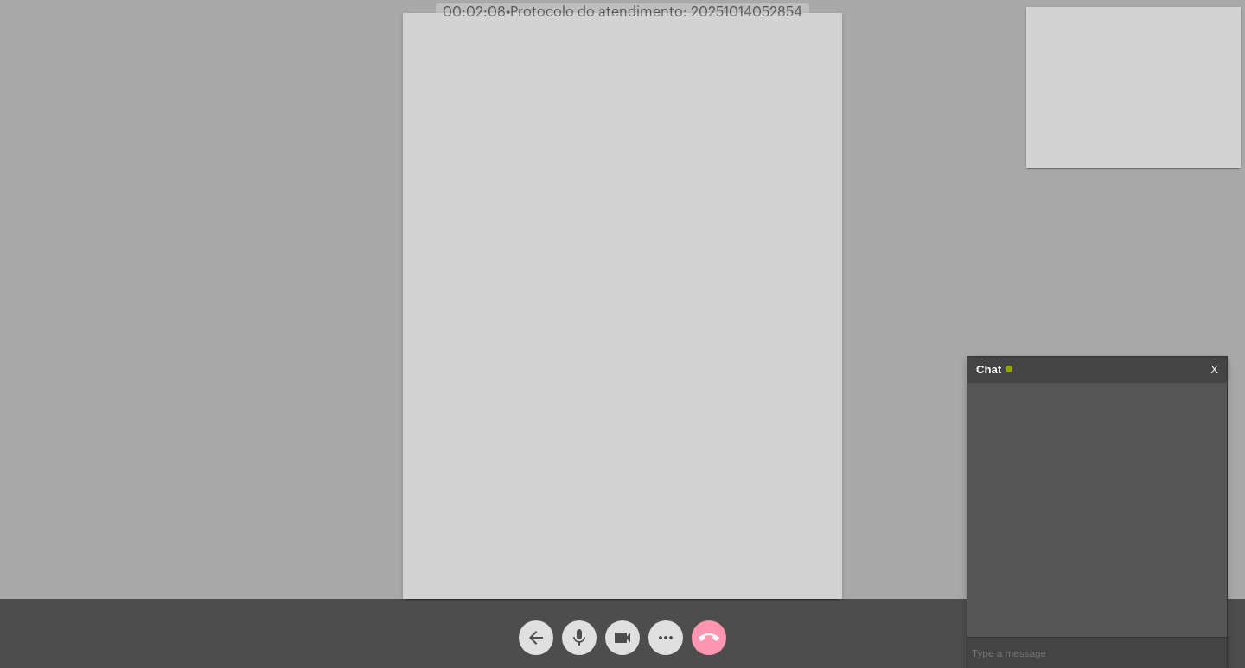
click at [1113, 656] on input "text" at bounding box center [1096, 653] width 259 height 30
paste input "20251014052854"
type input "PROTOCOLO: 20251014052854"
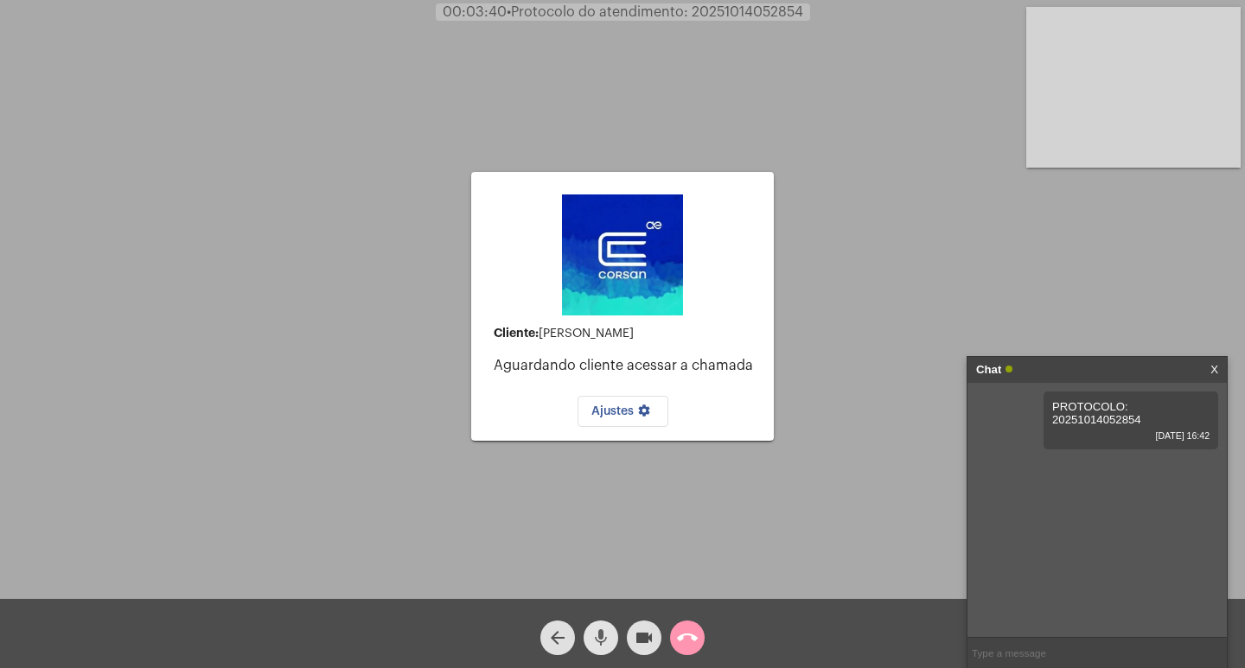
click at [600, 630] on mat-icon "mic" at bounding box center [600, 638] width 21 height 21
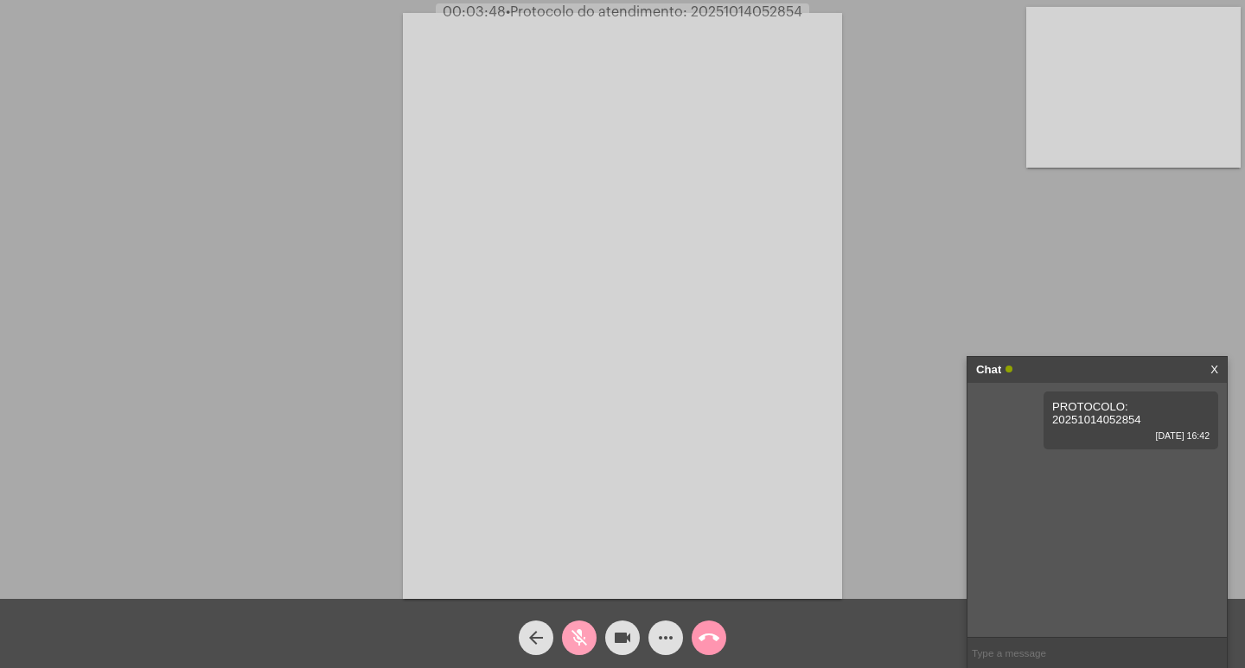
click at [578, 644] on mat-icon "mic_off" at bounding box center [579, 638] width 21 height 21
click at [669, 633] on mat-icon "more_horiz" at bounding box center [665, 638] width 21 height 21
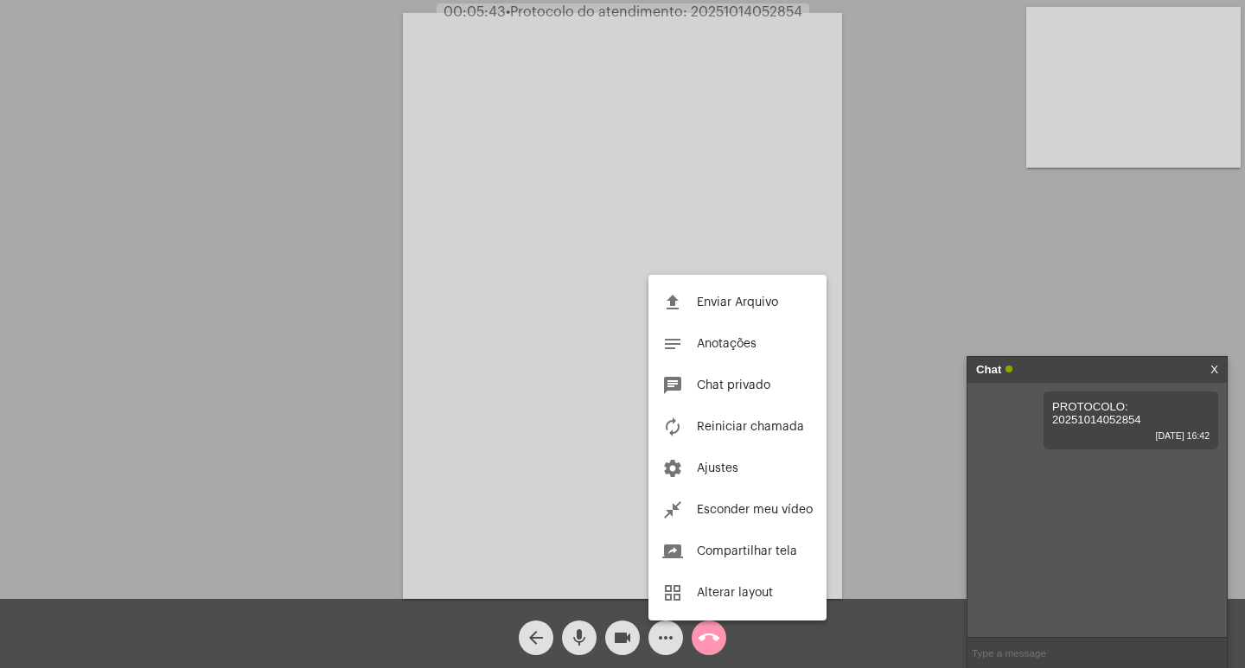
click at [901, 241] on div at bounding box center [622, 334] width 1245 height 668
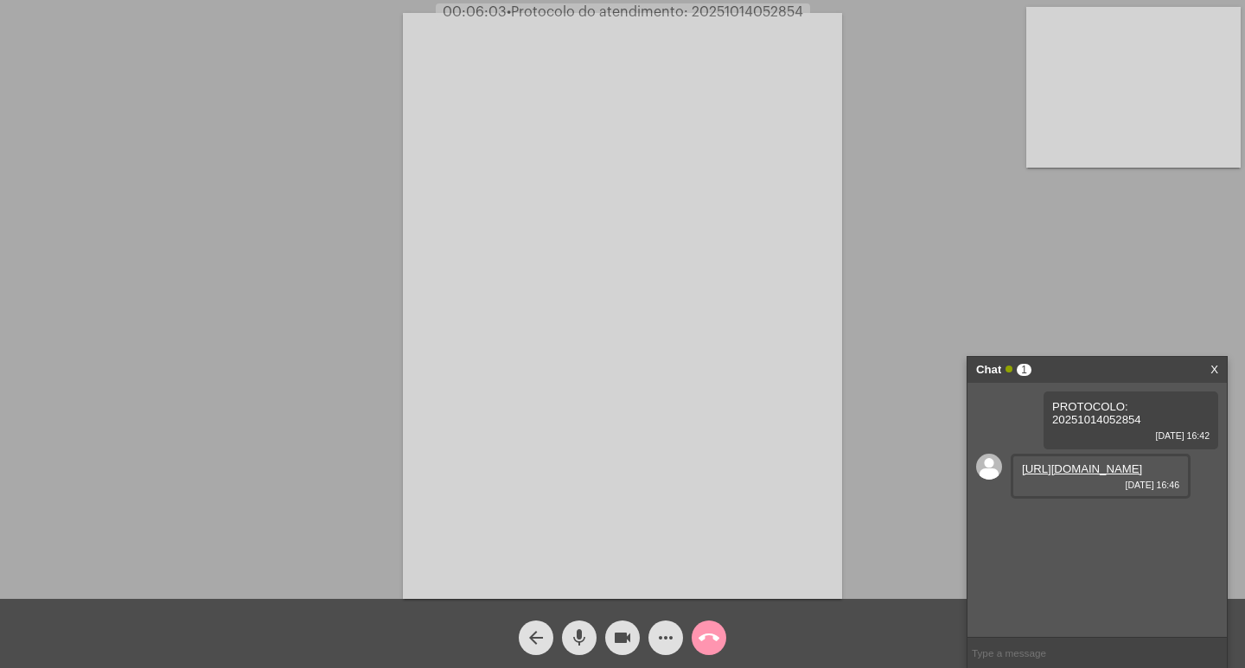
click at [1098, 475] on link "[URL][DOMAIN_NAME]" at bounding box center [1082, 468] width 120 height 13
click at [349, 292] on div "Acessando Câmera e Microfone..." at bounding box center [622, 303] width 1241 height 599
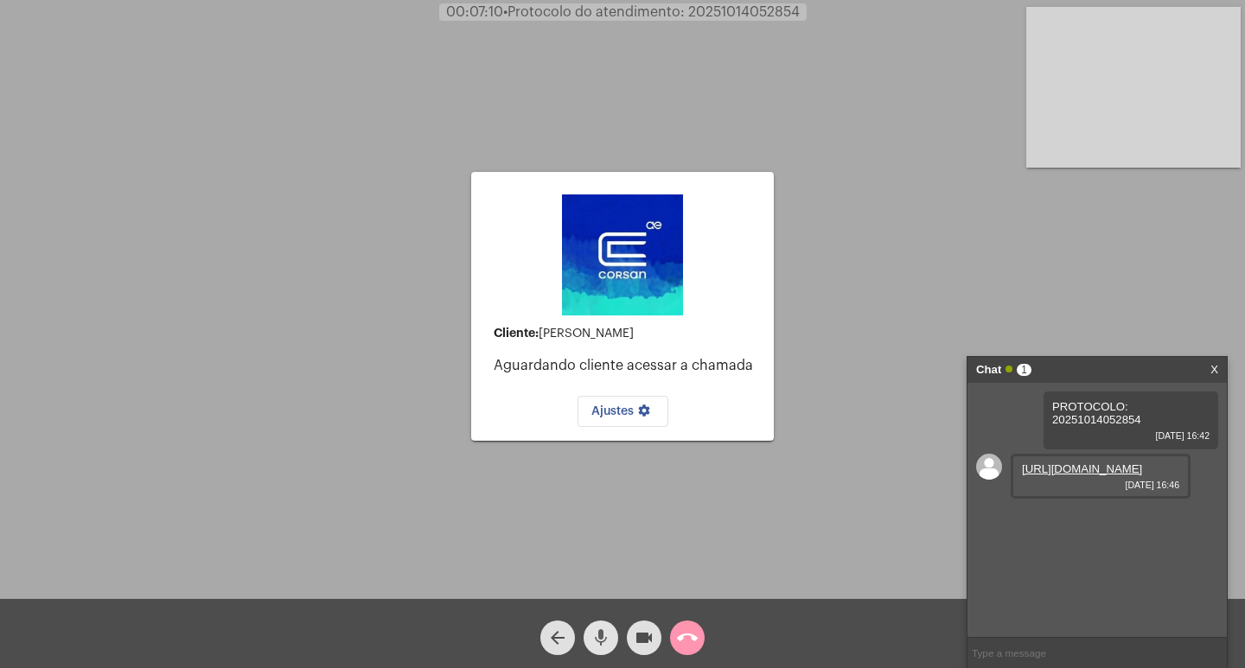
click at [598, 641] on mat-icon "mic" at bounding box center [600, 638] width 21 height 21
click at [739, 8] on span "• Protocolo do atendimento: 20251014052854" at bounding box center [650, 12] width 297 height 14
copy span "20251014052854"
click at [863, 150] on div "Cliente: [PERSON_NAME] Aguardando cliente acessar a chamada Ajustes settings Ac…" at bounding box center [622, 303] width 1241 height 599
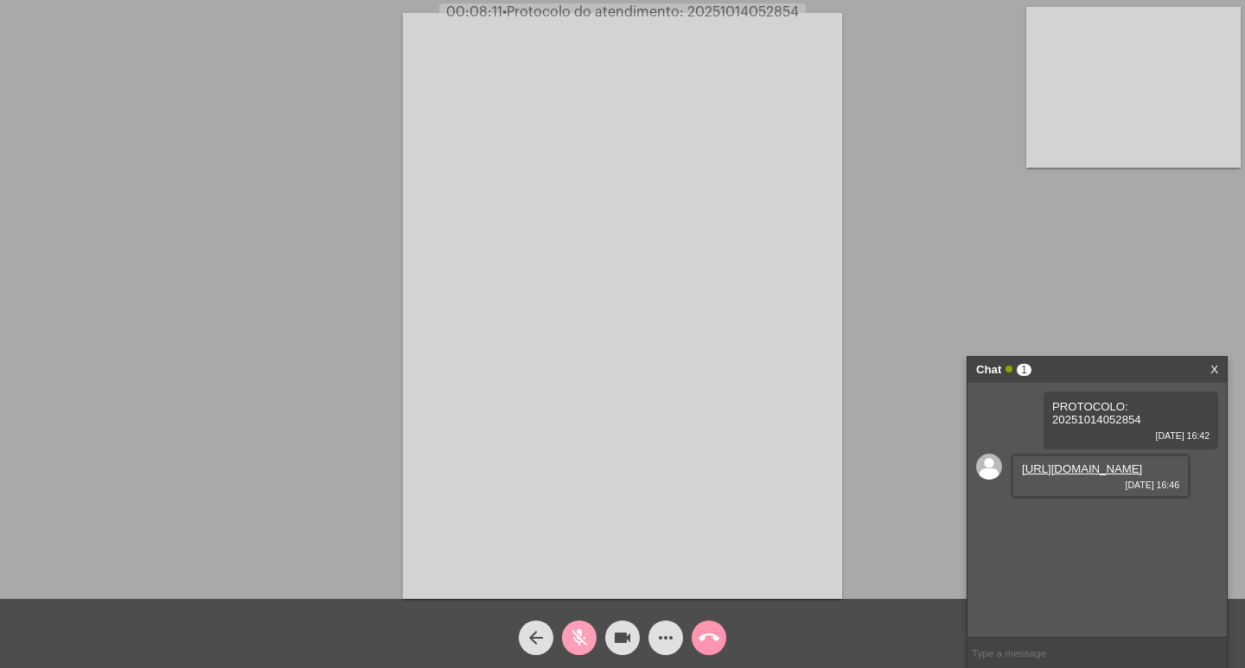
click at [576, 629] on mat-icon "mic_off" at bounding box center [579, 638] width 21 height 21
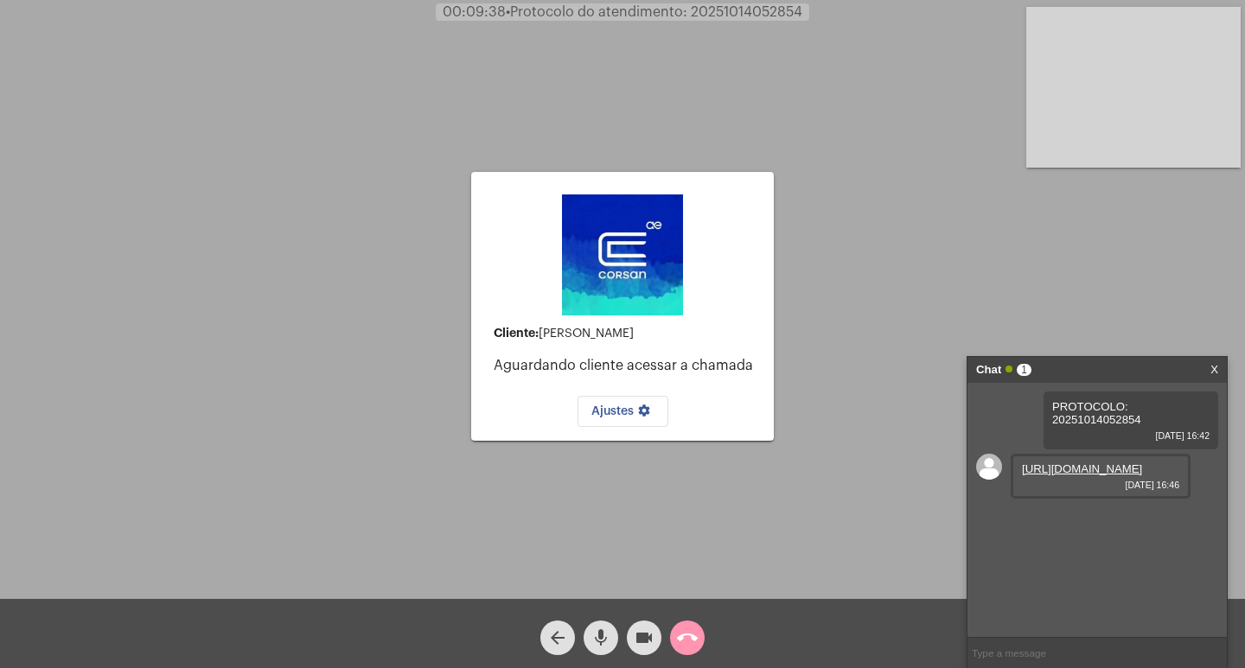
click at [896, 505] on div "Cliente: [PERSON_NAME] Aguardando cliente acessar a chamada Ajustes settings Ac…" at bounding box center [622, 303] width 1241 height 599
click at [603, 639] on mat-icon "mic" at bounding box center [600, 638] width 21 height 21
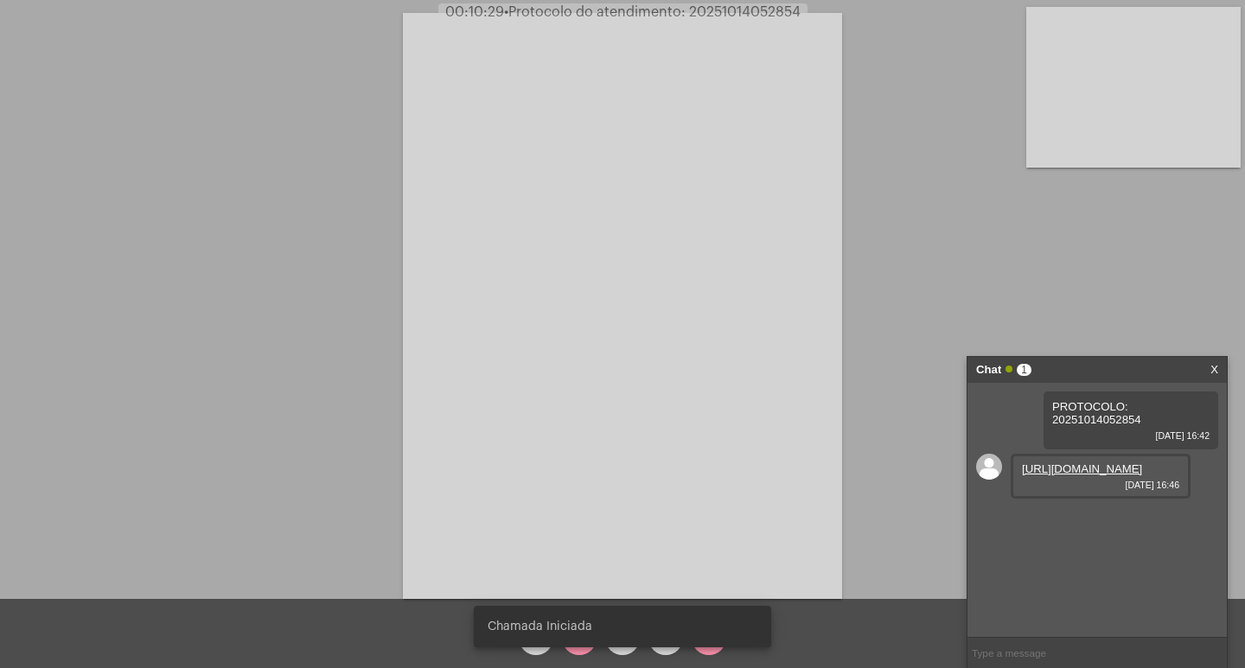
click at [590, 647] on snack-bar-container "Chamada Iniciada" at bounding box center [622, 626] width 297 height 41
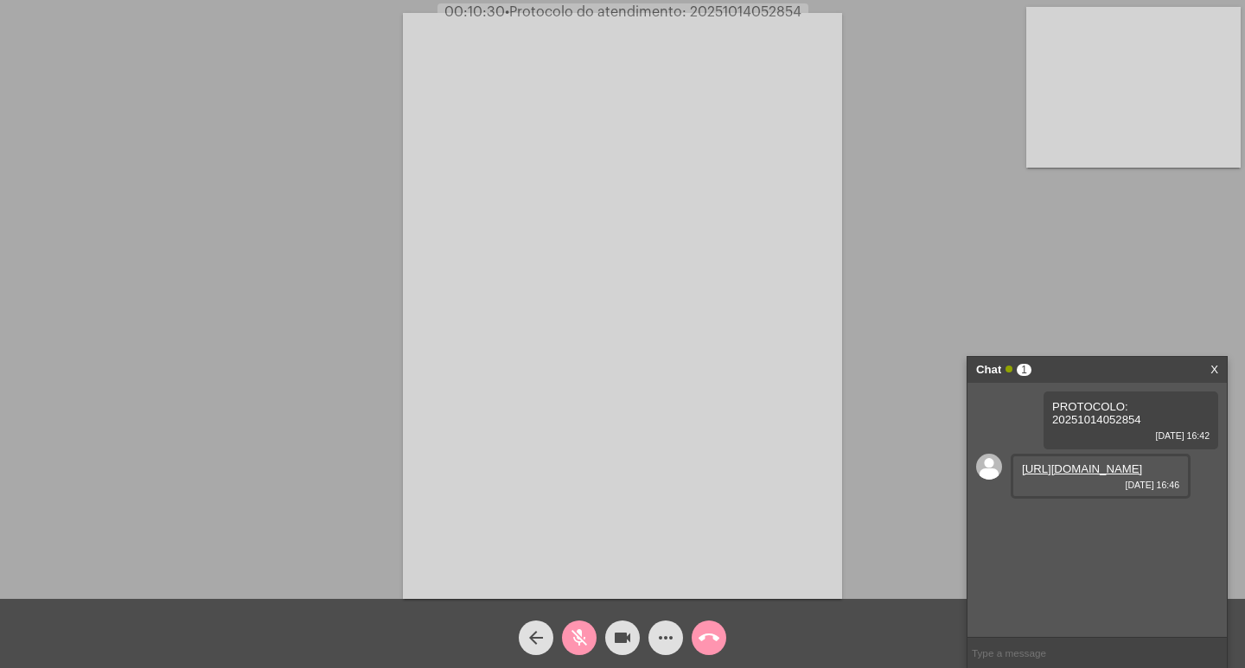
click at [579, 644] on mat-icon "mic_off" at bounding box center [579, 638] width 21 height 21
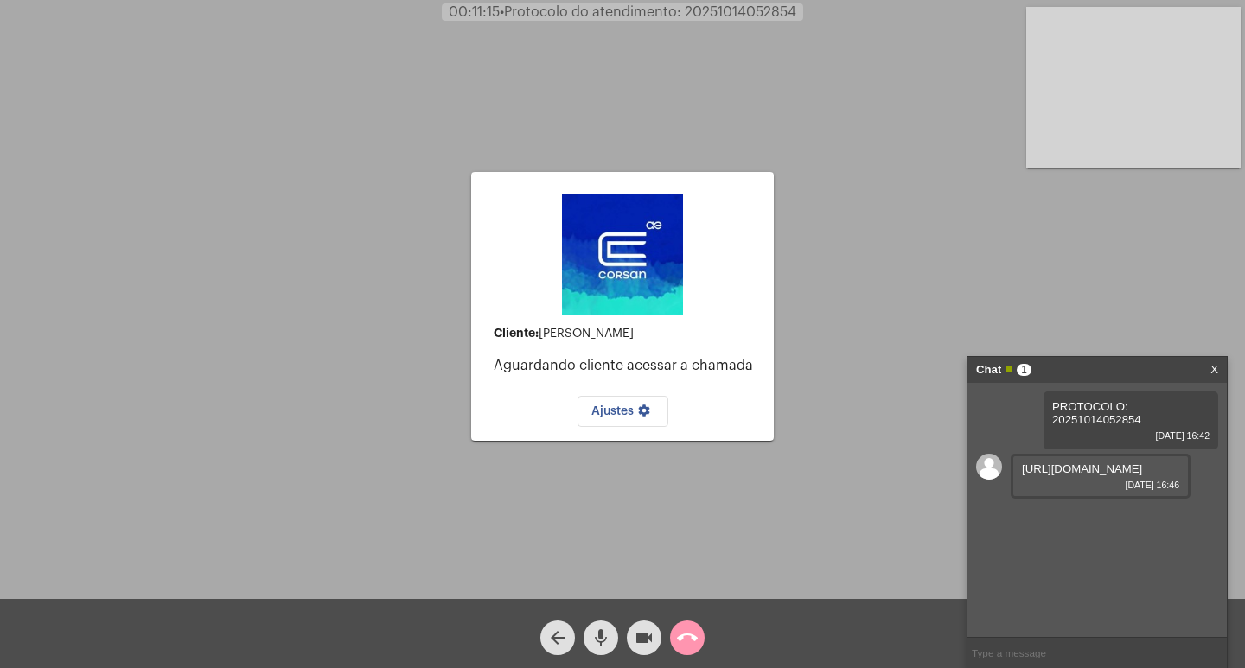
click at [603, 633] on mat-icon "mic" at bounding box center [600, 638] width 21 height 21
click at [603, 633] on mat-icon "mic_off" at bounding box center [600, 638] width 21 height 21
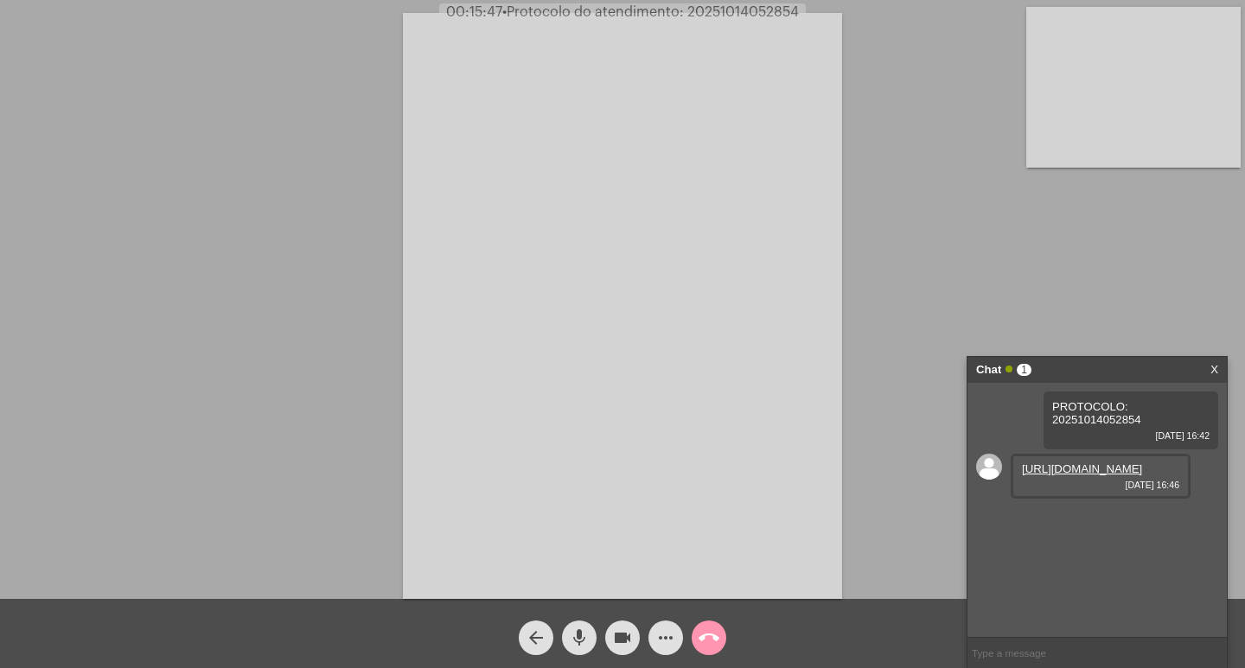
click at [659, 635] on mat-icon "more_horiz" at bounding box center [665, 638] width 21 height 21
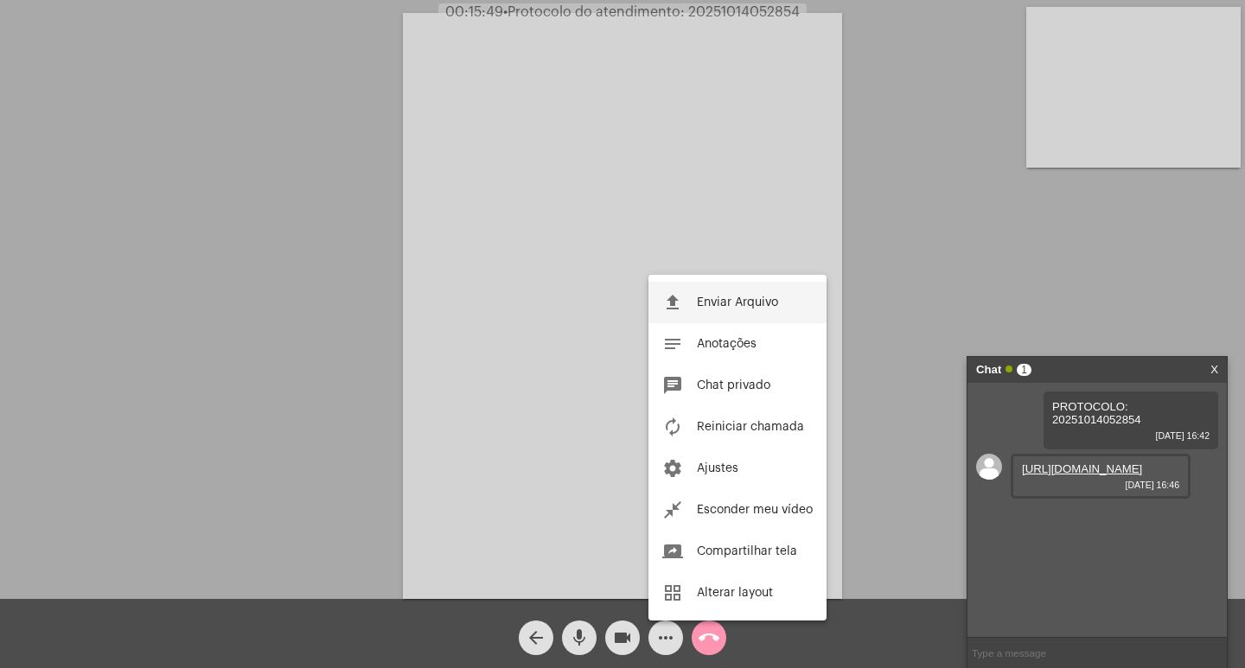
click at [753, 301] on span "Enviar Arquivo" at bounding box center [737, 303] width 81 height 12
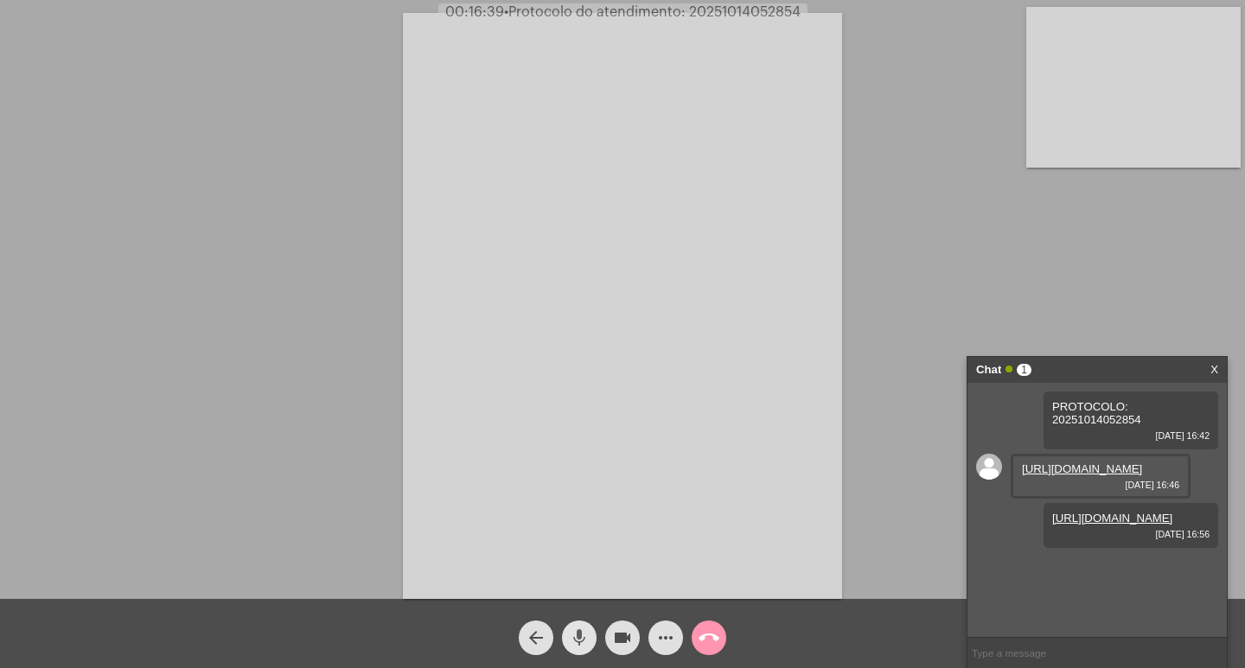
click at [576, 634] on mat-icon "mic" at bounding box center [579, 638] width 21 height 21
click at [576, 631] on mat-icon "mic_off" at bounding box center [579, 638] width 21 height 21
click at [622, 635] on mat-icon "videocam" at bounding box center [622, 638] width 21 height 21
click at [574, 633] on mat-icon "mic" at bounding box center [579, 638] width 21 height 21
click at [715, 646] on mat-icon "call_end" at bounding box center [708, 638] width 21 height 21
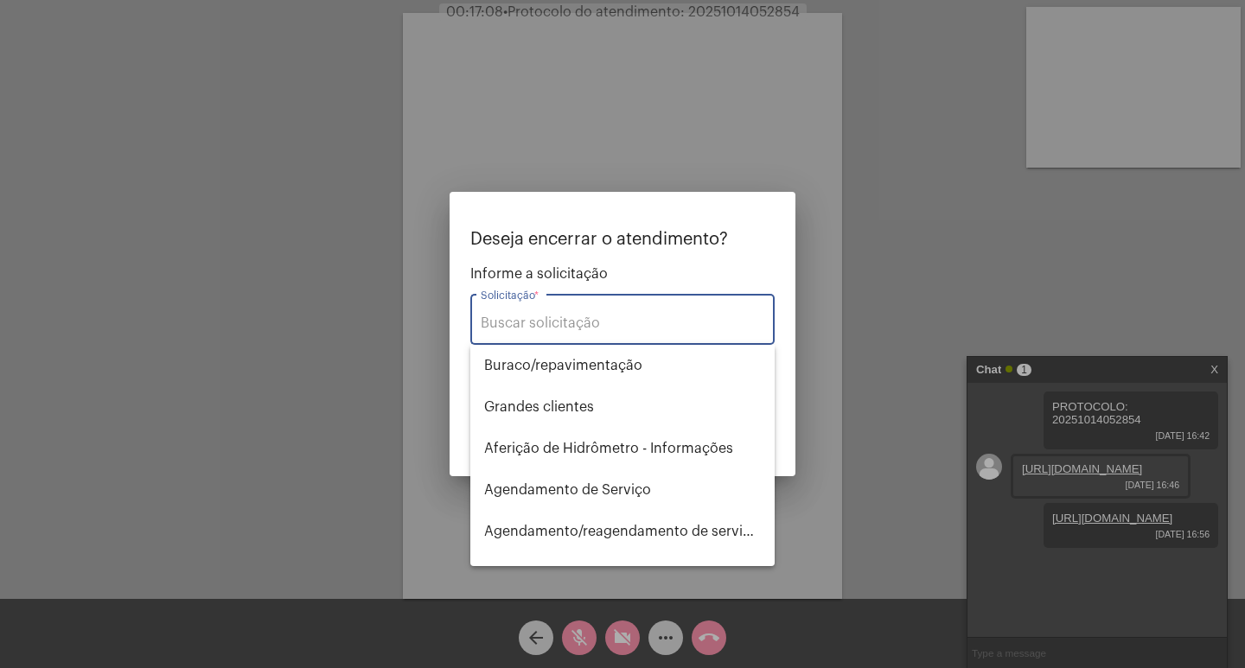
click at [584, 316] on input "Solicitação *" at bounding box center [623, 324] width 284 height 16
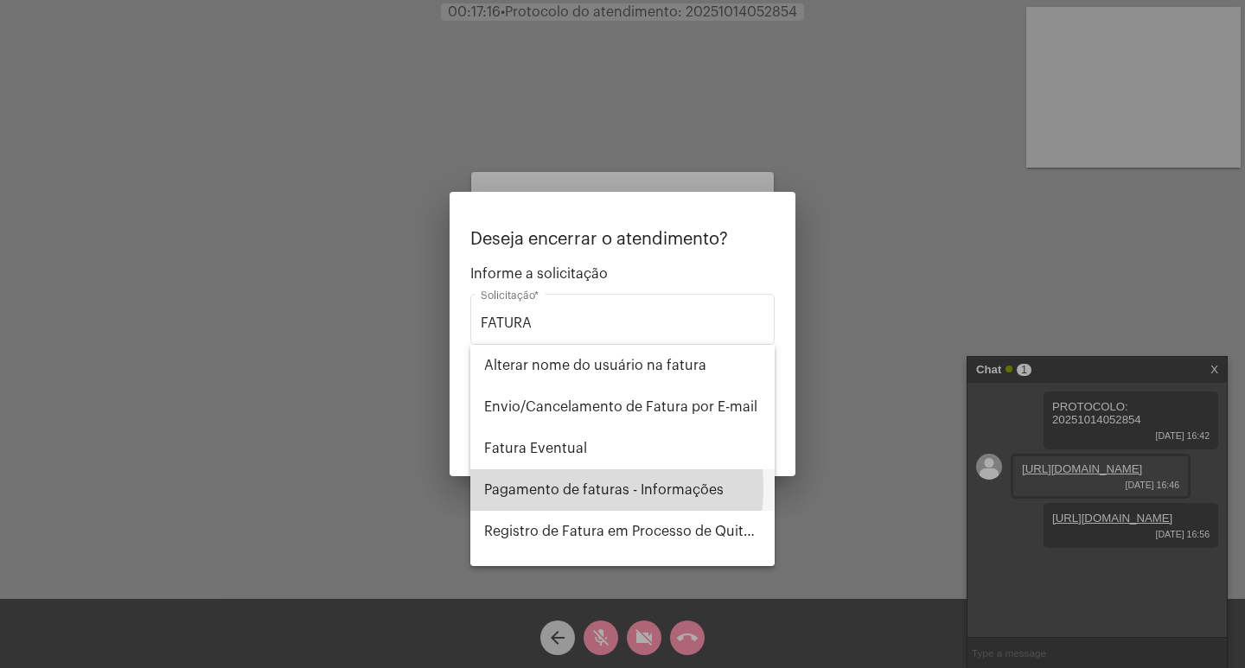
click at [565, 488] on span "Pagamento de faturas - Informações" at bounding box center [622, 489] width 277 height 41
type input "Pagamento de faturas - Informações"
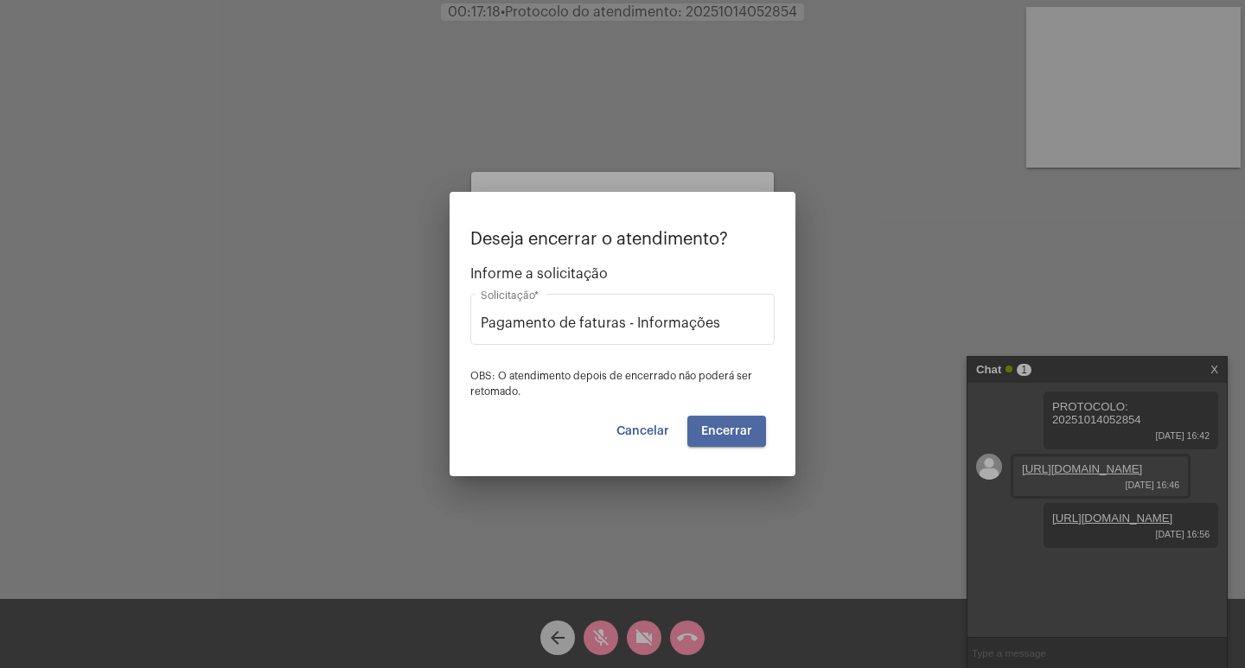
click at [745, 432] on span "Encerrar" at bounding box center [726, 431] width 51 height 12
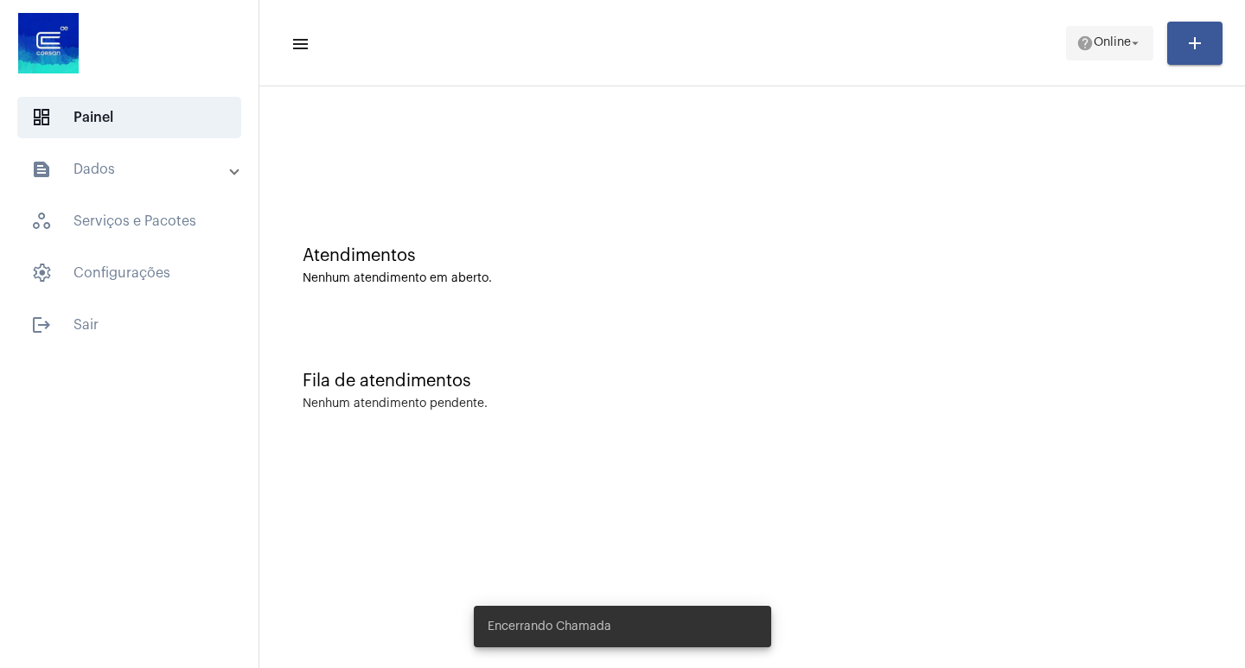
click at [1094, 42] on span "Online" at bounding box center [1112, 43] width 37 height 12
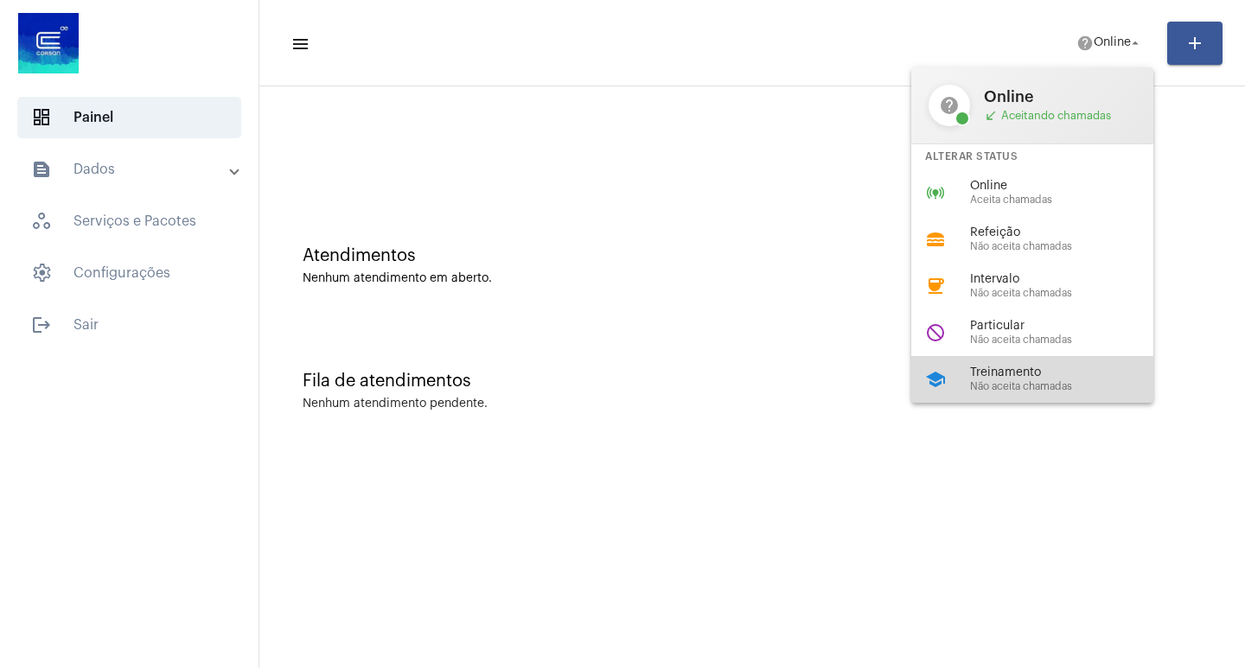
click at [1004, 377] on span "Treinamento" at bounding box center [1068, 373] width 197 height 13
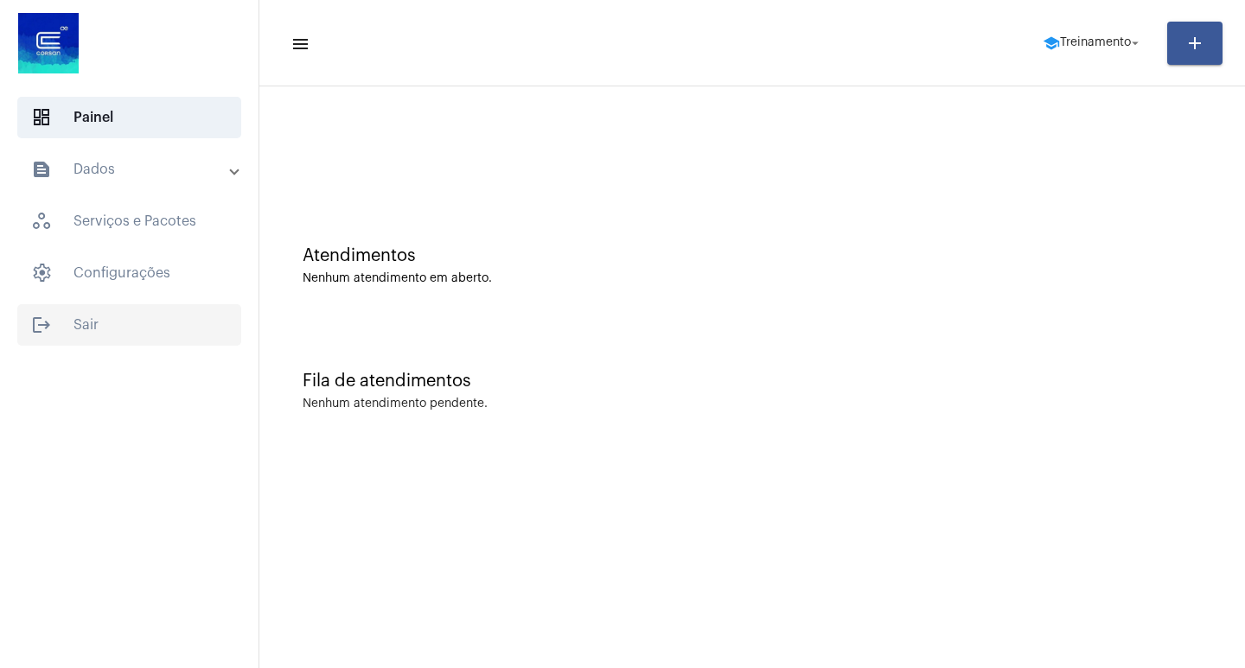
click at [86, 328] on span "logout Sair" at bounding box center [129, 324] width 224 height 41
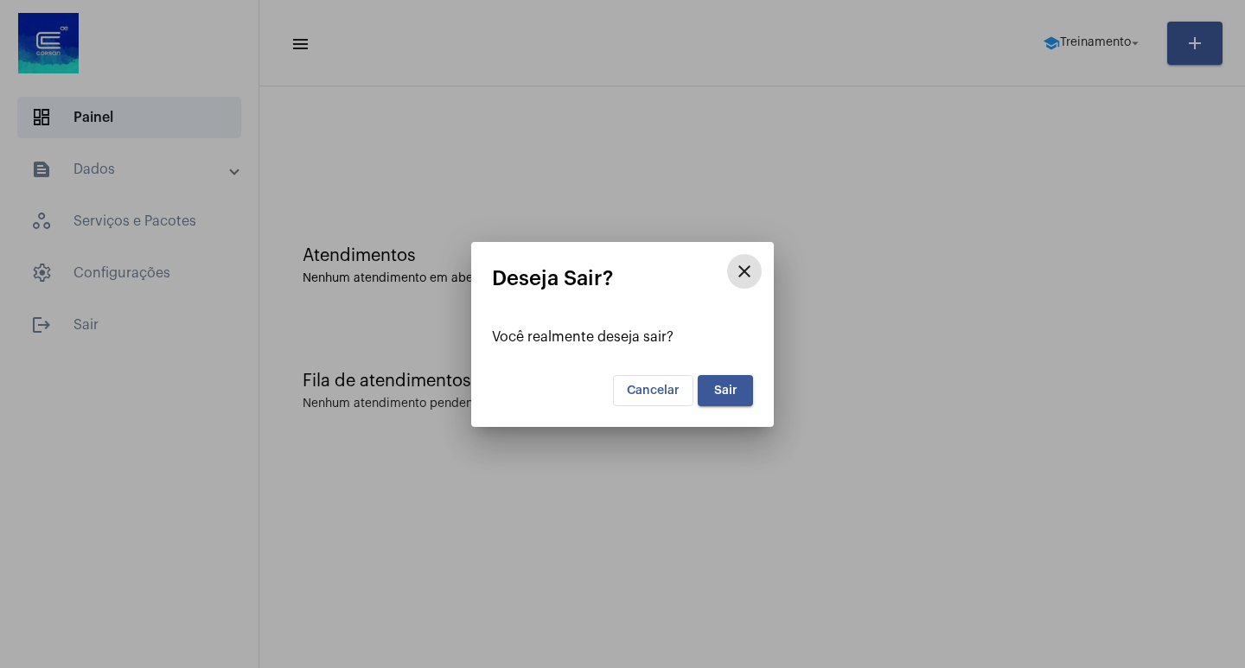
click at [737, 391] on button "Sair" at bounding box center [725, 390] width 55 height 31
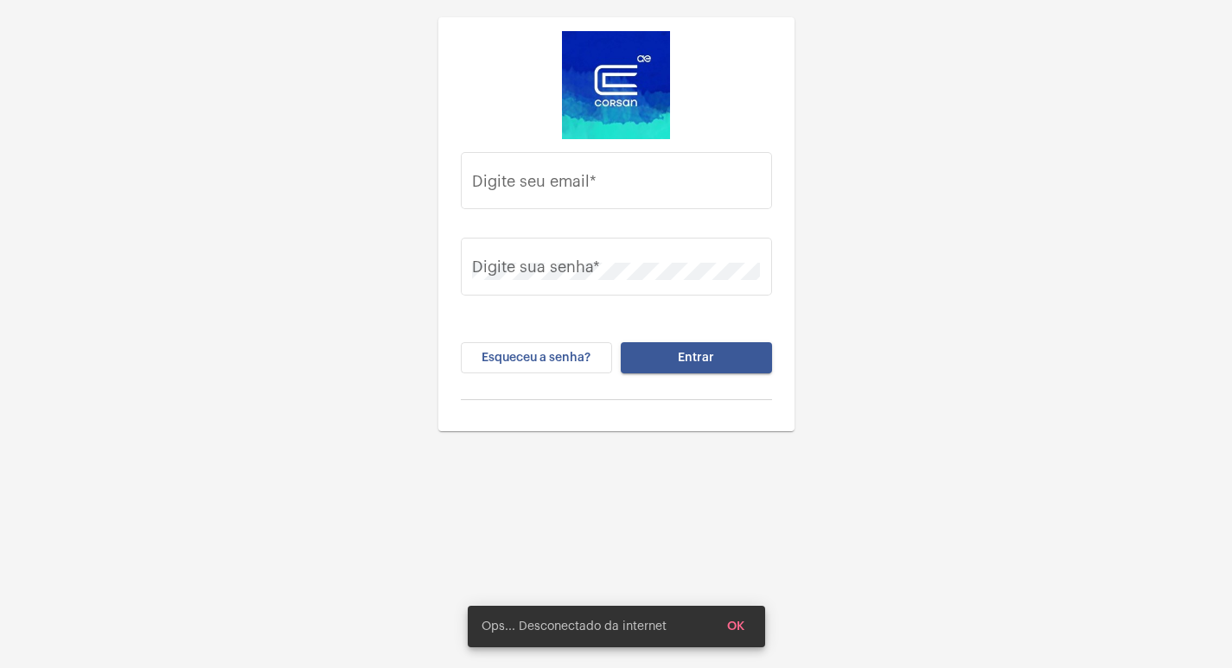
type input "[PERSON_NAME][EMAIL_ADDRESS][DOMAIN_NAME]"
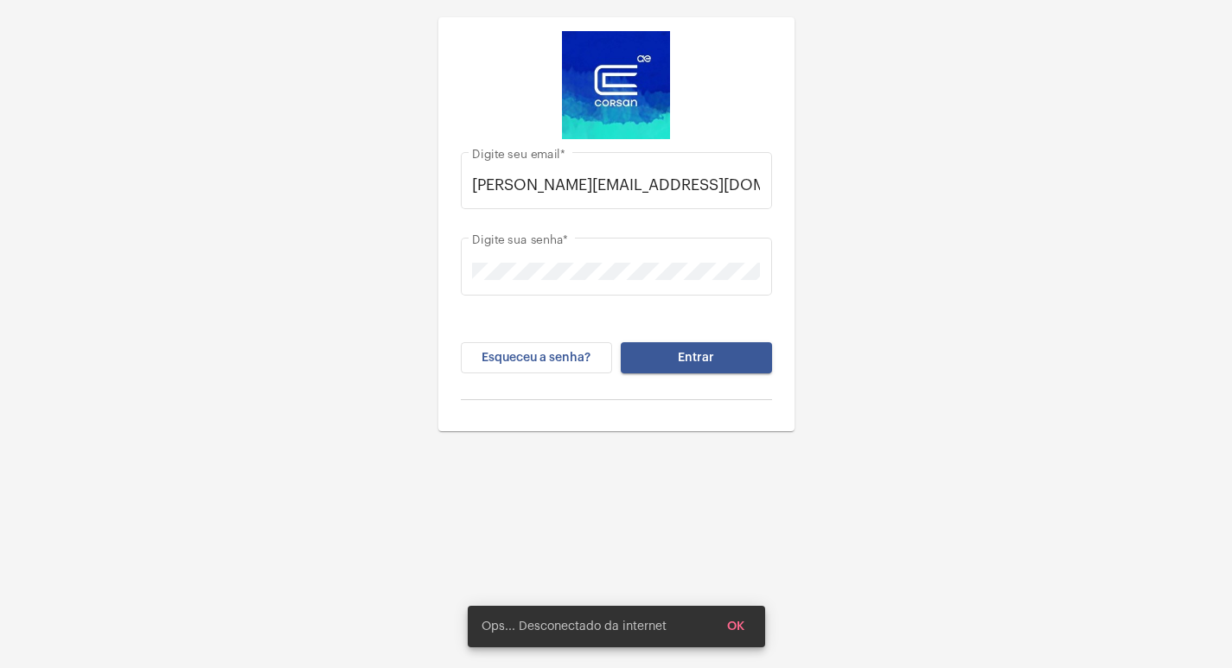
click at [870, 78] on div "[PERSON_NAME][EMAIL_ADDRESS][DOMAIN_NAME] [PERSON_NAME] seu email * Digite sua …" at bounding box center [616, 215] width 1232 height 431
